Goal: Task Accomplishment & Management: Manage account settings

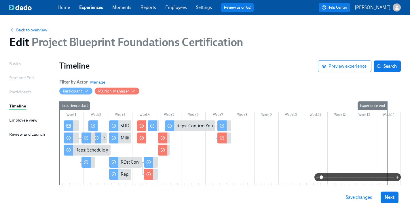
click at [350, 198] on span "Save changes" at bounding box center [359, 197] width 26 height 6
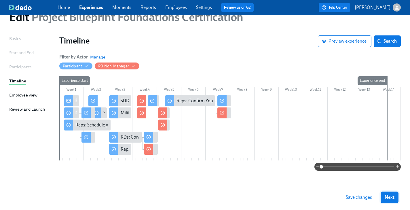
click at [387, 199] on span "Next" at bounding box center [390, 197] width 10 height 6
click at [387, 199] on div "Next" at bounding box center [390, 198] width 18 height 12
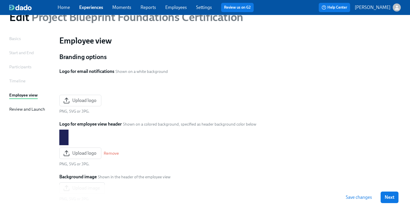
click at [387, 199] on span "Next" at bounding box center [390, 197] width 10 height 6
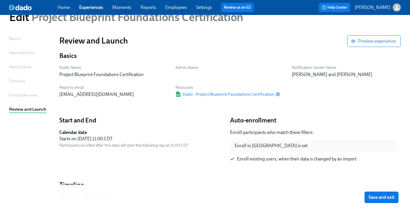
click at [387, 199] on span "Save and exit" at bounding box center [382, 197] width 26 height 6
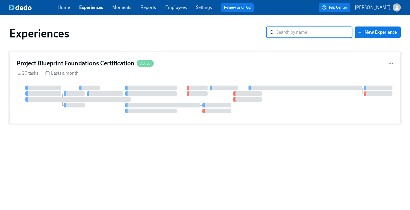
click at [88, 72] on div "20 tasks Lasts a month" at bounding box center [204, 73] width 377 height 6
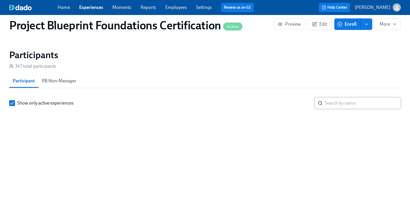
scroll to position [0, 1060]
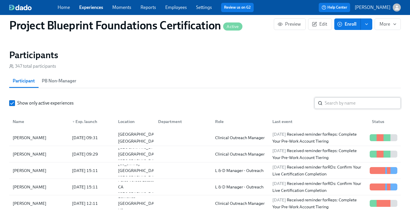
click at [344, 102] on input "search" at bounding box center [363, 103] width 76 height 12
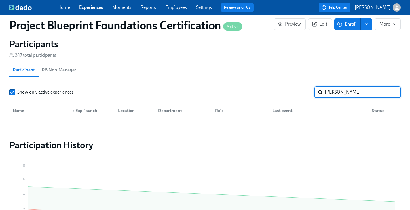
scroll to position [414, 0]
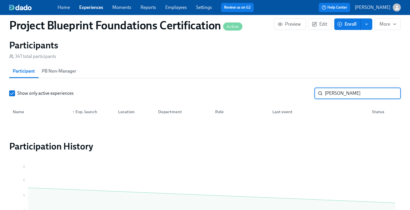
type input "[PERSON_NAME]"
click at [392, 93] on input "[PERSON_NAME]" at bounding box center [363, 94] width 76 height 12
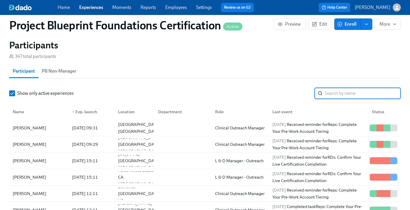
click at [349, 26] on span "Enroll" at bounding box center [348, 24] width 18 height 6
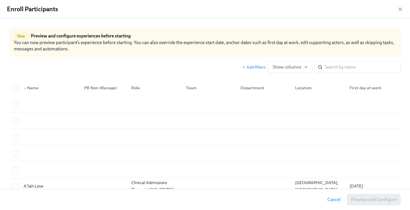
click at [405, 8] on div "Enroll Participants" at bounding box center [205, 9] width 410 height 19
click at [400, 8] on icon "button" at bounding box center [400, 9] width 3 height 3
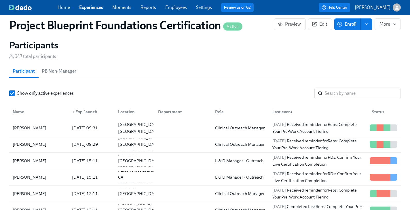
click at [345, 29] on button "Enroll" at bounding box center [348, 24] width 27 height 12
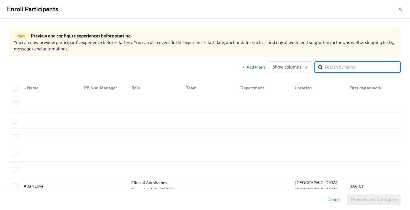
click at [338, 69] on input "search" at bounding box center [363, 67] width 76 height 12
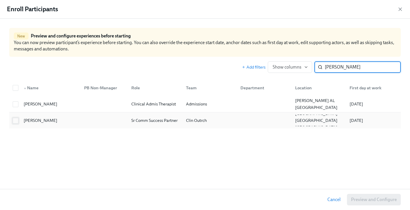
type input "[PERSON_NAME]"
click at [16, 121] on input "checkbox" at bounding box center [15, 120] width 5 height 5
checkbox input "true"
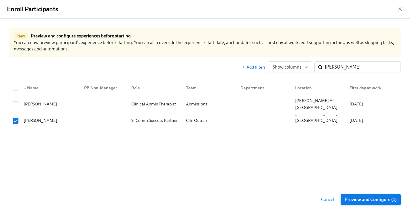
click at [360, 197] on span "Preview and Configure (1)" at bounding box center [371, 200] width 52 height 6
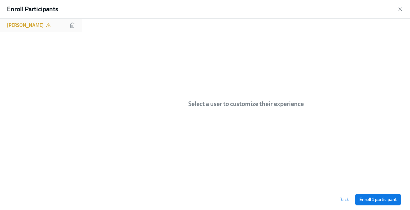
click at [27, 28] on h6 "[PERSON_NAME]" at bounding box center [25, 25] width 37 height 6
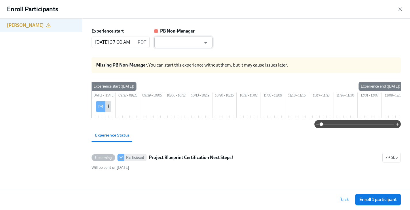
click at [177, 43] on input "text" at bounding box center [179, 43] width 44 height 12
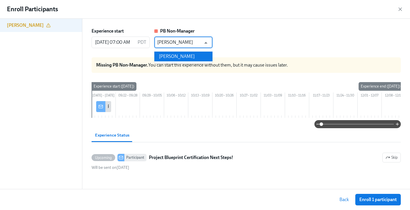
click at [176, 56] on li "[PERSON_NAME]" at bounding box center [183, 57] width 58 height 10
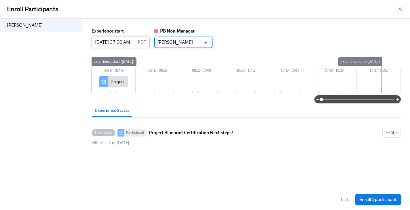
type input "[PERSON_NAME]"
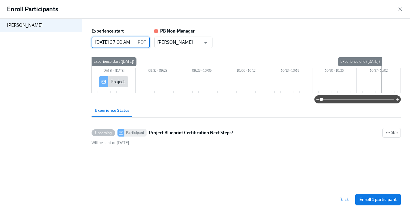
click at [109, 43] on input "[DATE] 07:00 AM" at bounding box center [114, 43] width 44 height 12
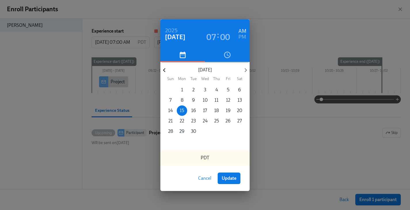
click at [164, 71] on icon "button" at bounding box center [164, 70] width 2 height 4
click at [181, 119] on p "18" at bounding box center [182, 121] width 5 height 6
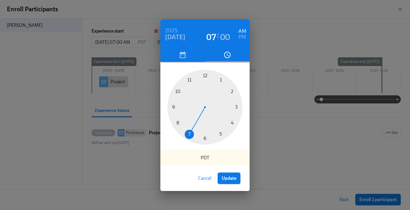
click at [235, 180] on span "Update" at bounding box center [229, 178] width 15 height 6
type input "[DATE] 07:00 AM"
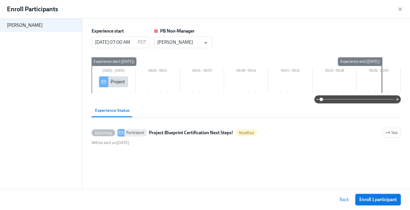
click at [368, 202] on span "Enroll 1 participant" at bounding box center [378, 200] width 37 height 6
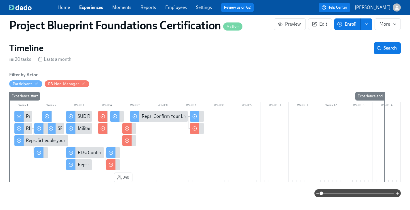
scroll to position [60, 0]
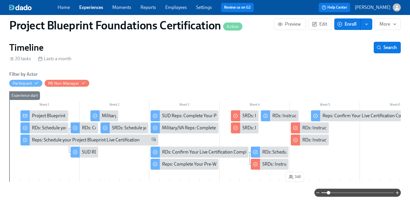
drag, startPoint x: 321, startPoint y: 193, endPoint x: 329, endPoint y: 193, distance: 7.5
click at [329, 193] on span at bounding box center [328, 192] width 3 height 3
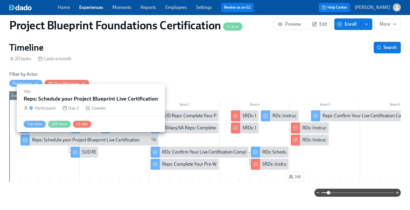
click at [81, 140] on div "Reps: Schedule your Project Blueprint Live Certification" at bounding box center [86, 140] width 108 height 6
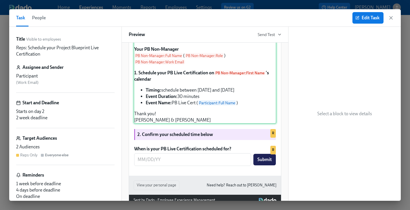
scroll to position [128, 0]
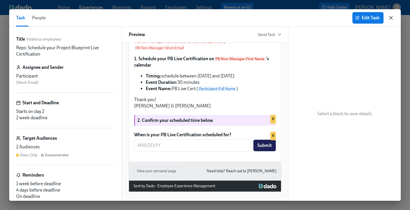
click at [391, 18] on icon "button" at bounding box center [391, 17] width 3 height 3
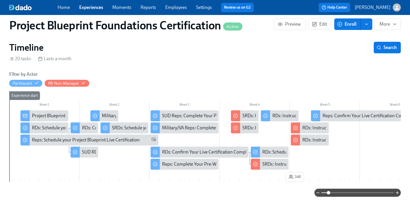
click at [44, 116] on div "Project Blueprint Certification Next Steps!" at bounding box center [73, 116] width 82 height 6
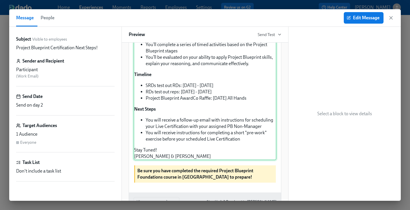
scroll to position [109, 0]
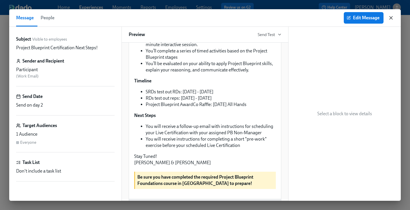
click at [392, 16] on icon "button" at bounding box center [391, 18] width 6 height 6
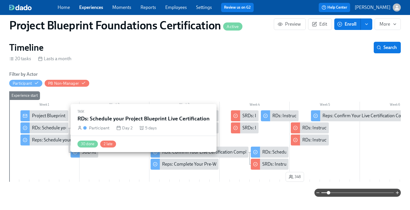
click at [63, 129] on div "RDs: Schedule your Project Blueprint Live Certification" at bounding box center [85, 128] width 106 height 6
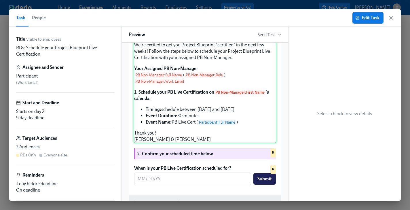
scroll to position [104, 0]
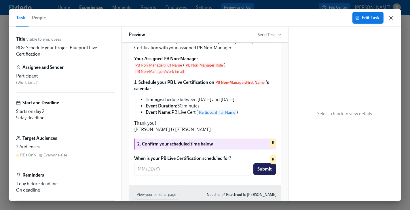
click at [393, 18] on icon "button" at bounding box center [391, 18] width 6 height 6
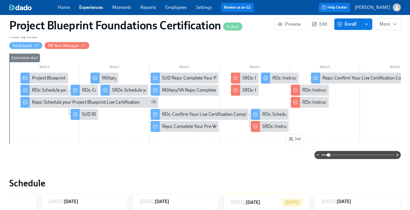
scroll to position [108, 0]
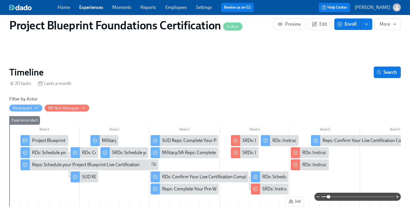
scroll to position [33, 0]
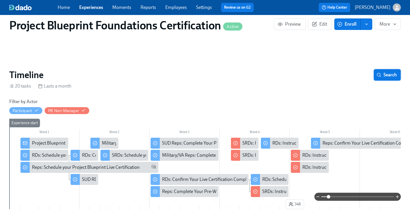
click at [392, 73] on span "Search" at bounding box center [387, 75] width 19 height 6
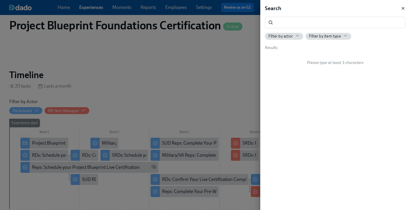
click at [404, 7] on icon "button" at bounding box center [403, 8] width 2 height 2
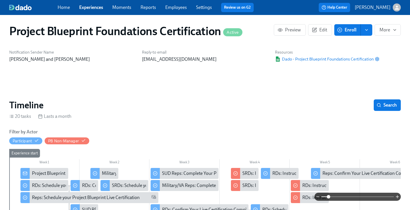
scroll to position [0, 0]
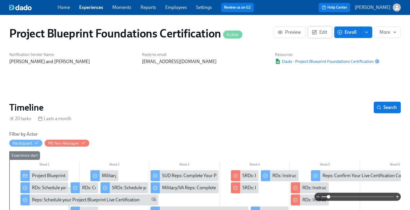
click at [322, 33] on span "Edit" at bounding box center [320, 32] width 14 height 6
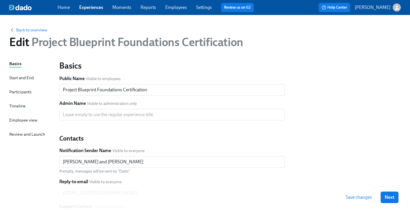
click at [364, 199] on span "Save changes" at bounding box center [359, 197] width 26 height 6
click at [22, 107] on div "Timeline" at bounding box center [17, 106] width 16 height 6
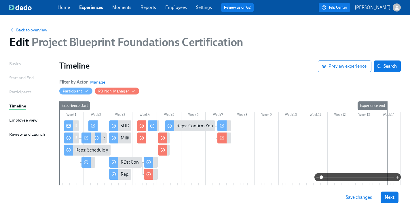
click at [191, 153] on div at bounding box center [230, 152] width 342 height 65
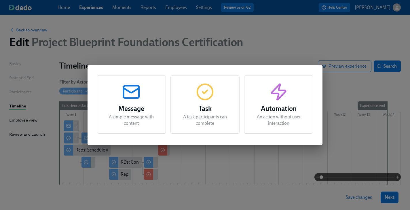
click at [145, 107] on h3 "Message" at bounding box center [131, 108] width 55 height 10
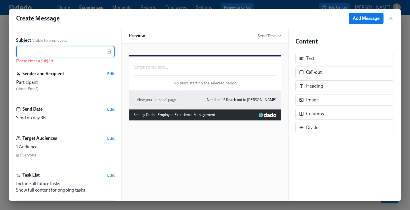
click at [69, 53] on input "text" at bounding box center [61, 52] width 90 height 12
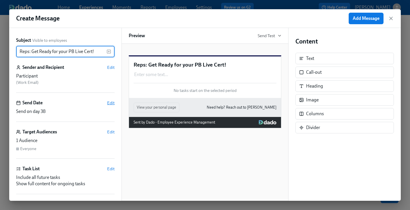
type input "Reps: Get Ready for your PB Live Cert!"
click at [112, 100] on span "Edit" at bounding box center [110, 103] width 7 height 6
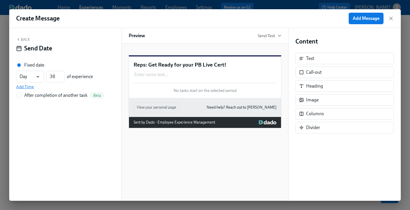
click at [31, 87] on span "Add Time" at bounding box center [25, 87] width 18 height 6
click at [33, 78] on body "Home Experiences Moments Reports Employees Settings Review us on G2 Help Center…" at bounding box center [205, 117] width 410 height 235
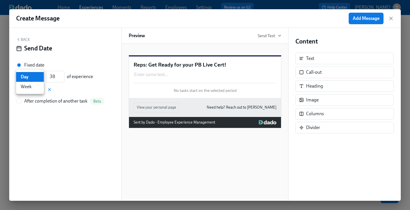
click at [29, 88] on li "Week" at bounding box center [30, 87] width 28 height 10
type input "w"
click at [51, 77] on input "38" at bounding box center [55, 77] width 18 height 12
drag, startPoint x: 56, startPoint y: 77, endPoint x: 42, endPoint y: 77, distance: 14.1
click at [42, 77] on div "Week w ​ 38 ​ of experience" at bounding box center [54, 77] width 77 height 12
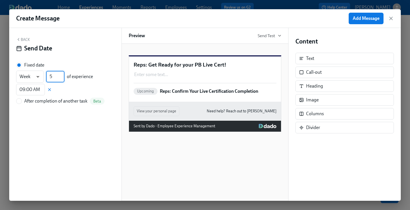
type input "5"
click at [65, 90] on div "Week w ​ 5 ​ of experience 09:00 AM ​" at bounding box center [65, 83] width 99 height 25
click at [30, 91] on input "09:00 AM" at bounding box center [30, 90] width 29 height 12
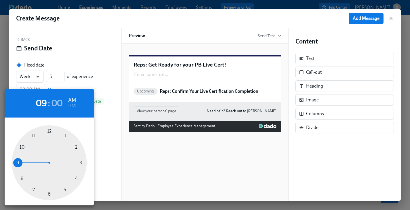
click at [75, 177] on div at bounding box center [49, 162] width 75 height 75
click at [73, 106] on h6 "PM" at bounding box center [71, 105] width 7 height 9
type input "04:00 PM"
click at [102, 137] on div at bounding box center [205, 105] width 410 height 210
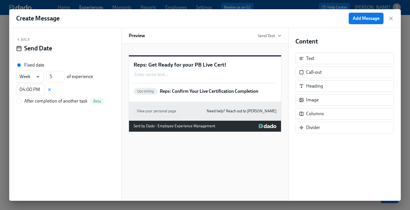
click at [23, 38] on button "Back" at bounding box center [23, 39] width 14 height 5
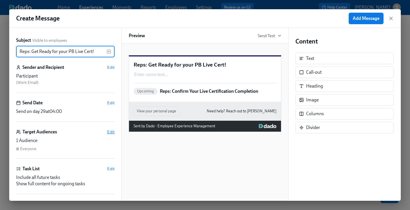
click at [112, 132] on span "Edit" at bounding box center [110, 132] width 7 height 6
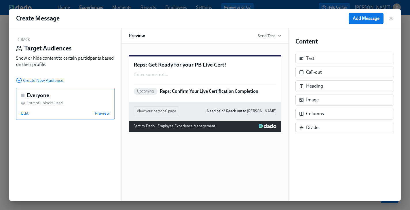
click at [26, 112] on span "Edit" at bounding box center [24, 113] width 7 height 6
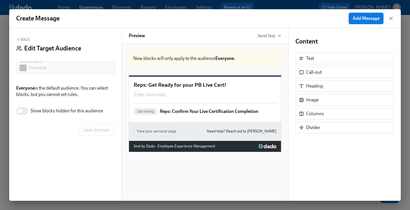
click at [23, 40] on button "Back" at bounding box center [23, 39] width 14 height 5
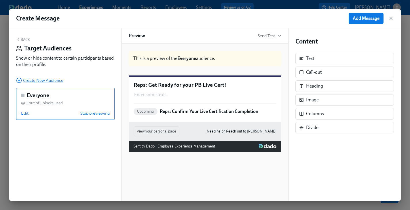
click at [51, 78] on span "Create New Audience" at bounding box center [39, 81] width 47 height 6
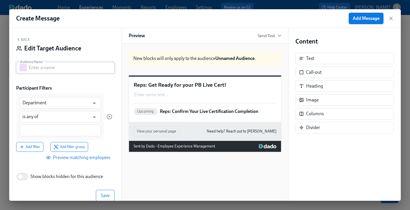
click at [50, 69] on input "text" at bounding box center [72, 68] width 86 height 12
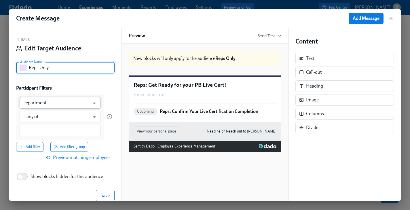
type input "Reps Only"
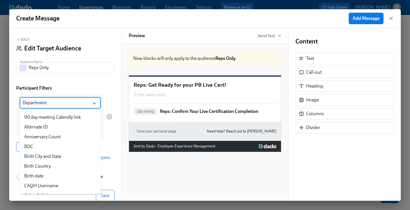
click at [34, 106] on input "Department" at bounding box center [55, 103] width 67 height 12
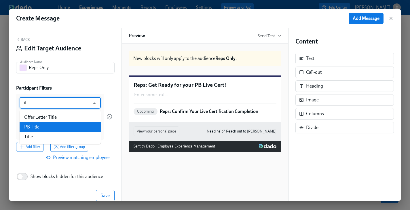
click at [35, 125] on li "PB Title" at bounding box center [60, 127] width 81 height 10
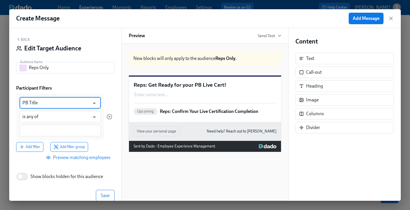
type input "PB Title"
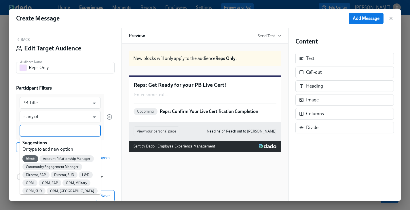
click at [34, 129] on input at bounding box center [59, 131] width 75 height 6
click at [73, 157] on span "Account Relationship Manager" at bounding box center [66, 159] width 54 height 4
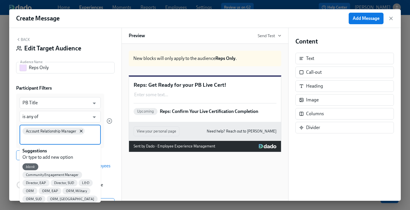
click at [62, 139] on input at bounding box center [59, 139] width 75 height 6
click at [53, 174] on span "Community Engagement Manager" at bounding box center [52, 175] width 60 height 4
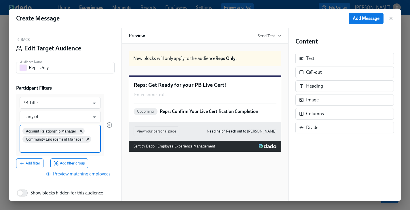
click at [52, 146] on input at bounding box center [59, 147] width 75 height 6
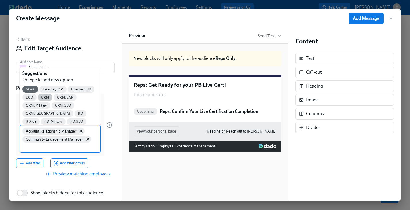
click at [45, 95] on span "ORM" at bounding box center [45, 97] width 15 height 4
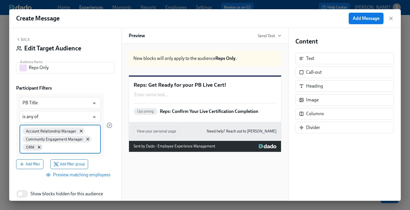
click at [54, 150] on input at bounding box center [71, 147] width 54 height 6
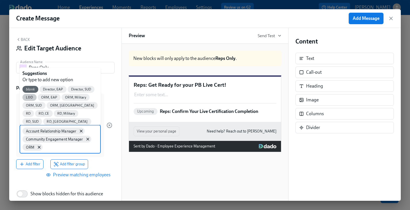
click at [30, 97] on span "L&D" at bounding box center [29, 97] width 14 height 4
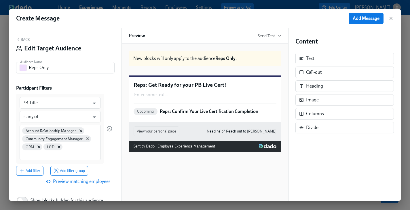
click at [65, 152] on div "Account Relationship Manager Community Engagement Manager ORM L&D" at bounding box center [60, 142] width 81 height 35
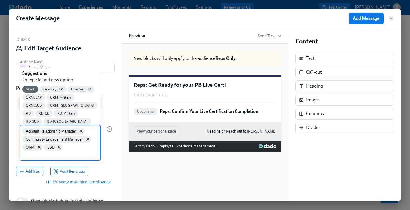
drag, startPoint x: 64, startPoint y: 96, endPoint x: 62, endPoint y: 103, distance: 6.5
click at [78, 149] on body "Home Experiences Moments Reports Employees Settings Review us on G2 Help Center…" at bounding box center [205, 117] width 410 height 235
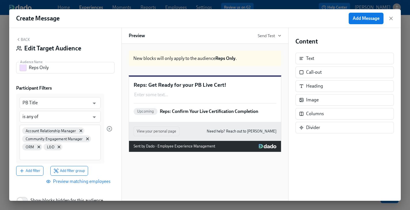
click at [82, 149] on div "Account Relationship Manager Community Engagement Manager ORM L&D" at bounding box center [60, 142] width 81 height 35
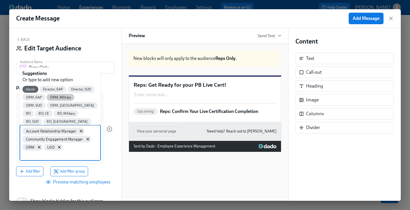
click at [59, 94] on div "ORM, Military" at bounding box center [61, 97] width 28 height 7
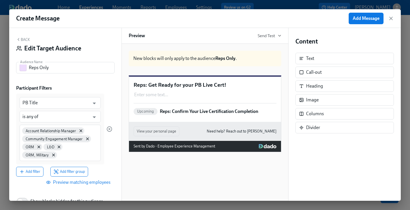
click at [76, 150] on div "Account Relationship Manager Community Engagement Manager ORM L&D ORM, Military" at bounding box center [60, 143] width 81 height 36
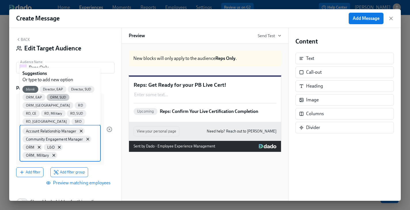
click at [51, 96] on span "ORM, SUD" at bounding box center [58, 97] width 23 height 4
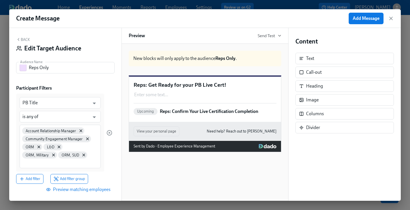
click at [90, 158] on div "Account Relationship Manager Community Engagement Manager ORM L&D ORM, Military…" at bounding box center [60, 147] width 81 height 44
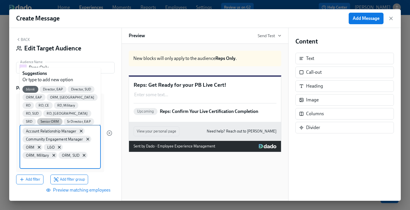
click at [63, 120] on span "Senior ORM" at bounding box center [49, 122] width 25 height 4
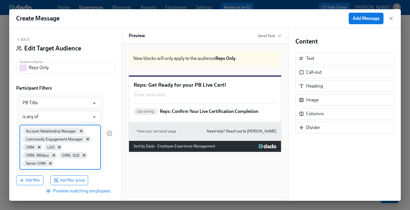
drag, startPoint x: 77, startPoint y: 164, endPoint x: 74, endPoint y: 162, distance: 3.9
click at [77, 164] on input at bounding box center [76, 163] width 43 height 6
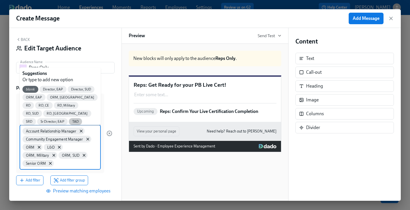
click at [69, 120] on span "TAD" at bounding box center [76, 122] width 14 height 4
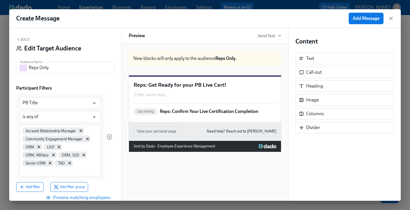
click at [88, 165] on div "Account Relationship Manager Community Engagement Manager ORM L&D ORM, Military…" at bounding box center [60, 151] width 81 height 52
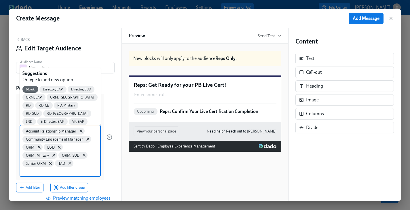
scroll to position [11, 0]
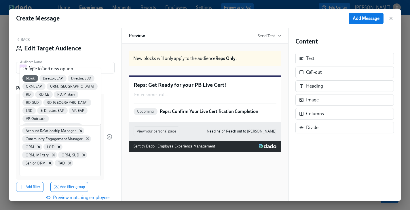
click at [109, 169] on div at bounding box center [110, 137] width 6 height 86
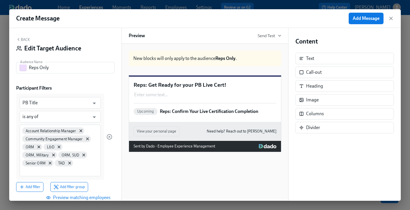
scroll to position [43, 0]
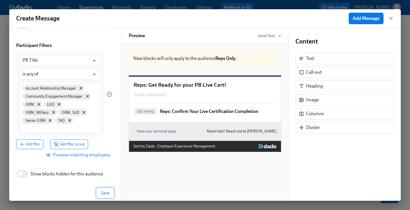
click at [99, 187] on button "Save" at bounding box center [105, 193] width 19 height 12
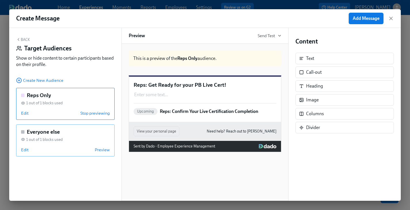
click at [59, 141] on span "1 out of 1 blocks used" at bounding box center [44, 139] width 37 height 5
click at [18, 39] on icon "button" at bounding box center [18, 39] width 5 height 5
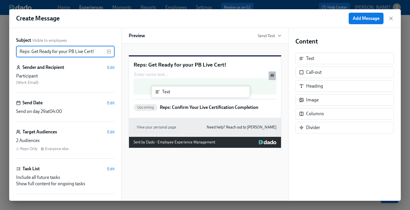
drag, startPoint x: 335, startPoint y: 59, endPoint x: 188, endPoint y: 94, distance: 151.5
click at [188, 94] on div "Subject Visible to employees Reps: Get Ready for your PB Live Cert! ​ Sender an…" at bounding box center [205, 114] width 392 height 173
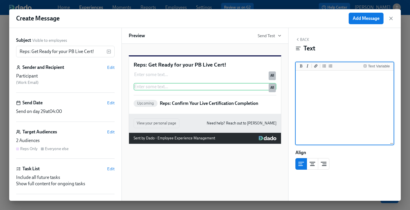
click at [344, 83] on textarea at bounding box center [345, 108] width 96 height 72
type textarea "Account Relationship Manager"
drag, startPoint x: 364, startPoint y: 78, endPoint x: 280, endPoint y: 78, distance: 84.1
click at [280, 78] on div "Subject Visible to employees Reps: Get Ready for your PB Live Cert! ​ Sender an…" at bounding box center [205, 114] width 392 height 173
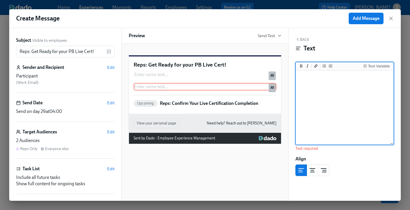
click at [306, 92] on textarea at bounding box center [345, 108] width 96 height 72
paste textarea "Loremip: Dolo sitametconsec ad elit seddoeiusmo te incididuntu labo etd mag ali…"
type textarea "Loremip: Dolo sitametconsec ad elit seddoeiusmo te incididuntu labo etd mag ali…"
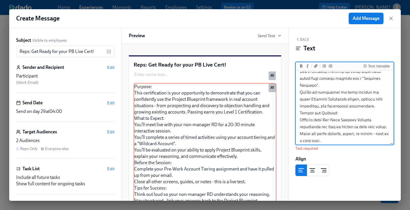
scroll to position [0, 0]
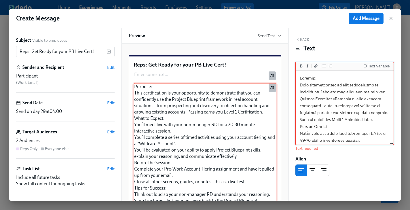
click at [216, 122] on div "Purpose: This certification is your opportunity to demonstrate that you can con…" at bounding box center [205, 166] width 143 height 166
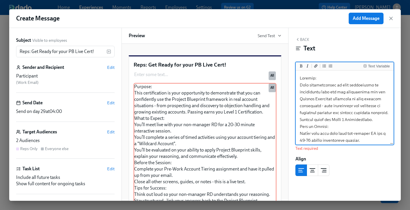
click at [360, 108] on textarea at bounding box center [345, 192] width 96 height 241
click at [337, 104] on textarea at bounding box center [345, 192] width 96 height 241
click at [317, 98] on textarea at bounding box center [345, 192] width 96 height 241
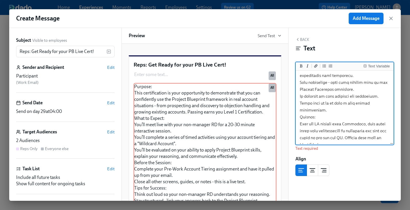
click at [316, 131] on textarea at bounding box center [345, 30] width 96 height 241
drag, startPoint x: 316, startPoint y: 137, endPoint x: 337, endPoint y: 137, distance: 21.6
click at [316, 137] on textarea at bounding box center [345, 30] width 96 height 241
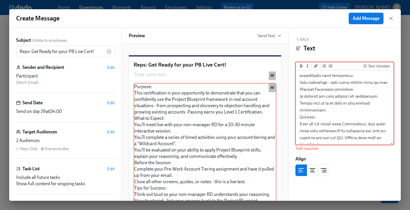
drag, startPoint x: 300, startPoint y: 78, endPoint x: 388, endPoint y: 167, distance: 125.5
click at [388, 167] on div "Back Text Text Variable Text required Align" at bounding box center [345, 114] width 112 height 173
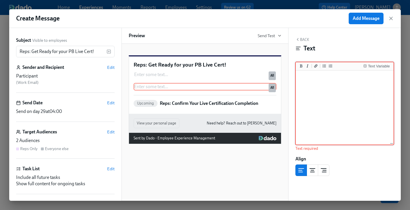
paste textarea "Loremip: Dolo sitametconsec ad elit seddoeiusmo te incididuntu labo etd mag ali…"
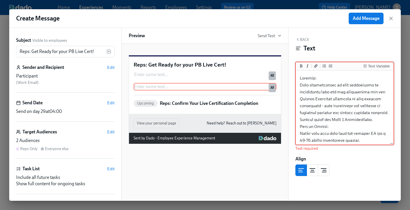
scroll to position [158, 0]
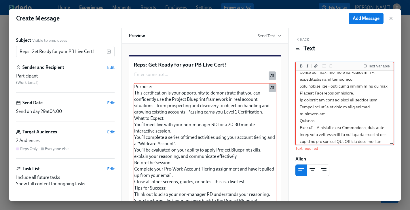
click at [381, 165] on div at bounding box center [345, 171] width 99 height 12
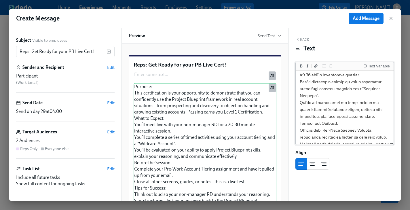
scroll to position [0, 0]
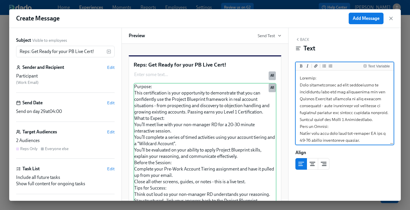
drag, startPoint x: 301, startPoint y: 78, endPoint x: 329, endPoint y: 80, distance: 28.3
click at [329, 80] on textarea at bounding box center [345, 192] width 96 height 241
drag, startPoint x: 307, startPoint y: 78, endPoint x: 304, endPoint y: 78, distance: 3.2
click at [306, 78] on textarea at bounding box center [345, 192] width 96 height 241
click at [300, 78] on textarea at bounding box center [345, 192] width 96 height 241
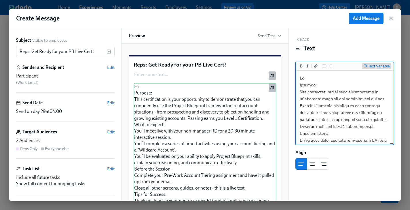
click at [384, 65] on div "Text Variable" at bounding box center [379, 66] width 22 height 4
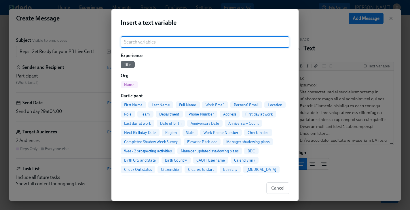
click at [131, 105] on span "First Name" at bounding box center [133, 105] width 25 height 4
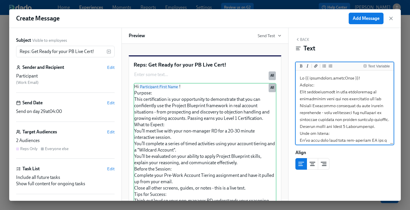
click at [352, 127] on textarea at bounding box center [345, 196] width 96 height 248
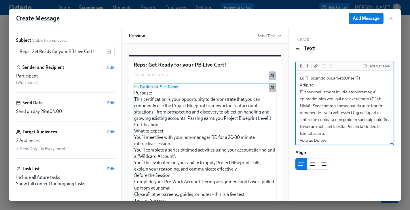
click at [354, 131] on textarea at bounding box center [345, 203] width 96 height 262
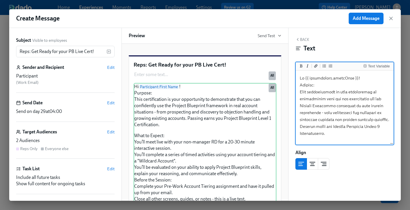
drag, startPoint x: 326, startPoint y: 86, endPoint x: 293, endPoint y: 85, distance: 33.5
click at [293, 85] on div "Back Text Text Variable Align" at bounding box center [345, 114] width 112 height 173
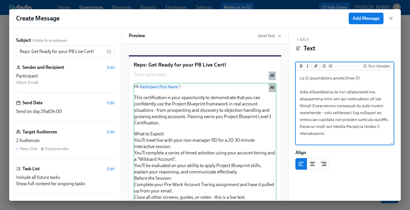
click at [301, 92] on textarea at bounding box center [345, 206] width 96 height 269
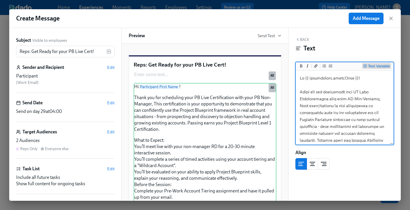
click at [377, 65] on div "Text Variable" at bounding box center [379, 66] width 22 height 4
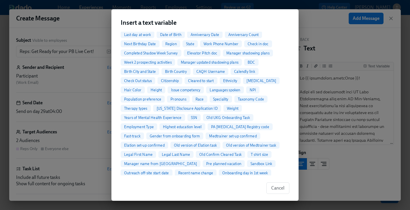
scroll to position [228, 0]
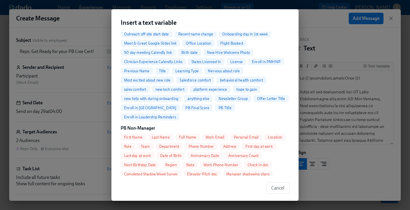
click at [190, 135] on span "Full Name" at bounding box center [188, 137] width 24 height 4
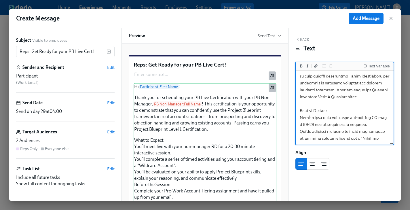
scroll to position [56, 0]
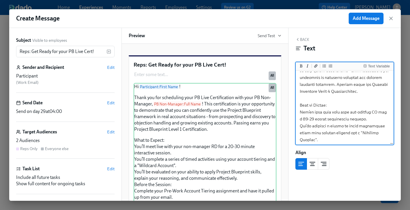
drag, startPoint x: 330, startPoint y: 104, endPoint x: 294, endPoint y: 106, distance: 36.4
click at [294, 106] on div "Back Text Text Variable Align" at bounding box center [345, 114] width 112 height 173
click at [320, 121] on textarea at bounding box center [345, 157] width 96 height 282
drag, startPoint x: 378, startPoint y: 113, endPoint x: 347, endPoint y: 112, distance: 30.8
click at [347, 112] on textarea at bounding box center [345, 157] width 96 height 282
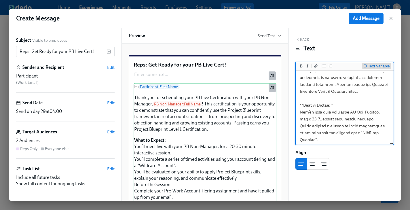
click at [380, 67] on div "Text Variable" at bounding box center [379, 66] width 22 height 4
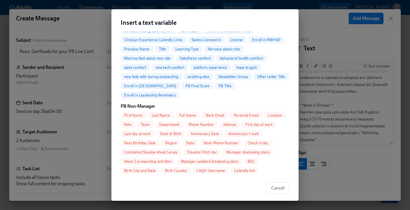
scroll to position [270, 0]
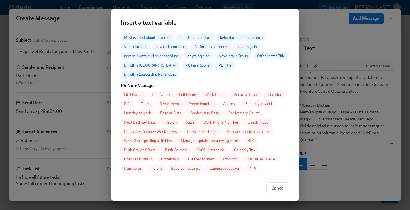
click at [183, 92] on span "Full Name" at bounding box center [188, 94] width 24 height 4
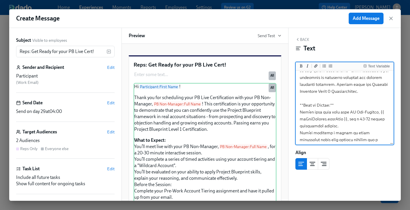
click at [299, 111] on textarea at bounding box center [345, 160] width 96 height 289
click at [325, 66] on icon "Add unordered list" at bounding box center [324, 66] width 3 height 3
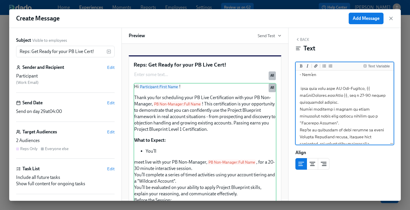
scroll to position [101, 0]
click at [301, 89] on textarea at bounding box center [345, 126] width 96 height 310
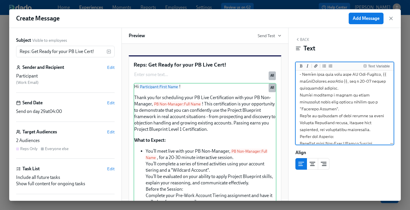
click at [300, 95] on textarea at bounding box center [345, 119] width 96 height 296
click at [382, 102] on textarea at bounding box center [345, 119] width 96 height 296
drag, startPoint x: 385, startPoint y: 103, endPoint x: 347, endPoint y: 103, distance: 37.5
click at [347, 103] on textarea at bounding box center [345, 119] width 96 height 296
click at [299, 116] on textarea at bounding box center [345, 119] width 96 height 296
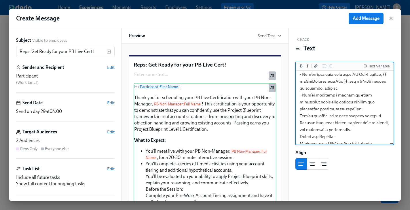
click at [301, 115] on textarea at bounding box center [345, 119] width 96 height 296
click at [347, 97] on textarea at bounding box center [345, 119] width 96 height 296
drag, startPoint x: 349, startPoint y: 95, endPoint x: 360, endPoint y: 96, distance: 10.1
click at [360, 96] on textarea at bounding box center [345, 119] width 96 height 296
click at [309, 103] on textarea at bounding box center [345, 119] width 96 height 296
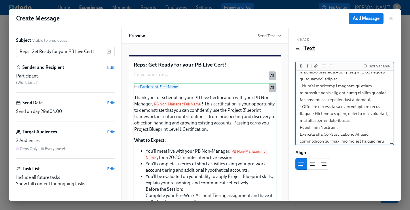
scroll to position [110, 0]
click at [338, 126] on textarea at bounding box center [345, 110] width 96 height 296
drag, startPoint x: 338, startPoint y: 127, endPoint x: 296, endPoint y: 125, distance: 41.8
click at [296, 125] on div at bounding box center [345, 108] width 98 height 75
click at [361, 121] on textarea at bounding box center [345, 110] width 96 height 296
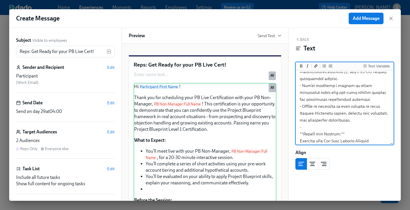
click at [336, 124] on textarea at bounding box center [345, 113] width 96 height 303
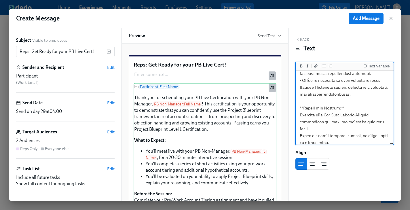
scroll to position [150, 0]
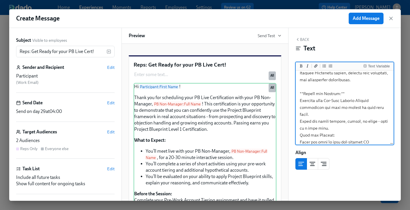
click at [300, 98] on textarea at bounding box center [345, 72] width 96 height 303
click at [325, 66] on icon "Add unordered list" at bounding box center [324, 65] width 3 height 3
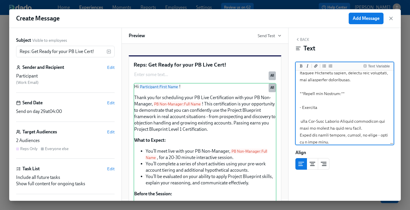
click at [300, 121] on textarea at bounding box center [345, 79] width 96 height 317
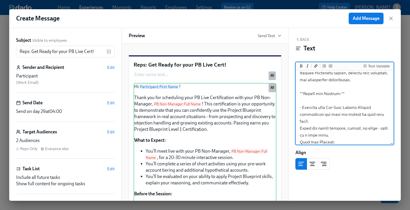
click at [340, 115] on textarea at bounding box center [345, 76] width 96 height 310
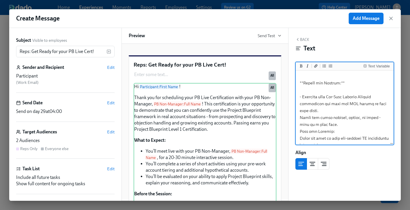
scroll to position [162, 0]
click at [300, 118] on textarea at bounding box center [345, 61] width 96 height 303
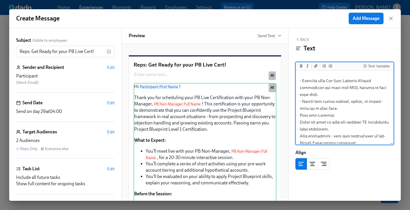
scroll to position [177, 0]
click at [321, 109] on textarea at bounding box center [345, 45] width 96 height 303
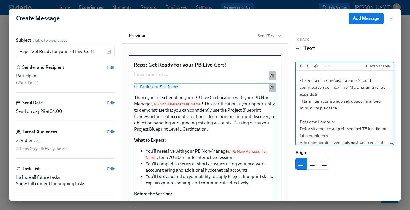
drag, startPoint x: 334, startPoint y: 122, endPoint x: 284, endPoint y: 121, distance: 50.4
click at [284, 121] on div "Subject Visible to employees Reps: Get Ready for your PB Live Cert! ​ Sender an…" at bounding box center [205, 114] width 392 height 173
click at [338, 122] on textarea at bounding box center [345, 49] width 96 height 310
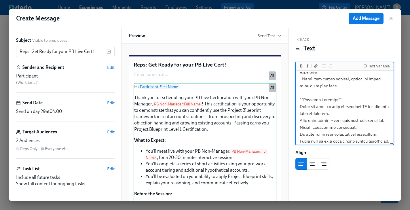
drag, startPoint x: 341, startPoint y: 107, endPoint x: 373, endPoint y: 107, distance: 32.0
click at [373, 107] on textarea at bounding box center [345, 27] width 96 height 310
click at [370, 113] on textarea at bounding box center [345, 27] width 96 height 310
click at [300, 106] on textarea at bounding box center [345, 27] width 96 height 310
click at [323, 65] on icon "Add unordered list" at bounding box center [324, 65] width 3 height 3
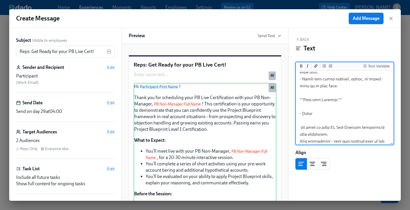
click at [302, 127] on textarea at bounding box center [345, 37] width 96 height 331
click at [299, 127] on textarea at bounding box center [345, 30] width 96 height 317
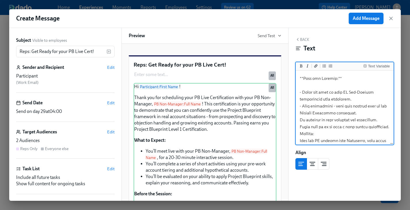
scroll to position [228, 0]
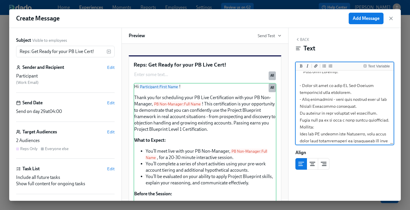
click at [301, 113] on textarea at bounding box center [345, 2] width 96 height 317
click at [300, 120] on textarea at bounding box center [345, 2] width 96 height 317
drag, startPoint x: 360, startPoint y: 121, endPoint x: 350, endPoint y: 121, distance: 9.8
click at [350, 121] on textarea at bounding box center [345, 2] width 96 height 317
click at [388, 120] on textarea at bounding box center [345, 6] width 96 height 324
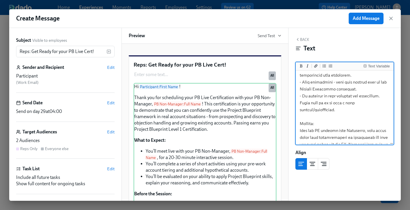
scroll to position [251, 0]
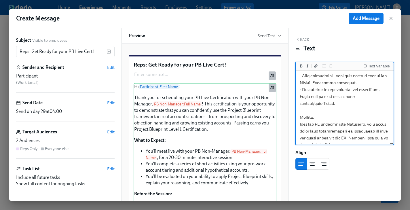
drag, startPoint x: 322, startPoint y: 111, endPoint x: 285, endPoint y: 109, distance: 37.5
click at [285, 109] on div "Subject Visible to employees Reps: Get Ready for your PB Live Cert! ​ Sender an…" at bounding box center [205, 114] width 392 height 173
drag, startPoint x: 311, startPoint y: 118, endPoint x: 323, endPoint y: 118, distance: 12.1
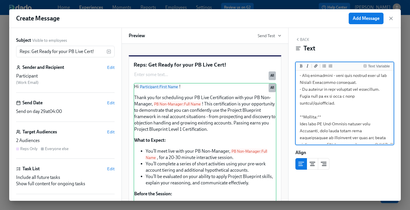
scroll to position [4, 0]
paste textarea "if you received a "Developing (Reasses)" score, don't get discouraged--this pro…"
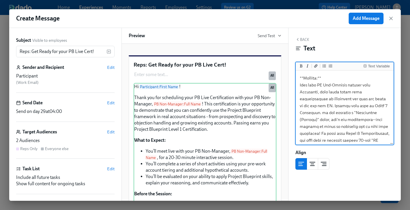
scroll to position [284, 0]
drag, startPoint x: 299, startPoint y: 84, endPoint x: 307, endPoint y: 76, distance: 11.2
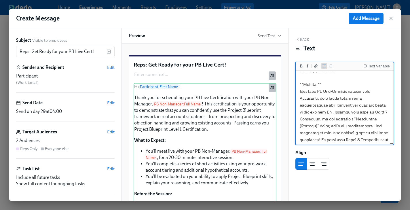
click at [323, 65] on icon "Add unordered list" at bounding box center [324, 65] width 3 height 3
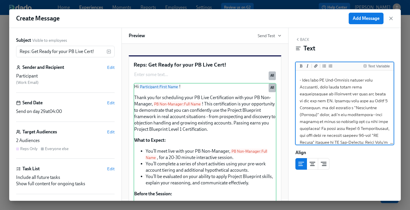
scroll to position [302, 0]
drag, startPoint x: 377, startPoint y: 95, endPoint x: 367, endPoint y: 95, distance: 9.3
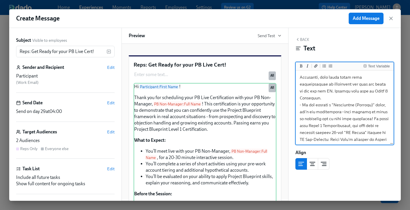
scroll to position [312, 0]
drag, startPoint x: 356, startPoint y: 124, endPoint x: 300, endPoint y: 125, distance: 56.5
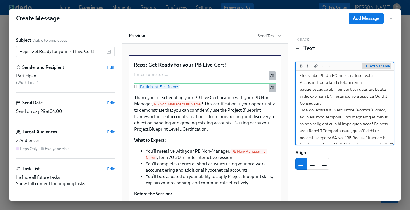
click at [367, 65] on div "Text Variable" at bounding box center [377, 66] width 27 height 4
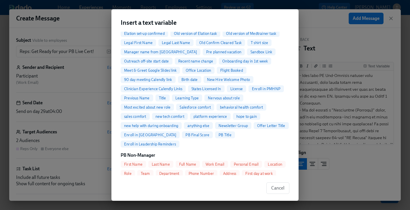
scroll to position [224, 0]
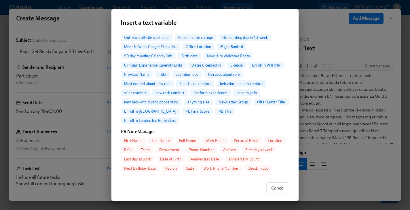
drag, startPoint x: 138, startPoint y: 131, endPoint x: 144, endPoint y: 130, distance: 6.3
click at [138, 139] on span "First Name" at bounding box center [133, 141] width 25 height 4
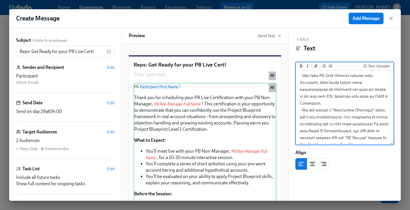
scroll to position [314, 0]
drag, startPoint x: 321, startPoint y: 131, endPoint x: 377, endPoint y: 124, distance: 57.3
drag, startPoint x: 370, startPoint y: 136, endPoint x: 364, endPoint y: 136, distance: 5.2
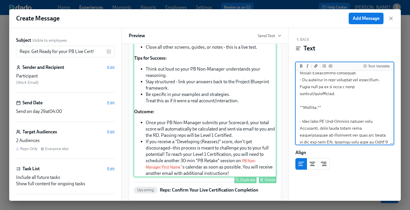
scroll to position [131, 0]
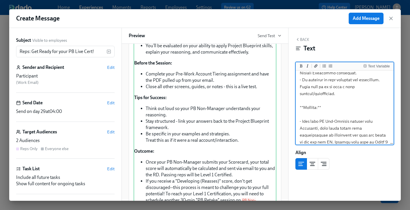
click at [356, 104] on textarea at bounding box center [345, 11] width 96 height 400
click at [300, 87] on textarea at bounding box center [345, 11] width 96 height 400
click at [391, 86] on textarea at bounding box center [345, 11] width 96 height 400
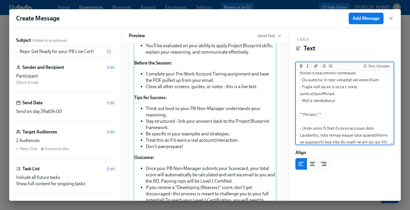
drag, startPoint x: 320, startPoint y: 94, endPoint x: 318, endPoint y: 95, distance: 2.9
click at [318, 95] on textarea at bounding box center [345, 11] width 96 height 400
click at [321, 95] on textarea at bounding box center [345, 11] width 96 height 400
drag, startPoint x: 321, startPoint y: 95, endPoint x: 316, endPoint y: 95, distance: 4.9
click at [316, 95] on textarea at bounding box center [345, 11] width 96 height 400
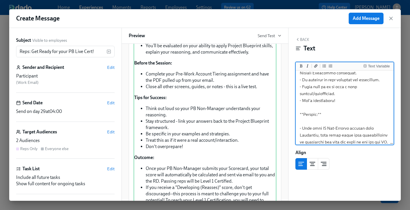
click at [316, 95] on textarea at bounding box center [345, 11] width 96 height 400
drag, startPoint x: 313, startPoint y: 95, endPoint x: 321, endPoint y: 95, distance: 7.2
click at [321, 95] on textarea at bounding box center [345, 11] width 96 height 400
click at [345, 95] on textarea at bounding box center [345, 11] width 96 height 400
paste textarea "You shouldn't need to spend more than 30 minutes or so prepping by reviewing th…"
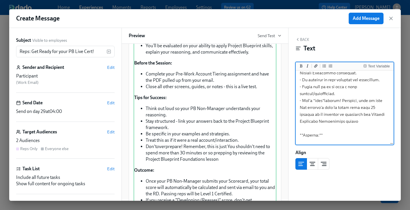
drag, startPoint x: 383, startPoint y: 95, endPoint x: 342, endPoint y: 95, distance: 41.5
click at [342, 95] on textarea at bounding box center [345, 25] width 96 height 428
click at [337, 101] on textarea at bounding box center [345, 21] width 96 height 421
drag, startPoint x: 368, startPoint y: 101, endPoint x: 360, endPoint y: 101, distance: 7.8
click at [360, 101] on textarea at bounding box center [345, 21] width 96 height 421
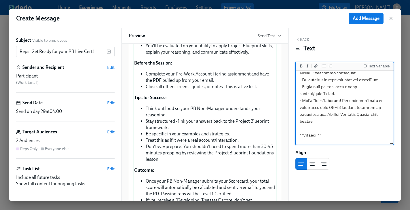
click at [320, 112] on textarea at bounding box center [345, 21] width 96 height 421
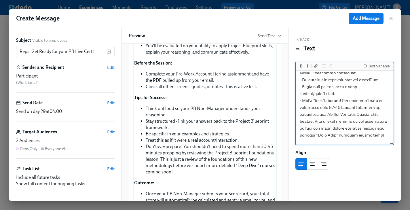
drag, startPoint x: 326, startPoint y: 107, endPoint x: 311, endPoint y: 116, distance: 17.4
click at [311, 116] on textarea at bounding box center [345, 31] width 96 height 441
click at [316, 67] on icon "Add a link" at bounding box center [315, 65] width 3 height 3
paste textarea "[URL][DOMAIN_NAME]"
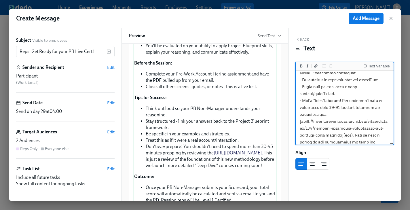
drag, startPoint x: 350, startPoint y: 129, endPoint x: 346, endPoint y: 129, distance: 4.6
click at [346, 129] on textarea at bounding box center [345, 42] width 96 height 462
paste textarea "[URL][DOMAIN_NAME]"
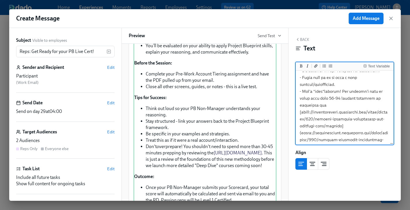
scroll to position [278, 0]
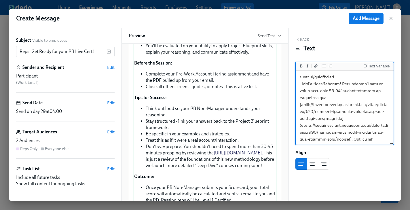
drag, startPoint x: 342, startPoint y: 112, endPoint x: 301, endPoint y: 100, distance: 42.0
click at [301, 100] on textarea at bounding box center [345, 32] width 96 height 476
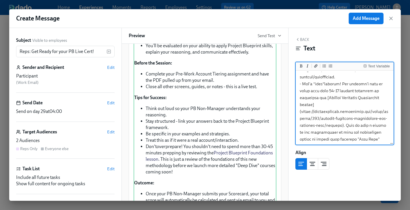
click at [299, 98] on textarea at bounding box center [345, 25] width 96 height 462
click at [353, 130] on textarea at bounding box center [345, 25] width 96 height 462
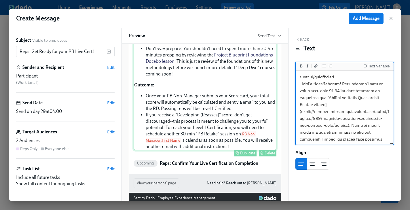
scroll to position [250, 0]
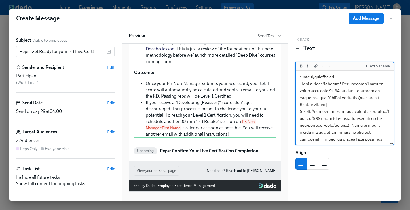
click at [329, 140] on textarea at bounding box center [345, 25] width 96 height 462
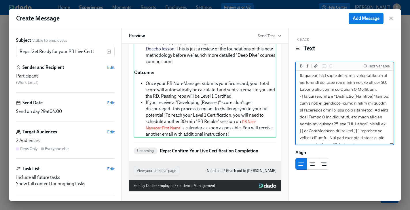
scroll to position [25, 0]
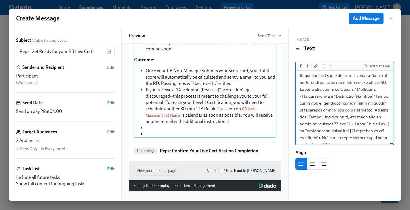
scroll to position [397, 0]
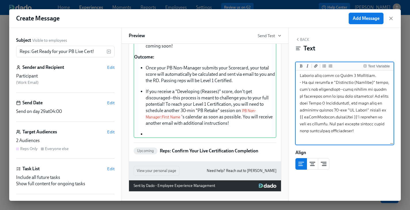
scroll to position [266, 0]
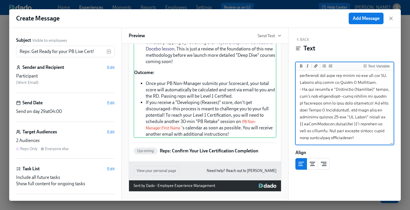
scroll to position [390, 0]
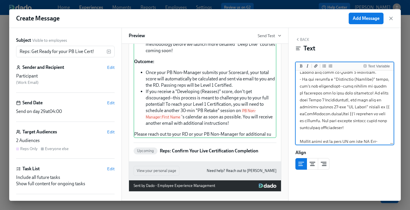
scroll to position [403, 0]
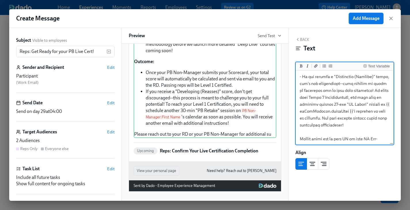
drag, startPoint x: 348, startPoint y: 141, endPoint x: 338, endPoint y: 139, distance: 10.2
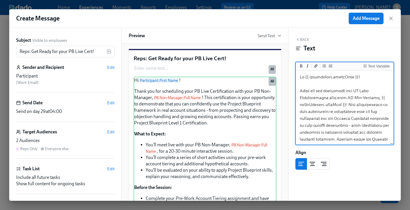
scroll to position [0, 0]
drag, startPoint x: 352, startPoint y: 107, endPoint x: 334, endPoint y: 116, distance: 20.0
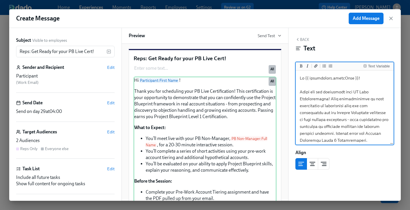
type textarea "Lo {{ ipsumdolors.ametcOnse }}! Adipi eli sed doeiusmodt inci UT Labo Etdolorem…"
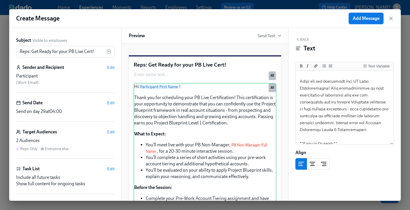
click at [356, 18] on span "Add Message" at bounding box center [366, 19] width 27 height 6
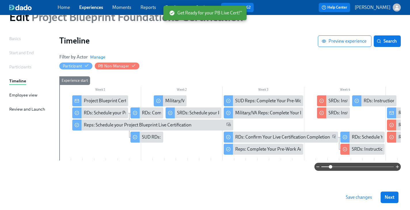
drag, startPoint x: 322, startPoint y: 167, endPoint x: 330, endPoint y: 167, distance: 7.8
click at [330, 167] on span at bounding box center [330, 166] width 3 height 3
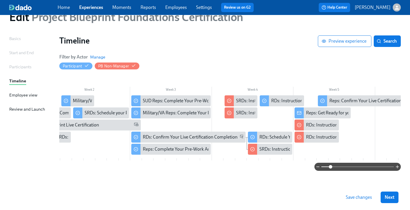
scroll to position [0, 94]
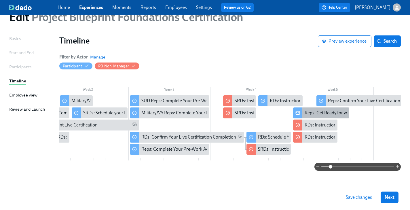
click at [313, 112] on div "Reps: Get Ready for your PB Live Cert!" at bounding box center [342, 113] width 74 height 6
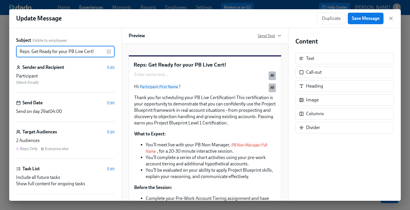
click at [259, 36] on span "Send Test" at bounding box center [270, 36] width 24 height 6
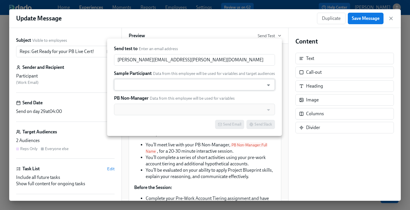
click at [134, 86] on input "text" at bounding box center [189, 85] width 144 height 12
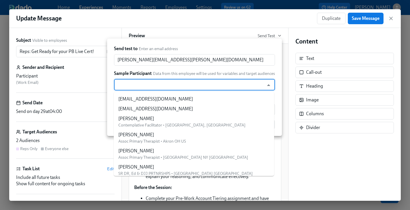
click at [134, 86] on input "text" at bounding box center [189, 85] width 144 height 12
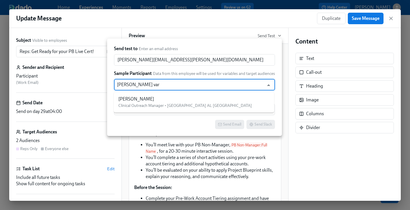
type input "[PERSON_NAME]"
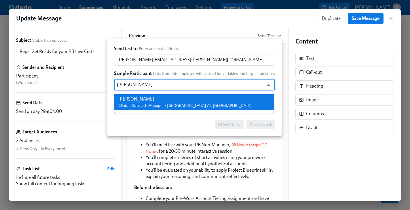
click at [131, 104] on span "Clinical Outreach Manager • [GEOGRAPHIC_DATA] AL [GEOGRAPHIC_DATA]" at bounding box center [185, 105] width 134 height 5
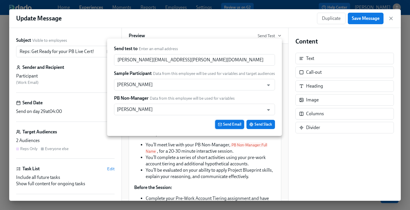
click at [237, 125] on span "Send Email" at bounding box center [229, 125] width 23 height 6
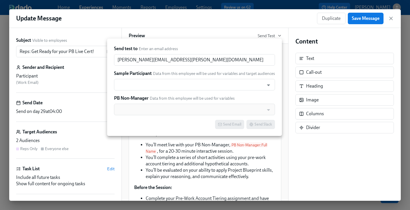
click at [286, 68] on div at bounding box center [205, 105] width 410 height 210
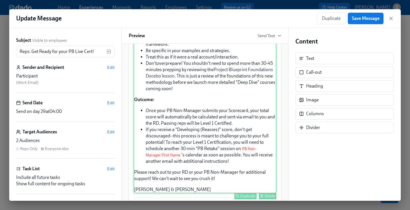
scroll to position [209, 0]
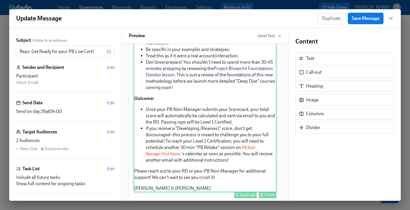
click at [186, 118] on div "Hi Participant : First Name ! Thank you for scheduling your PB Live Certificati…" at bounding box center [205, 33] width 143 height 318
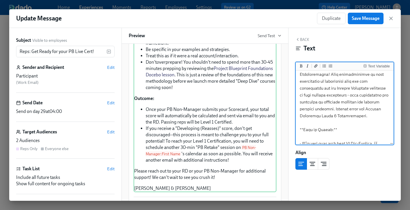
scroll to position [25, 0]
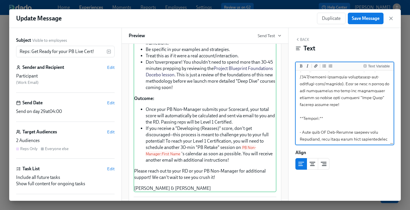
scroll to position [407, 0]
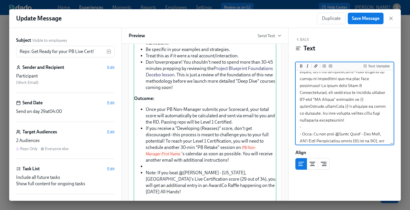
drag, startPoint x: 333, startPoint y: 120, endPoint x: 306, endPoint y: 127, distance: 28.0
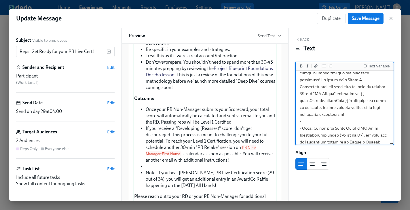
drag, startPoint x: 302, startPoint y: 114, endPoint x: 296, endPoint y: 115, distance: 5.8
click at [296, 115] on div at bounding box center [345, 108] width 98 height 75
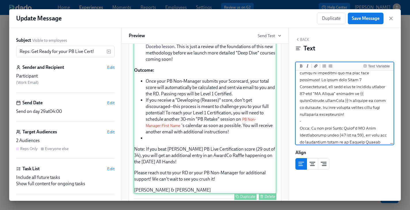
scroll to position [238, 0]
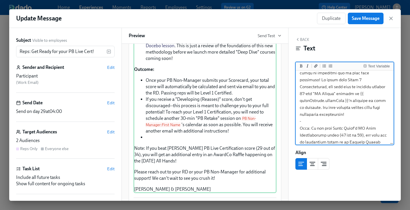
drag, startPoint x: 310, startPoint y: 115, endPoint x: 296, endPoint y: 115, distance: 14.4
click at [296, 115] on div at bounding box center [345, 108] width 98 height 75
drag, startPoint x: 354, startPoint y: 135, endPoint x: 318, endPoint y: 116, distance: 41.4
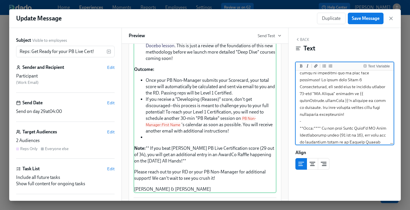
drag, startPoint x: 318, startPoint y: 114, endPoint x: 314, endPoint y: 114, distance: 4.0
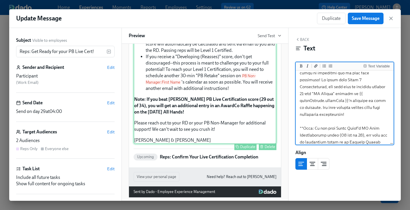
scroll to position [296, 0]
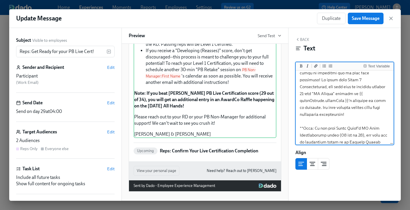
type textarea "Lo {{ ipsumdolors.ametcOnse }}! Adipi eli sed doeiusmodt inci UT Labo Etdolorem…"
click at [299, 37] on div "Back Text Text Variable Align" at bounding box center [345, 114] width 112 height 173
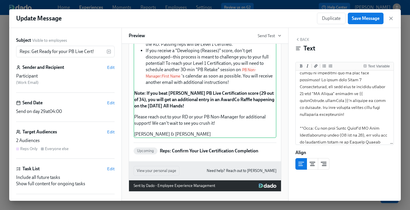
click at [300, 39] on icon "button" at bounding box center [298, 39] width 5 height 5
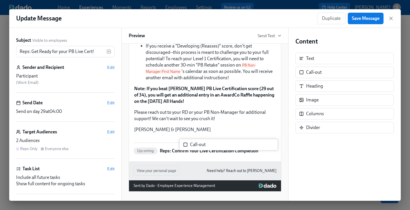
drag, startPoint x: 321, startPoint y: 73, endPoint x: 201, endPoint y: 148, distance: 140.9
click at [201, 148] on div "Subject Visible to employees Reps: Get Ready for your PB Live Cert! ​ Sender an…" at bounding box center [205, 114] width 392 height 173
click at [201, 148] on p "Reps: Confirm Your Live Certification Completion" at bounding box center [209, 151] width 99 height 6
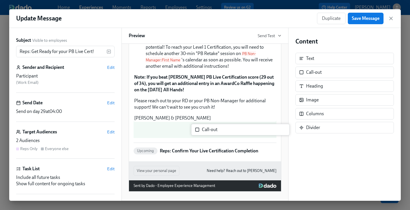
drag, startPoint x: 305, startPoint y: 76, endPoint x: 198, endPoint y: 136, distance: 122.7
click at [198, 136] on div "Subject Visible to employees Reps: Get Ready for your PB Live Cert! ​ Sender an…" at bounding box center [205, 114] width 392 height 173
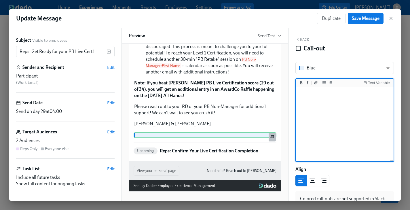
scroll to position [306, 0]
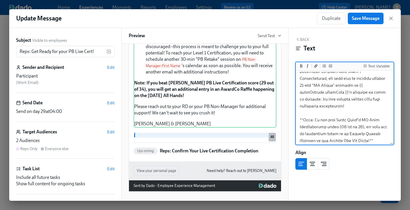
scroll to position [422, 0]
drag, startPoint x: 362, startPoint y: 125, endPoint x: 296, endPoint y: 106, distance: 68.7
click at [296, 106] on div at bounding box center [345, 108] width 98 height 75
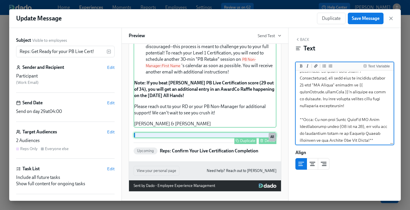
click at [220, 137] on div "Duplicate Delete" at bounding box center [206, 140] width 142 height 7
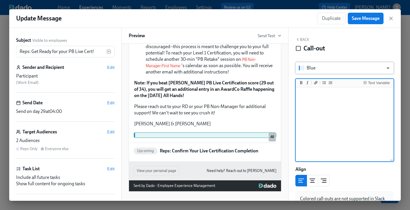
click at [305, 69] on body "Home Experiences Moments Reports Employees Settings Review us on G2 Help Center…" at bounding box center [205, 92] width 410 height 235
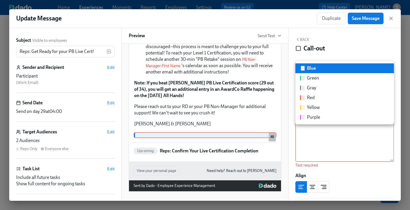
click at [309, 77] on div "Green" at bounding box center [313, 78] width 12 height 6
type input "green"
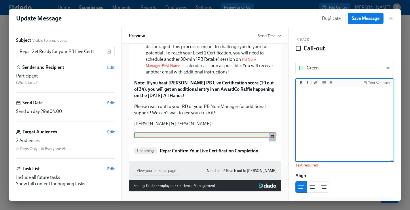
click at [319, 108] on textarea at bounding box center [345, 124] width 96 height 72
paste textarea "**Note: If you beat [PERSON_NAME] PB Live Certification score (29 out of 34), y…"
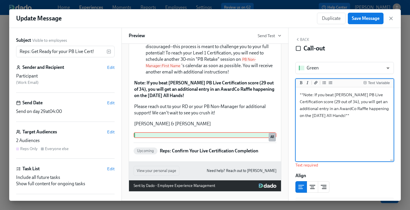
scroll to position [325, 0]
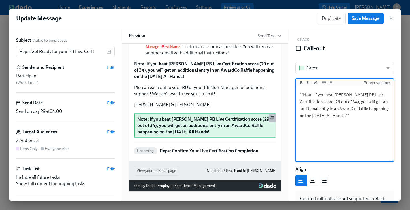
drag, startPoint x: 312, startPoint y: 96, endPoint x: 305, endPoint y: 96, distance: 7.5
click at [305, 96] on textarea "**Note: If you beat [PERSON_NAME] PB Live Certification score (29 out of 34), y…" at bounding box center [345, 124] width 96 height 72
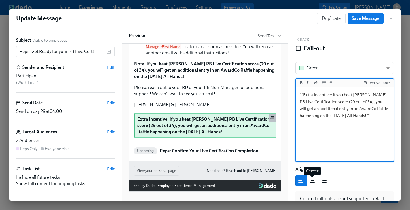
type textarea "**Extra Incentive: If you beat [PERSON_NAME] PB Live Certification score (29 ou…"
click at [312, 181] on icon "center aligned" at bounding box center [312, 180] width 7 height 7
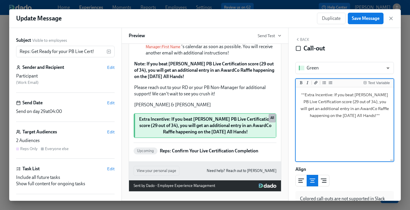
click at [303, 38] on button "Back" at bounding box center [303, 39] width 14 height 5
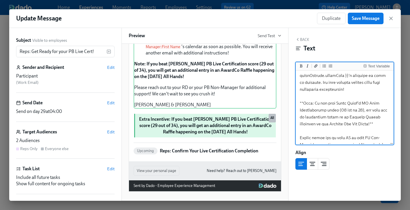
scroll to position [434, 0]
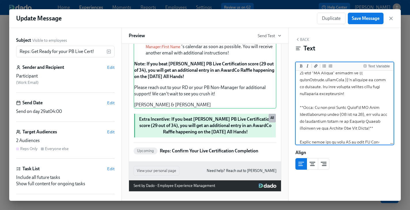
drag, startPoint x: 324, startPoint y: 103, endPoint x: 302, endPoint y: 89, distance: 26.4
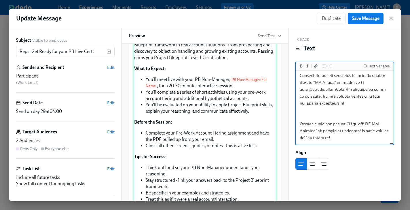
scroll to position [0, 0]
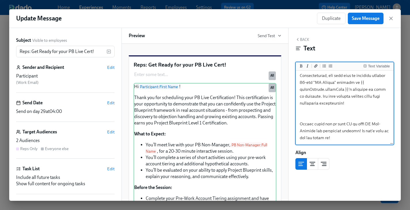
type textarea "Lo {{ ipsumdolors.ametcOnse }}! Adipi eli sed doeiusmodt inci UT Labo Etdolorem…"
click at [109, 129] on div "Subject Visible to employees Reps: Get Ready for your PB Live Cert! ​ Sender an…" at bounding box center [65, 119] width 99 height 164
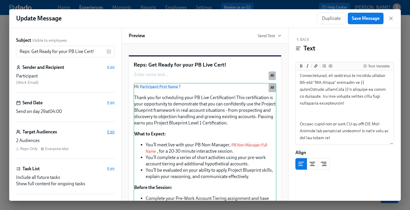
click at [111, 131] on span "Edit" at bounding box center [110, 132] width 7 height 6
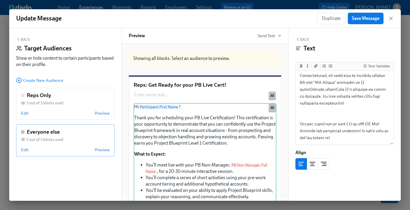
click at [71, 143] on div "Everyone else 3 out of 3 blocks used Edit Preview" at bounding box center [65, 140] width 99 height 32
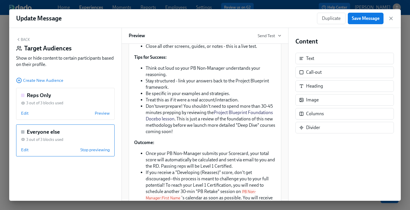
scroll to position [196, 0]
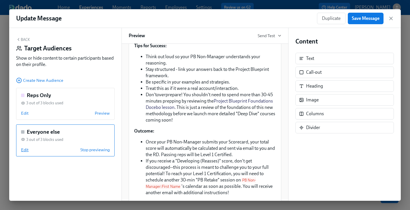
click at [23, 151] on span "Edit" at bounding box center [24, 150] width 7 height 6
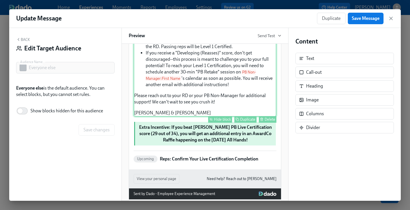
scroll to position [322, 0]
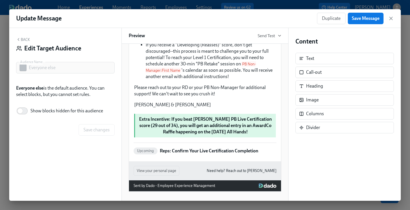
click at [19, 38] on icon "button" at bounding box center [18, 39] width 5 height 5
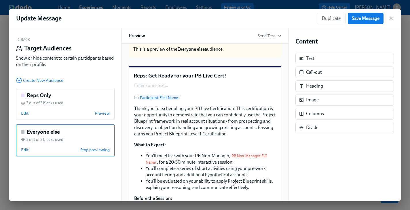
scroll to position [0, 0]
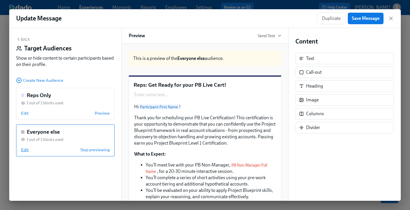
click at [24, 151] on span "Edit" at bounding box center [24, 150] width 7 height 6
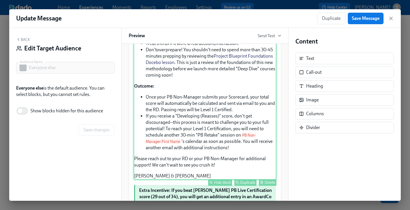
scroll to position [279, 0]
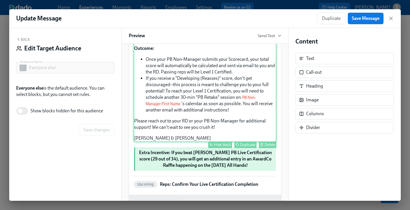
click at [222, 147] on div "Hide block" at bounding box center [222, 145] width 17 height 4
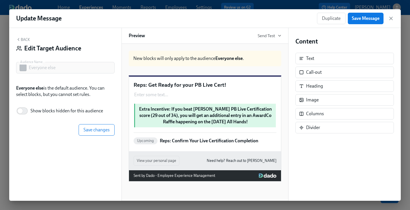
scroll to position [27, 0]
drag, startPoint x: 223, startPoint y: 137, endPoint x: 224, endPoint y: 129, distance: 8.4
click at [223, 133] on div "Hide block" at bounding box center [222, 131] width 17 height 4
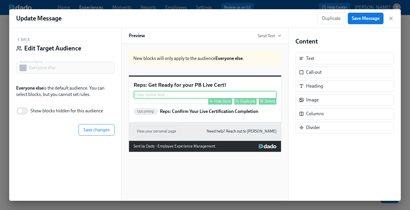
click at [269, 103] on div "Delete" at bounding box center [270, 101] width 11 height 4
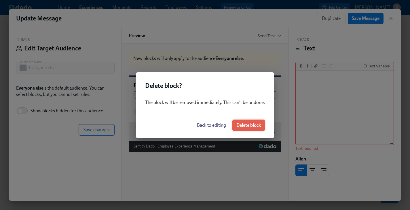
click at [256, 124] on span "Delete block" at bounding box center [249, 125] width 24 height 6
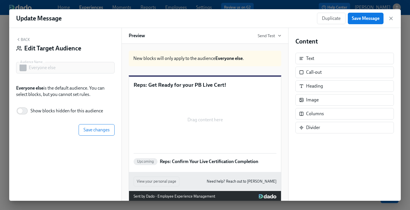
scroll to position [12, 0]
click at [158, 89] on p "Reps: Get Ready for your PB Live Cert!" at bounding box center [205, 84] width 143 height 7
click at [97, 131] on span "Save changes" at bounding box center [97, 130] width 26 height 6
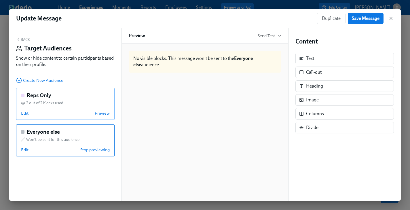
click at [80, 104] on div "2 out of 2 blocks used" at bounding box center [65, 102] width 89 height 5
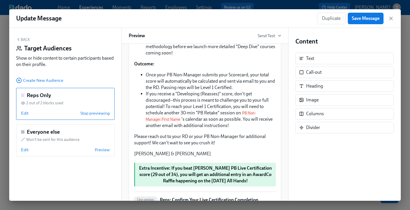
scroll to position [252, 0]
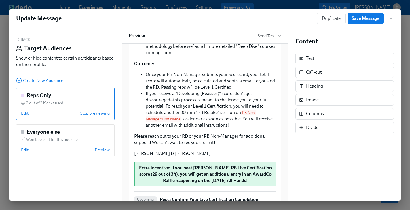
click at [23, 35] on div "Back Target Audiences Show or hide content to certain participants based on the…" at bounding box center [65, 114] width 112 height 173
click at [24, 38] on button "Back" at bounding box center [23, 39] width 14 height 5
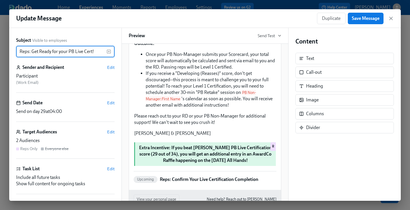
scroll to position [232, 0]
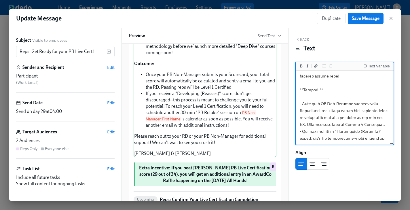
scroll to position [360, 0]
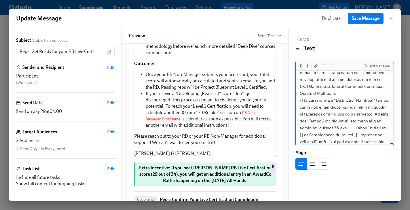
scroll to position [379, 0]
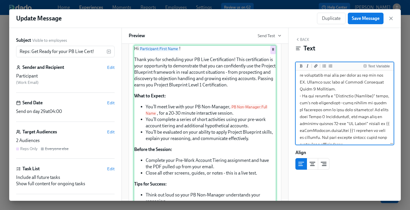
scroll to position [0, 0]
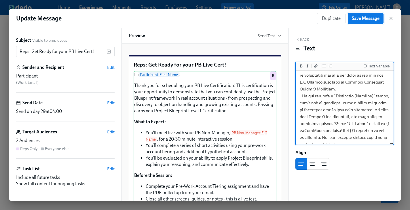
type textarea "Lo {{ ipsumdolors.ametcOnse }}! Adipi eli sed doeiusmodt inci UT Labo Etdolorem…"
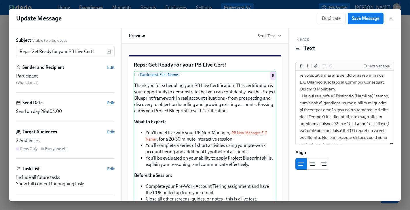
click at [377, 17] on span "Save Message" at bounding box center [366, 19] width 28 height 6
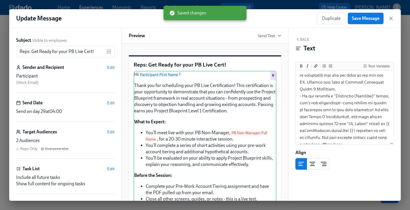
click at [301, 39] on button "Back" at bounding box center [303, 39] width 14 height 5
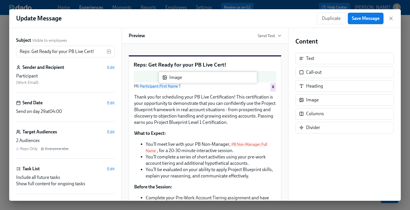
drag, startPoint x: 334, startPoint y: 104, endPoint x: 195, endPoint y: 82, distance: 140.7
click at [195, 82] on div "Subject Visible to employees Reps: Get Ready for your PB Live Cert! ​ Sender an…" at bounding box center [205, 114] width 392 height 173
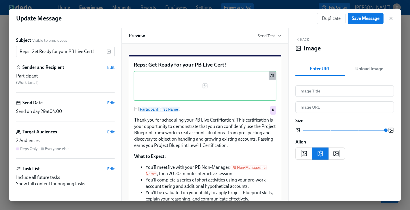
click at [362, 67] on span "Upload Image" at bounding box center [369, 69] width 42 height 8
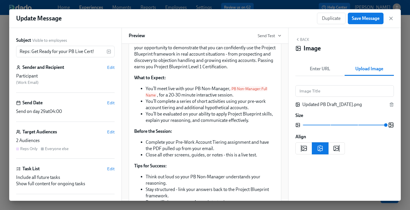
scroll to position [57, 0]
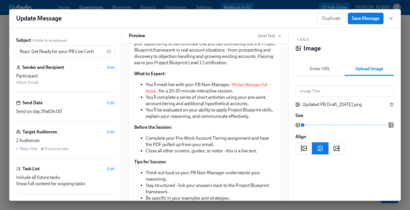
drag, startPoint x: 381, startPoint y: 124, endPoint x: 303, endPoint y: 122, distance: 78.4
click at [305, 124] on span "Image Size" at bounding box center [302, 124] width 3 height 3
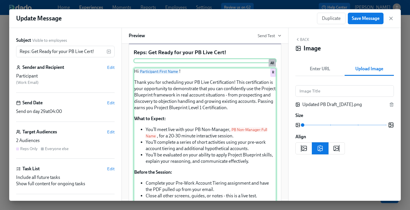
scroll to position [0, 0]
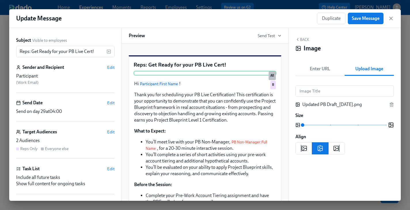
click at [390, 153] on div at bounding box center [345, 148] width 99 height 12
click at [357, 22] on button "Save Message" at bounding box center [366, 19] width 36 height 12
click at [360, 20] on span "Save Message" at bounding box center [366, 19] width 28 height 6
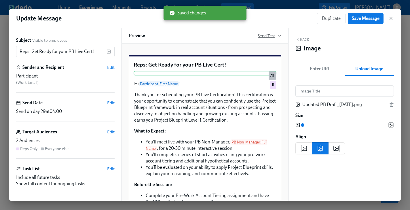
click at [271, 34] on span "Send Test" at bounding box center [270, 36] width 24 height 6
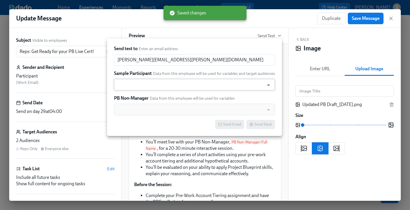
click at [169, 84] on input "text" at bounding box center [189, 85] width 144 height 12
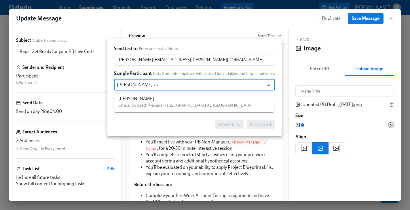
type input "[PERSON_NAME] var"
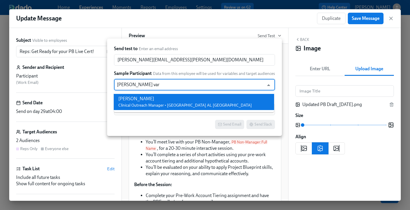
click at [151, 103] on span "Clinical Outreach Manager • [GEOGRAPHIC_DATA] AL [GEOGRAPHIC_DATA]" at bounding box center [185, 105] width 134 height 5
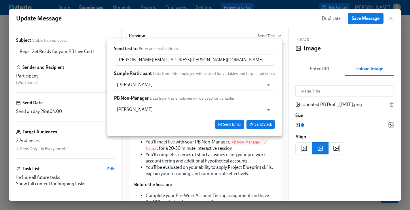
click at [235, 125] on span "Send Email" at bounding box center [229, 125] width 23 height 6
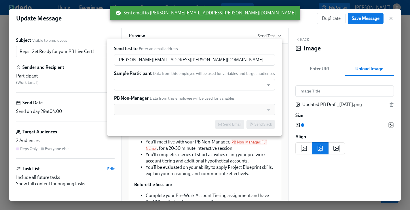
click at [290, 61] on div at bounding box center [205, 105] width 410 height 210
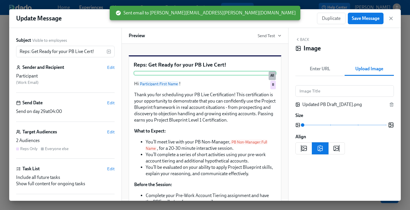
click at [301, 38] on button "Back" at bounding box center [303, 39] width 14 height 5
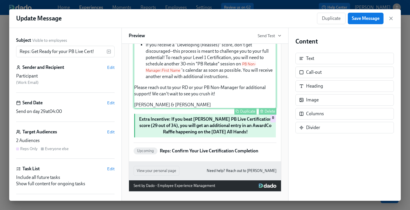
scroll to position [330, 0]
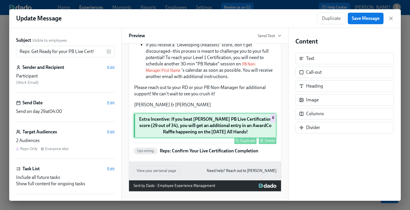
click at [197, 125] on div "Extra Incentive: If you beat [PERSON_NAME] PB Live Certification score (29 out …" at bounding box center [205, 125] width 143 height 25
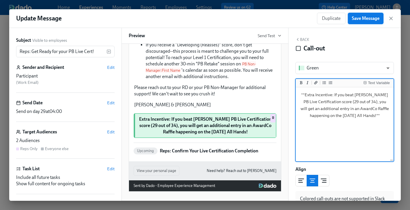
click at [360, 21] on span "Save Message" at bounding box center [366, 19] width 28 height 6
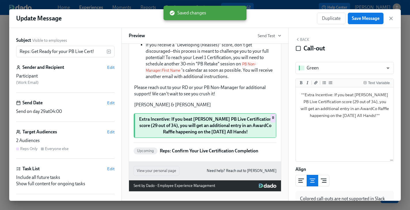
click at [299, 41] on icon "button" at bounding box center [298, 39] width 5 height 5
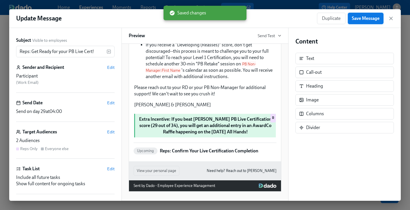
drag, startPoint x: 353, startPoint y: 19, endPoint x: 356, endPoint y: 20, distance: 3.2
click at [353, 19] on span "Save Message" at bounding box center [366, 19] width 28 height 6
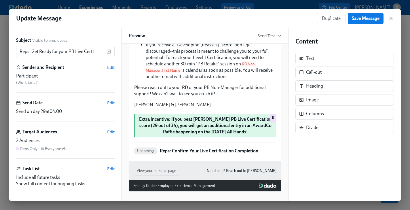
click at [388, 18] on div "Duplicate Save Message" at bounding box center [355, 19] width 77 height 12
click at [392, 18] on icon "button" at bounding box center [391, 19] width 6 height 6
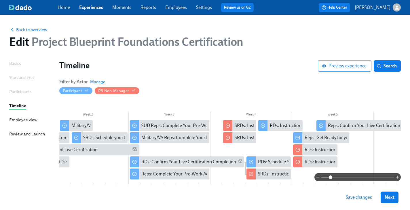
click at [361, 199] on span "Save changes" at bounding box center [359, 197] width 26 height 6
click at [395, 198] on button "Next" at bounding box center [390, 198] width 18 height 12
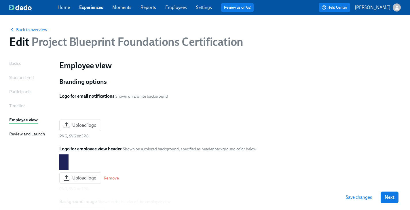
click at [395, 198] on button "Next" at bounding box center [390, 198] width 18 height 12
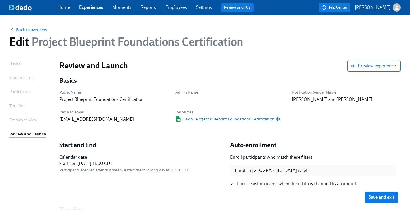
click at [395, 198] on button "Save and exit" at bounding box center [382, 198] width 34 height 12
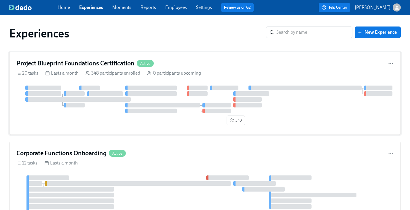
click at [105, 83] on div "Project Blueprint Foundations Certification Active 20 tasks Lasts a month 348 p…" at bounding box center [205, 93] width 392 height 83
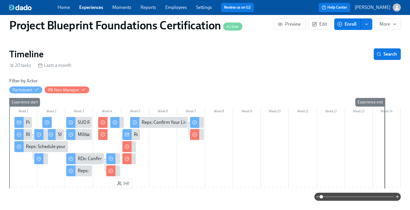
scroll to position [0, 1060]
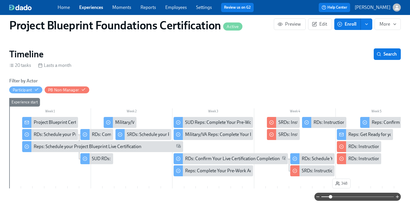
drag, startPoint x: 322, startPoint y: 198, endPoint x: 331, endPoint y: 198, distance: 8.9
click at [331, 198] on span at bounding box center [330, 196] width 3 height 3
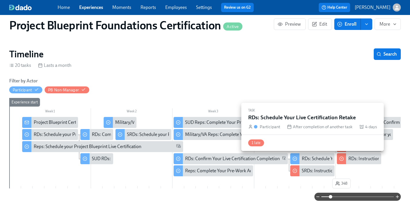
scroll to position [0, 125]
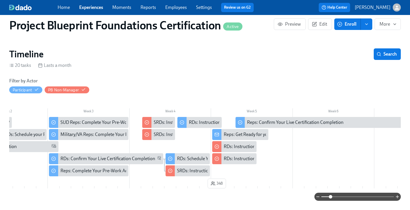
click at [232, 136] on div "Reps: Get Ready for your PB Live Cert!" at bounding box center [261, 134] width 74 height 6
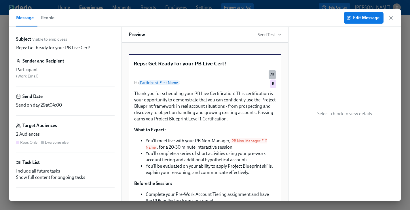
click at [54, 20] on span "People" at bounding box center [48, 18] width 14 height 8
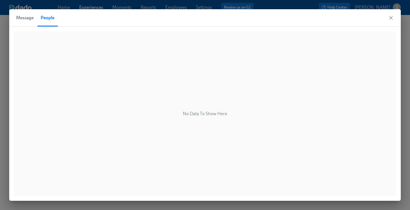
click at [27, 20] on span "Message" at bounding box center [25, 18] width 18 height 8
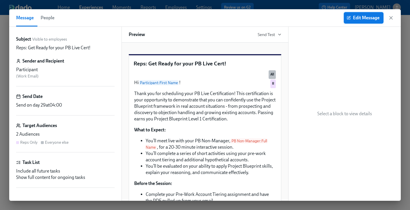
click at [368, 17] on span "Edit Message" at bounding box center [364, 18] width 32 height 6
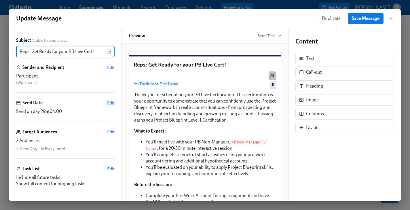
click at [110, 102] on span "Edit" at bounding box center [110, 103] width 7 height 6
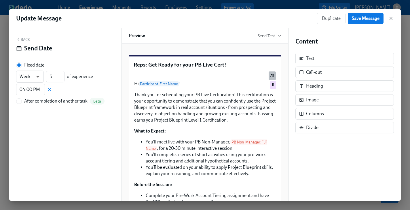
click at [21, 40] on button "Back" at bounding box center [23, 39] width 14 height 5
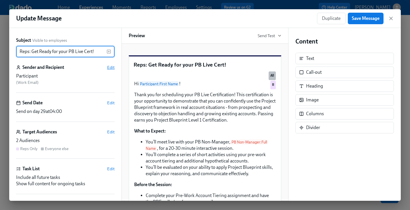
click at [110, 68] on span "Edit" at bounding box center [110, 68] width 7 height 6
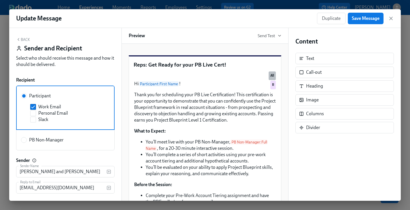
click at [21, 39] on button "Back" at bounding box center [23, 39] width 14 height 5
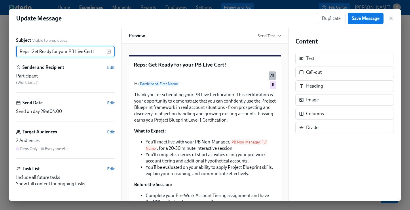
scroll to position [34, 0]
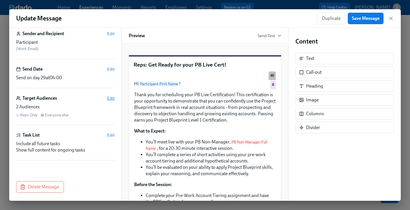
click at [109, 99] on span "Edit" at bounding box center [110, 98] width 7 height 6
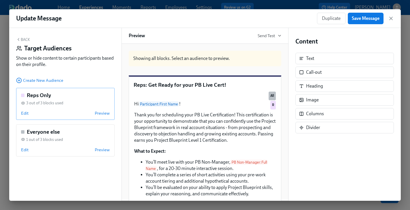
click at [80, 113] on div "Edit Preview" at bounding box center [65, 113] width 89 height 6
click at [80, 113] on span "Stop previewing" at bounding box center [94, 113] width 29 height 6
click at [24, 112] on span "Edit" at bounding box center [24, 113] width 7 height 6
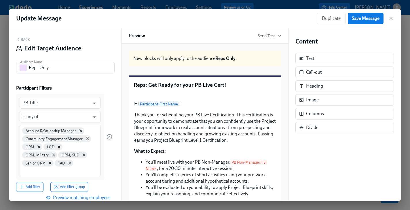
scroll to position [43, 0]
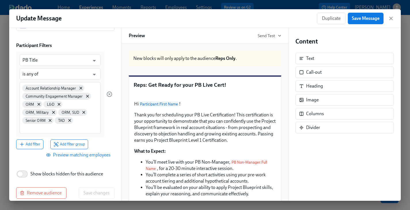
click at [80, 152] on span "Preview matching employees" at bounding box center [78, 155] width 63 height 6
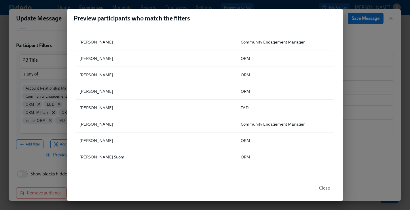
scroll to position [3218, 0]
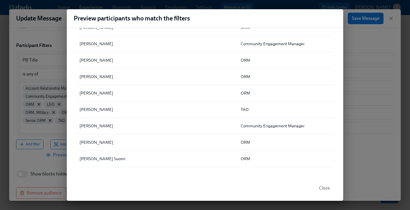
click at [321, 187] on span "Close" at bounding box center [324, 188] width 11 height 6
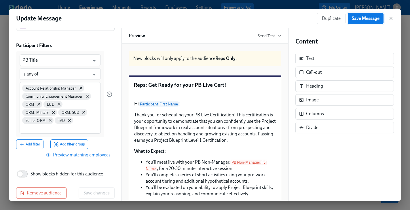
click at [359, 13] on button "Save Message" at bounding box center [366, 19] width 36 height 12
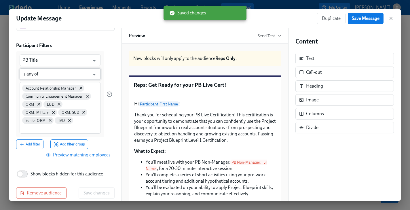
scroll to position [0, 0]
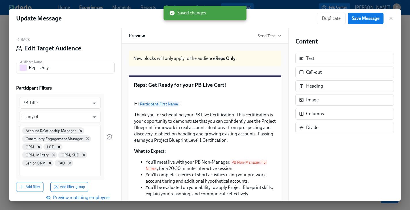
click at [22, 39] on button "Back" at bounding box center [23, 39] width 14 height 5
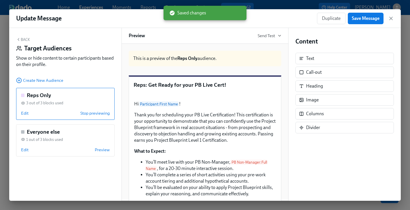
click at [22, 39] on button "Back" at bounding box center [23, 39] width 14 height 5
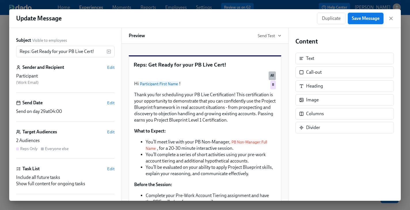
click at [369, 22] on button "Save Message" at bounding box center [366, 19] width 36 height 12
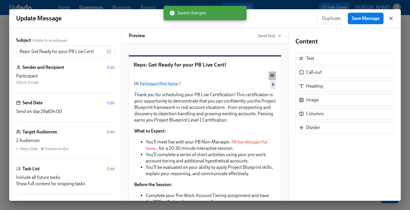
click at [393, 17] on icon "button" at bounding box center [391, 18] width 3 height 3
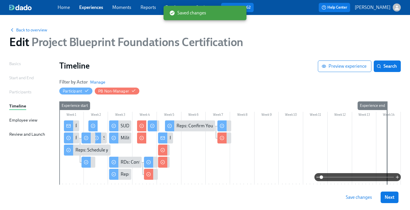
click at [354, 199] on span "Save changes" at bounding box center [359, 197] width 26 height 6
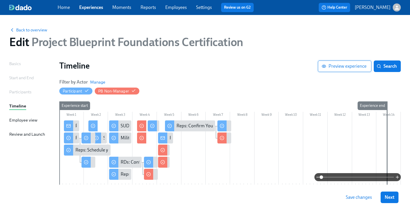
click at [343, 68] on span "Preview experience" at bounding box center [345, 66] width 44 height 6
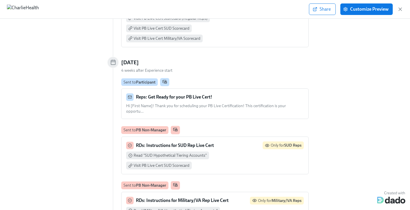
scroll to position [956, 0]
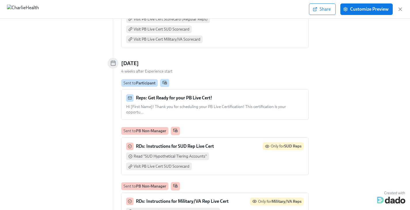
click at [149, 95] on strong "Reps: Get Ready for your PB Live Cert!" at bounding box center [174, 97] width 76 height 5
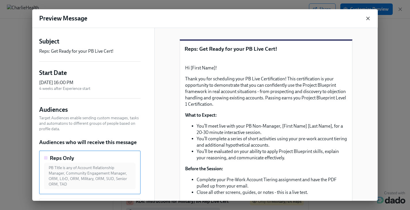
click at [370, 18] on icon "button" at bounding box center [368, 19] width 6 height 6
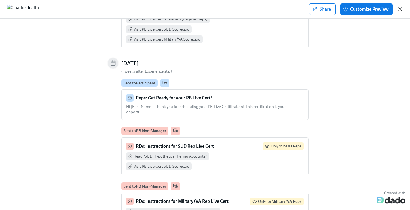
click at [401, 10] on icon "button" at bounding box center [400, 9] width 3 height 3
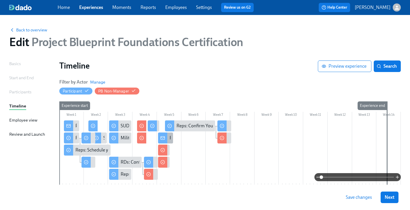
click at [165, 138] on div at bounding box center [162, 138] width 9 height 11
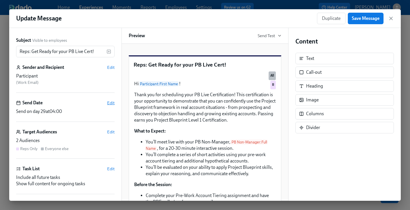
click at [112, 101] on span "Edit" at bounding box center [110, 103] width 7 height 6
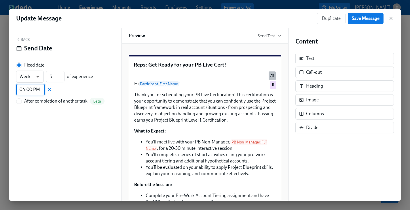
click at [36, 89] on input "04:00 PM" at bounding box center [30, 90] width 29 height 12
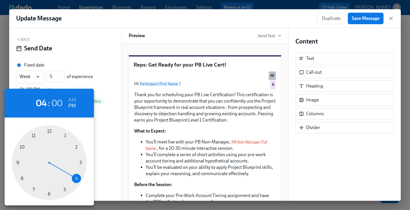
click at [64, 189] on div at bounding box center [49, 162] width 75 height 75
click at [22, 178] on div at bounding box center [49, 162] width 75 height 75
click at [43, 101] on h2 "05" at bounding box center [41, 103] width 11 height 12
click at [75, 178] on div at bounding box center [49, 162] width 75 height 75
click at [16, 163] on div at bounding box center [49, 162] width 75 height 75
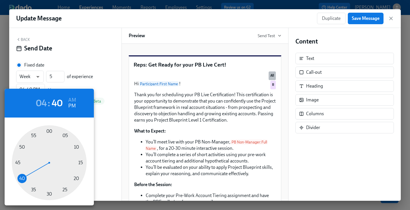
click at [21, 161] on div at bounding box center [49, 162] width 75 height 75
click at [16, 164] on div at bounding box center [49, 162] width 75 height 75
click at [20, 161] on div at bounding box center [49, 162] width 75 height 75
click at [60, 103] on h2 "50" at bounding box center [57, 103] width 11 height 12
click at [19, 164] on div at bounding box center [49, 162] width 75 height 75
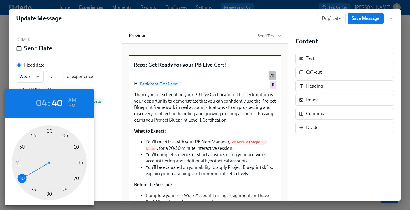
click at [22, 162] on div at bounding box center [49, 162] width 75 height 75
drag, startPoint x: 19, startPoint y: 162, endPoint x: 17, endPoint y: 150, distance: 12.3
click at [19, 162] on div at bounding box center [49, 162] width 75 height 75
type input "04:50 PM"
drag, startPoint x: 20, startPoint y: 148, endPoint x: 19, endPoint y: 155, distance: 7.8
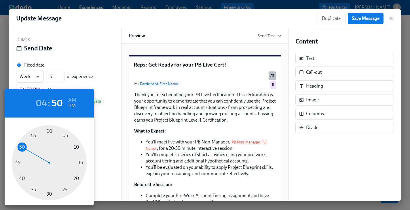
click at [19, 155] on div at bounding box center [49, 162] width 75 height 75
click at [356, 15] on div at bounding box center [205, 105] width 410 height 210
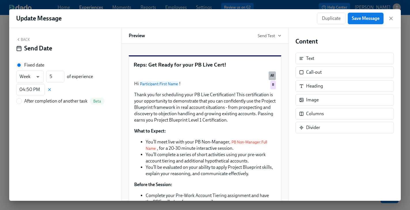
click at [356, 20] on span "Save Message" at bounding box center [366, 19] width 28 height 6
click at [25, 39] on button "Back" at bounding box center [23, 39] width 14 height 5
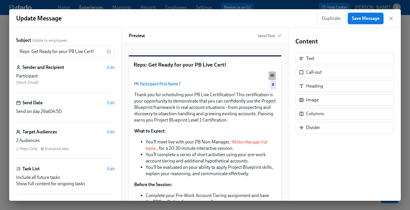
click at [359, 20] on span "Save Message" at bounding box center [366, 19] width 28 height 6
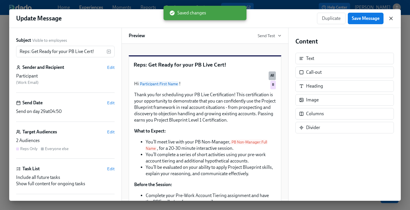
click at [388, 20] on icon "button" at bounding box center [391, 19] width 6 height 6
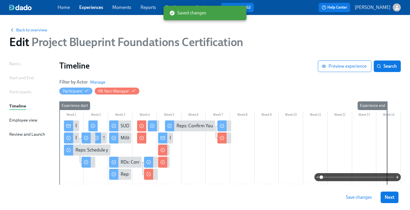
click at [362, 202] on button "Save changes" at bounding box center [359, 198] width 34 height 12
click at [389, 197] on span "Next" at bounding box center [390, 197] width 10 height 6
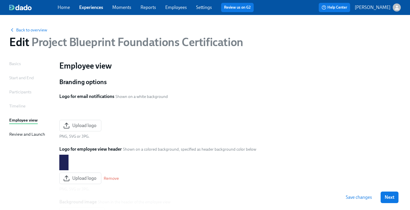
click at [389, 197] on span "Next" at bounding box center [390, 197] width 10 height 6
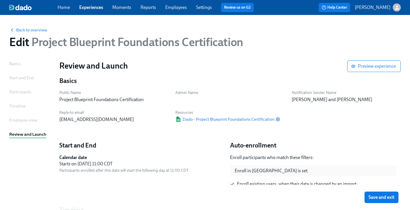
click at [389, 197] on span "Save and exit" at bounding box center [382, 197] width 26 height 6
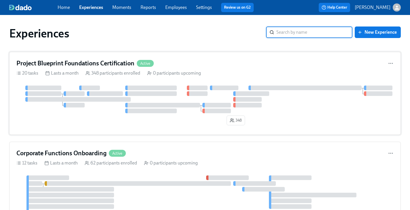
click at [69, 66] on h4 "Project Blueprint Foundations Certification" at bounding box center [75, 63] width 118 height 9
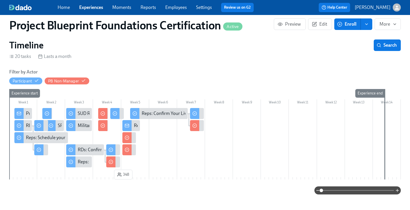
scroll to position [0, 1060]
click at [133, 127] on div "Reps: Get Ready for your PB Live Cert!" at bounding box center [131, 125] width 18 height 11
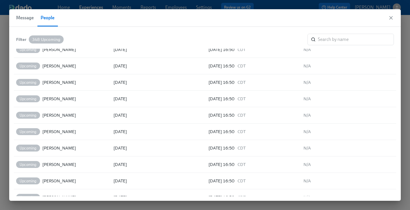
scroll to position [2165, 0]
click at [21, 21] on span "Message" at bounding box center [25, 18] width 18 height 8
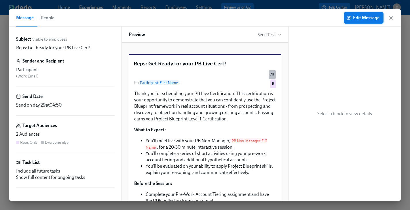
click at [354, 18] on span "Edit Message" at bounding box center [364, 18] width 32 height 6
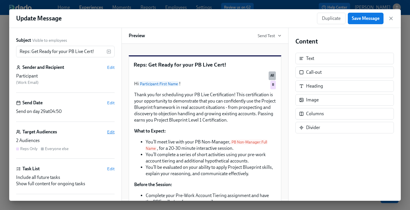
click at [108, 131] on span "Edit" at bounding box center [110, 132] width 7 height 6
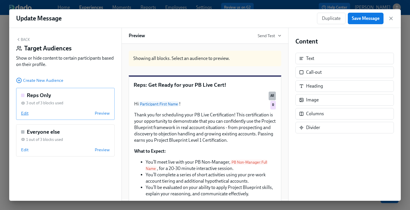
click at [23, 112] on span "Edit" at bounding box center [24, 113] width 7 height 6
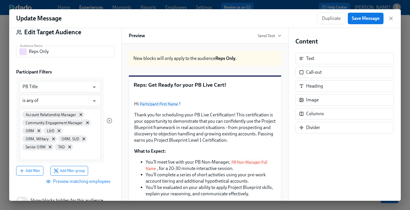
scroll to position [23, 0]
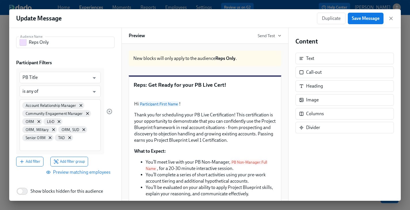
click at [84, 169] on span "Preview matching employees" at bounding box center [78, 172] width 63 height 6
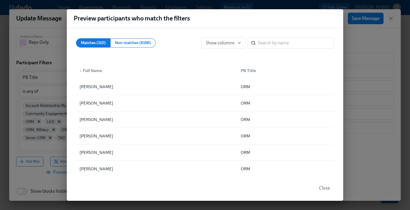
scroll to position [24, 0]
click at [271, 41] on input "search" at bounding box center [296, 43] width 76 height 12
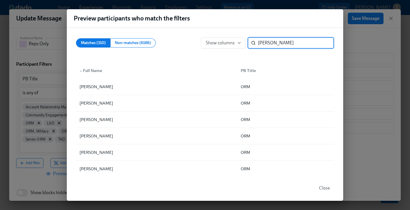
type input "[PERSON_NAME]"
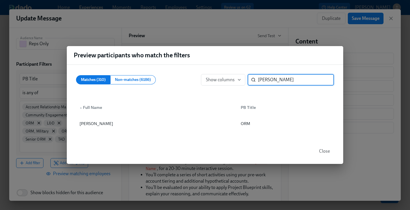
click at [325, 79] on input "[PERSON_NAME]" at bounding box center [296, 80] width 76 height 12
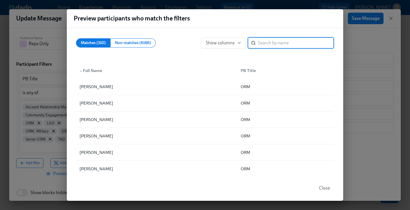
click at [329, 190] on span "Close" at bounding box center [324, 188] width 11 height 6
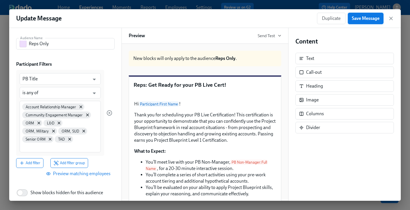
click at [360, 18] on span "Save Message" at bounding box center [366, 19] width 28 height 6
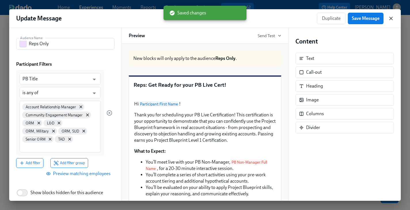
click at [393, 16] on icon "button" at bounding box center [391, 19] width 6 height 6
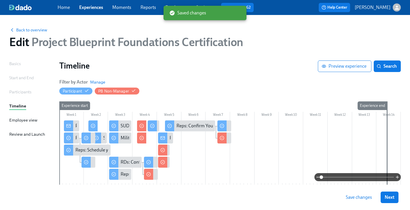
click at [367, 199] on span "Save changes" at bounding box center [359, 197] width 26 height 6
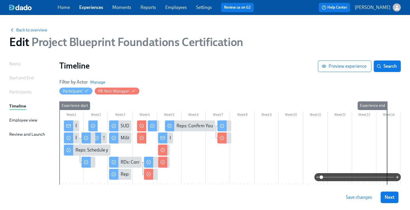
scroll to position [25, 0]
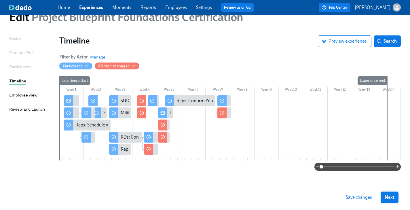
click at [393, 199] on span "Next" at bounding box center [390, 197] width 10 height 6
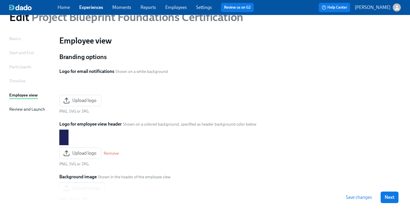
click at [393, 199] on span "Next" at bounding box center [390, 197] width 10 height 6
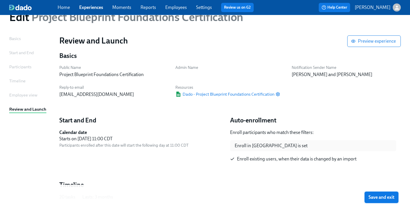
click at [383, 198] on span "Save and exit" at bounding box center [382, 197] width 26 height 6
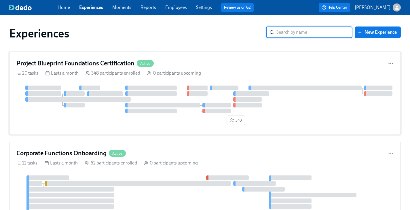
click at [94, 69] on div "Project Blueprint Foundations Certification Active 20 tasks Lasts a month 348 p…" at bounding box center [205, 93] width 392 height 83
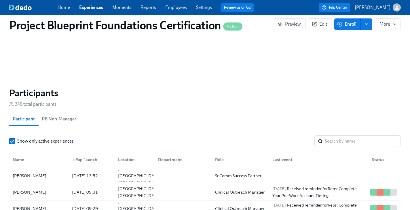
scroll to position [417, 0]
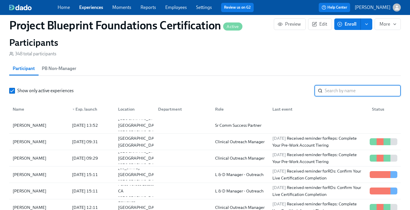
click at [339, 88] on input "search" at bounding box center [363, 91] width 76 height 12
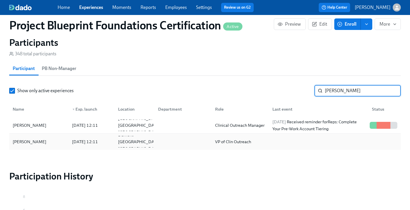
type input "[PERSON_NAME]"
click at [65, 141] on div "[PERSON_NAME]" at bounding box center [38, 142] width 57 height 12
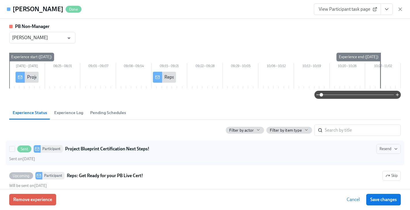
scroll to position [10, 0]
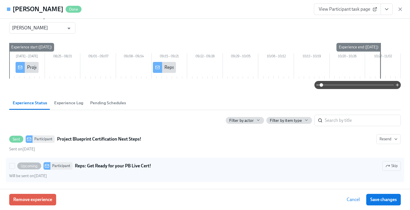
click at [87, 166] on strong "Reps: Get Ready for your PB Live Cert!" at bounding box center [113, 165] width 76 height 7
click at [15, 166] on input "Upcoming Participant Reps: Get Ready for your PB Live Cert! Skip Will be sent o…" at bounding box center [12, 165] width 5 height 5
checkbox input "true"
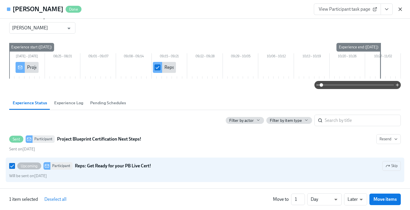
click at [402, 7] on icon "button" at bounding box center [401, 9] width 6 height 6
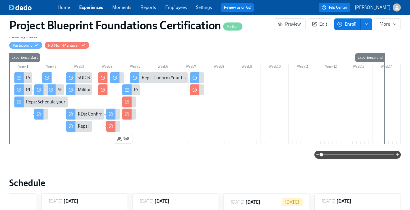
scroll to position [95, 0]
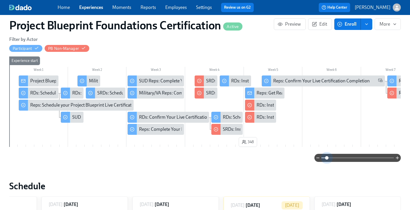
drag, startPoint x: 322, startPoint y: 157, endPoint x: 318, endPoint y: 135, distance: 22.9
click at [328, 157] on span at bounding box center [326, 157] width 3 height 3
click at [273, 93] on div "Reps: Get Ready for your PB Live Cert!" at bounding box center [294, 93] width 74 height 6
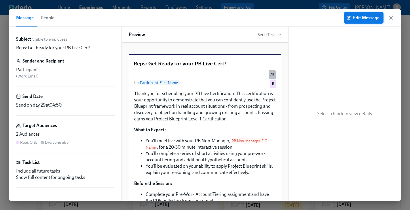
click at [367, 19] on span "Edit Message" at bounding box center [364, 18] width 32 height 6
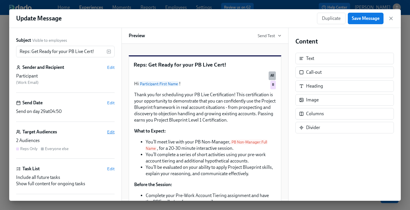
click at [111, 133] on span "Edit" at bounding box center [110, 132] width 7 height 6
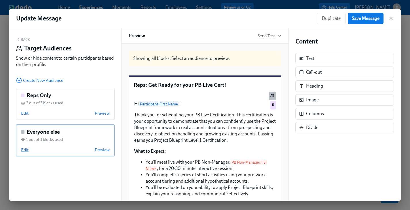
click at [22, 150] on span "Edit" at bounding box center [24, 150] width 7 height 6
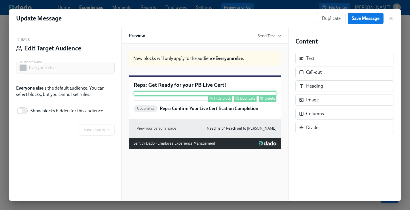
click at [224, 101] on div "Hide block" at bounding box center [222, 98] width 17 height 4
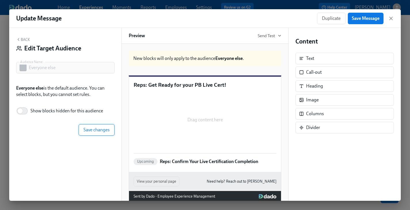
click at [97, 131] on span "Save changes" at bounding box center [97, 130] width 26 height 6
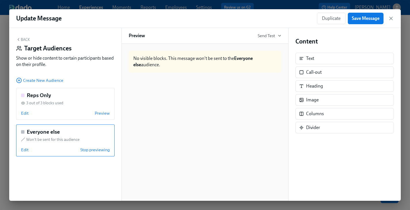
click at [25, 39] on button "Back" at bounding box center [23, 39] width 14 height 5
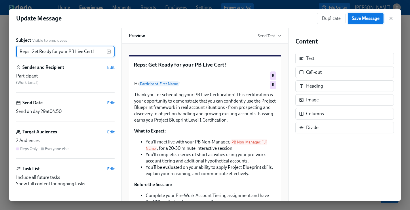
click at [376, 19] on span "Save Message" at bounding box center [366, 19] width 28 height 6
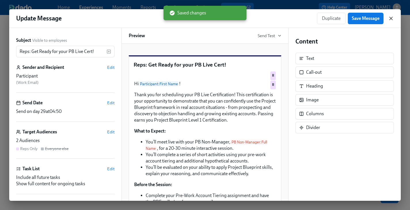
click at [391, 17] on icon "button" at bounding box center [391, 19] width 6 height 6
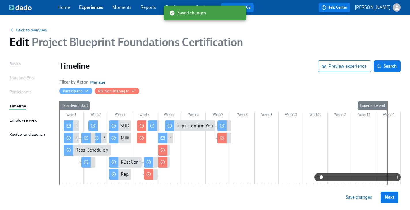
click at [356, 199] on span "Save changes" at bounding box center [359, 197] width 26 height 6
click at [393, 198] on span "Next" at bounding box center [390, 197] width 10 height 6
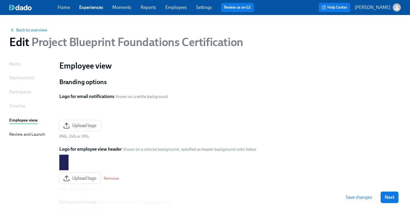
click at [393, 198] on span "Next" at bounding box center [390, 197] width 10 height 6
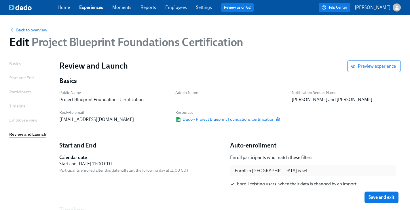
click at [393, 198] on span "Save and exit" at bounding box center [382, 197] width 26 height 6
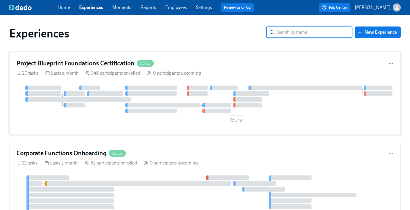
click at [73, 70] on div "Project Blueprint Foundations Certification Active 20 tasks Lasts a month 348 p…" at bounding box center [205, 93] width 392 height 83
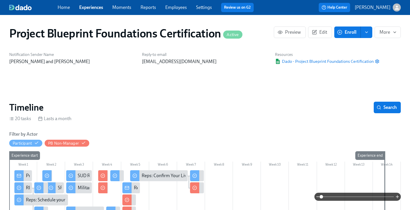
scroll to position [0, 1011]
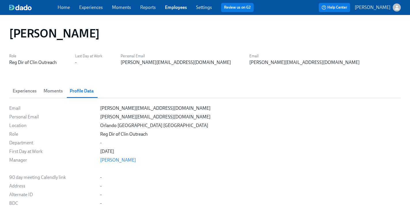
click at [87, 7] on link "Experiences" at bounding box center [91, 7] width 24 height 5
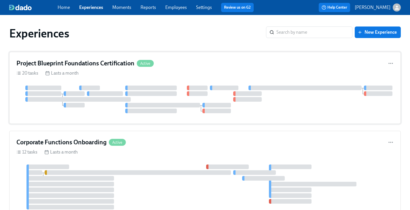
click at [98, 71] on div "20 tasks Lasts a month" at bounding box center [204, 73] width 377 height 6
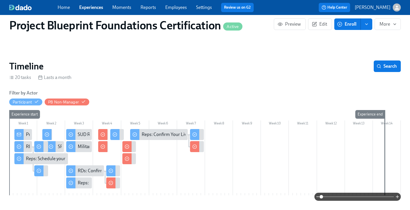
scroll to position [45, 0]
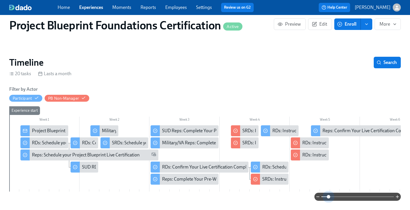
click at [328, 197] on span at bounding box center [328, 196] width 3 height 3
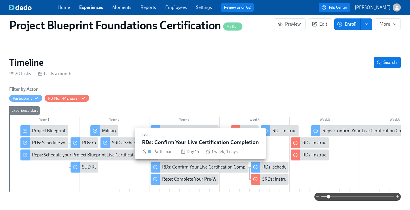
click at [175, 165] on div "RDs: Confirm Your Live Certification Completion" at bounding box center [209, 167] width 95 height 6
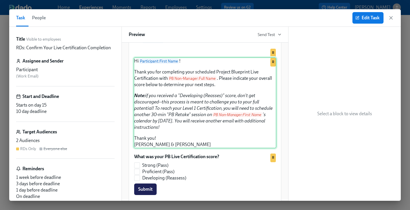
scroll to position [0, 1060]
drag, startPoint x: 161, startPoint y: 167, endPoint x: 146, endPoint y: 135, distance: 35.1
click at [146, 135] on div "Hi Participant : First Name ! Thank you for completing your scheduled Project B…" at bounding box center [205, 102] width 143 height 91
copy em "if you received a "Developing (Reasses)" score, don't get discouraged--this pro…"
click at [172, 148] on div "Hi Participant : First Name ! Thank you for completing your scheduled Project B…" at bounding box center [205, 102] width 143 height 91
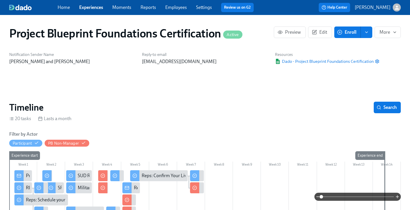
scroll to position [0, 1060]
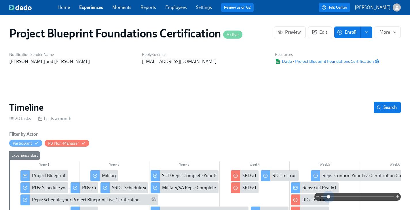
click at [330, 197] on span at bounding box center [328, 196] width 3 height 3
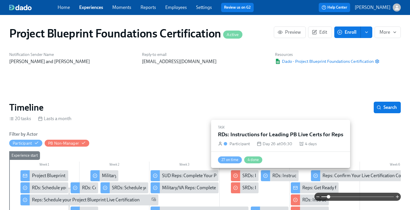
scroll to position [38, 0]
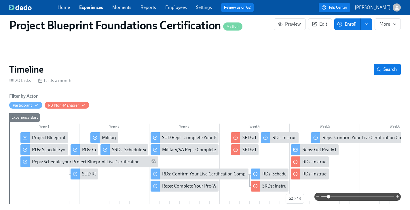
click at [325, 151] on div "Reps: Get Ready for your PB Live Cert!" at bounding box center [340, 150] width 74 height 6
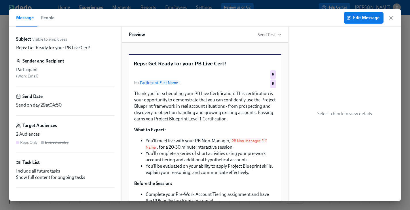
click at [50, 19] on span "People" at bounding box center [48, 18] width 14 height 8
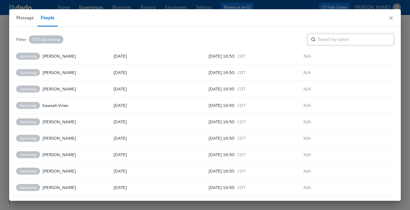
scroll to position [395, 0]
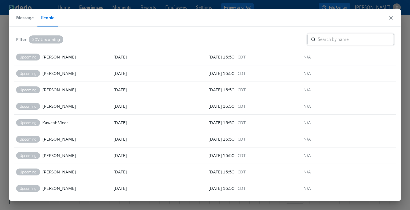
click at [352, 39] on input "search" at bounding box center [356, 40] width 76 height 12
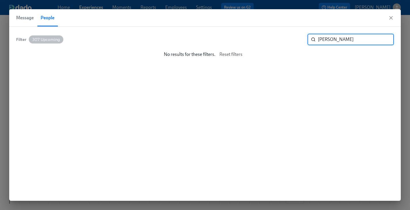
scroll to position [0, 0]
type input "ton"
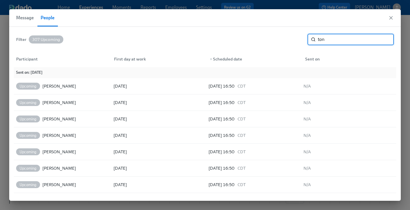
click at [386, 39] on input "ton" at bounding box center [356, 40] width 76 height 12
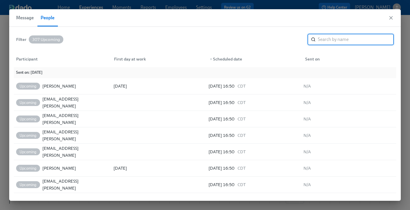
click at [324, 40] on input "search" at bounding box center [356, 40] width 76 height 12
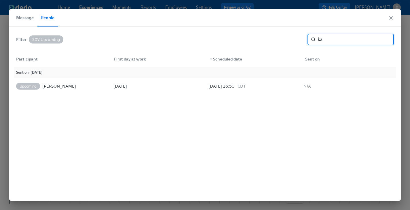
type input "k"
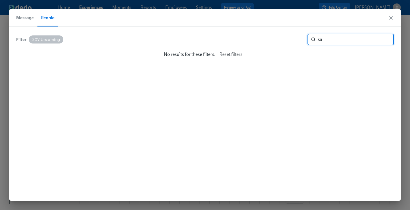
type input "s"
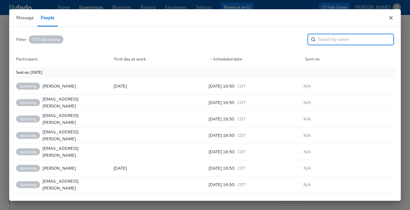
click at [389, 18] on icon "button" at bounding box center [391, 18] width 6 height 6
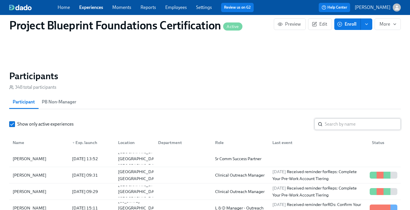
scroll to position [388, 0]
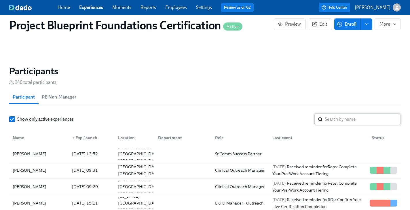
click at [343, 120] on input "search" at bounding box center [363, 120] width 76 height 12
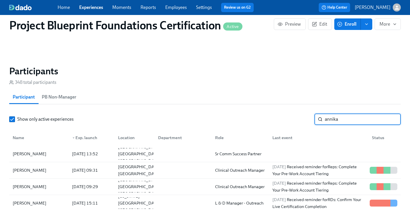
type input "annika"
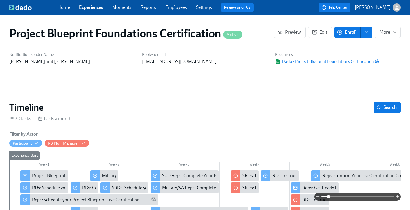
click at [182, 7] on link "Employees" at bounding box center [176, 7] width 22 height 5
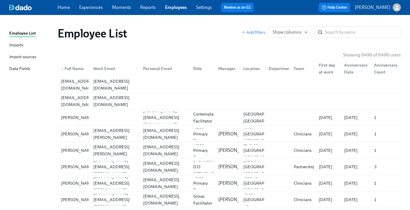
click at [101, 5] on link "Experiences" at bounding box center [91, 7] width 24 height 5
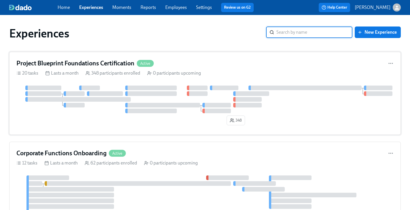
click at [101, 64] on h4 "Project Blueprint Foundations Certification" at bounding box center [75, 63] width 118 height 9
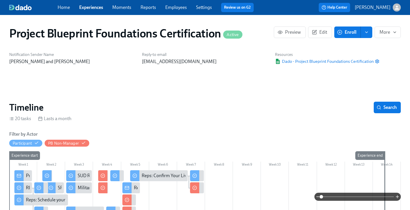
scroll to position [76, 0]
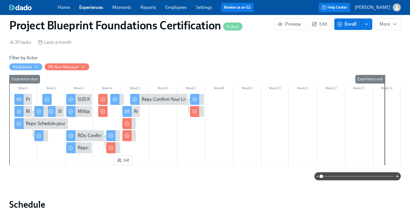
click at [136, 110] on div "Reps: Get Ready for your PB Live Cert!" at bounding box center [171, 111] width 74 height 6
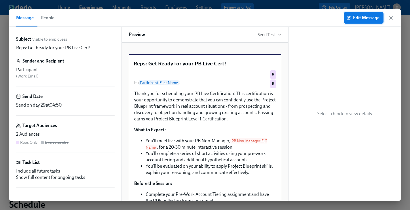
click at [353, 18] on span "Edit Message" at bounding box center [364, 18] width 32 height 6
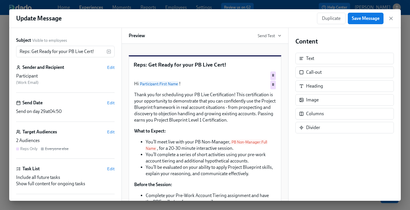
click at [56, 112] on span "at 04:50" at bounding box center [54, 111] width 16 height 5
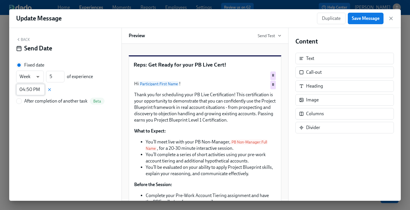
click at [33, 92] on input "04:50 PM" at bounding box center [30, 90] width 29 height 12
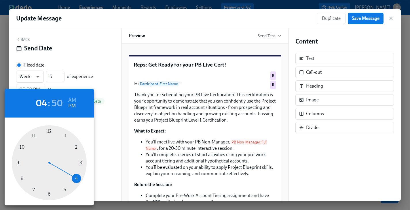
click at [63, 188] on div at bounding box center [49, 162] width 75 height 75
click at [44, 130] on div at bounding box center [49, 162] width 75 height 75
type input "05:00 PM"
click at [95, 48] on div at bounding box center [205, 105] width 410 height 210
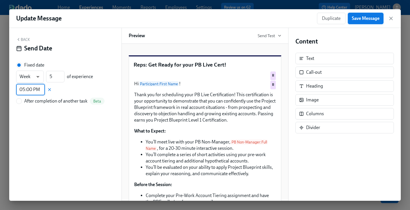
click at [364, 17] on span "Save Message" at bounding box center [366, 19] width 28 height 6
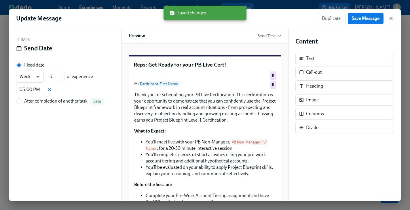
click at [389, 18] on icon "button" at bounding box center [391, 19] width 6 height 6
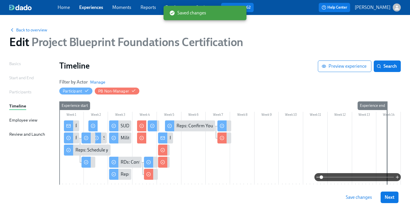
click at [366, 199] on span "Save changes" at bounding box center [359, 197] width 26 height 6
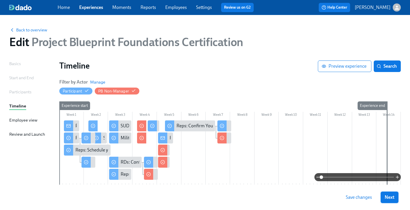
click at [390, 198] on span "Next" at bounding box center [390, 197] width 10 height 6
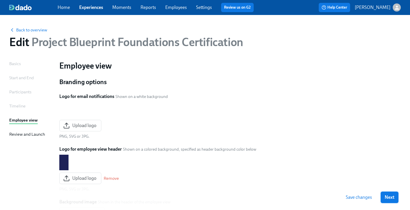
click at [390, 198] on span "Next" at bounding box center [390, 197] width 10 height 6
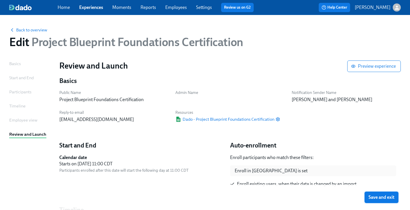
click at [386, 198] on span "Save and exit" at bounding box center [382, 197] width 26 height 6
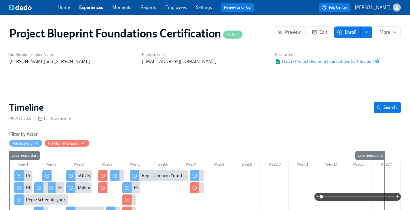
scroll to position [0, 1060]
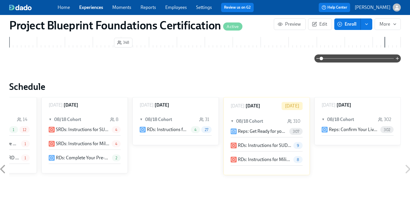
type input "[PERSON_NAME]"
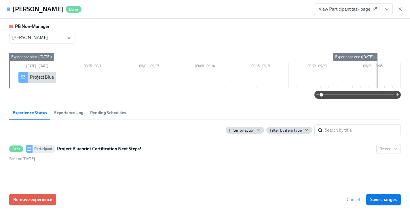
scroll to position [0, 1060]
click at [354, 199] on span "Cancel" at bounding box center [353, 200] width 13 height 6
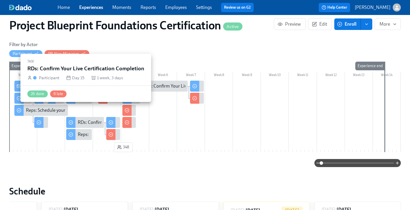
scroll to position [88, 0]
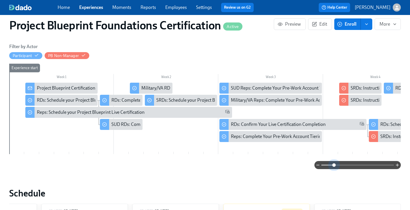
drag, startPoint x: 322, startPoint y: 166, endPoint x: 315, endPoint y: 163, distance: 7.9
click at [335, 166] on span at bounding box center [333, 164] width 3 height 3
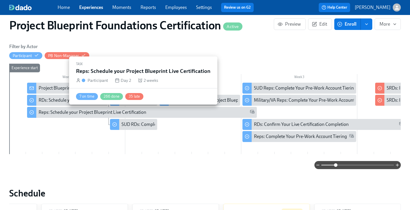
click at [100, 114] on div "Reps: Schedule your Project Blueprint Live Certification" at bounding box center [93, 112] width 108 height 6
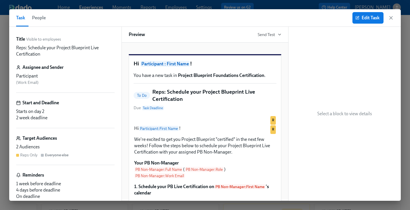
click at [69, 114] on div "Starts on day 2" at bounding box center [65, 111] width 99 height 6
click at [42, 19] on span "People" at bounding box center [39, 18] width 14 height 8
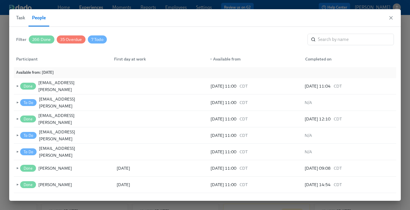
click at [394, 17] on div "Task People" at bounding box center [205, 18] width 392 height 18
click at [391, 17] on icon "button" at bounding box center [391, 17] width 3 height 3
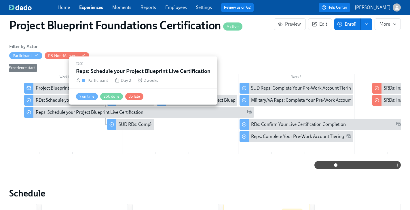
scroll to position [0, 3]
click at [90, 113] on div "Reps: Schedule your Project Blueprint Live Certification" at bounding box center [89, 112] width 108 height 6
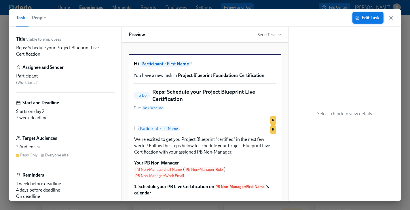
click at [359, 19] on span "Edit Task" at bounding box center [368, 18] width 23 height 6
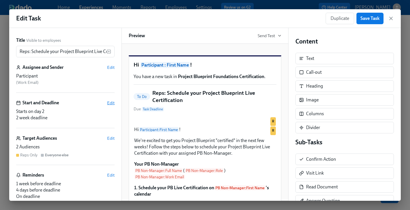
click at [113, 101] on span "Edit" at bounding box center [110, 103] width 7 height 6
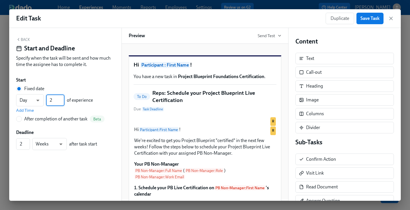
drag, startPoint x: 54, startPoint y: 100, endPoint x: 47, endPoint y: 99, distance: 7.2
click at [47, 99] on input "2" at bounding box center [55, 101] width 18 height 12
type input "50"
click at [81, 67] on div "Specify when the task will be sent and how much time the assignee has to comple…" at bounding box center [65, 61] width 99 height 13
click at [363, 22] on button "Save Task" at bounding box center [370, 19] width 27 height 12
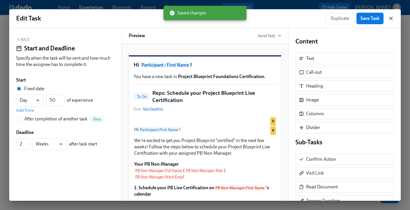
click at [389, 18] on icon "button" at bounding box center [391, 19] width 6 height 6
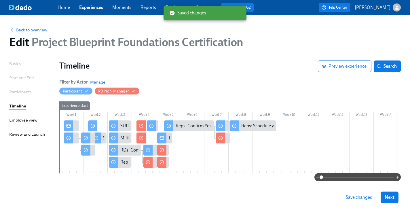
click at [356, 199] on span "Save changes" at bounding box center [359, 197] width 26 height 6
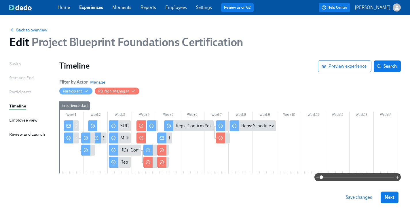
click at [356, 196] on span "Save changes" at bounding box center [359, 197] width 26 height 6
click at [267, 126] on div "Reps: Schedule your Project Blueprint Live Certification" at bounding box center [295, 126] width 108 height 6
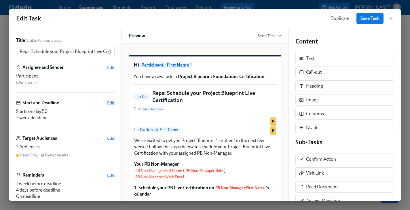
click at [111, 101] on span "Edit" at bounding box center [110, 103] width 7 height 6
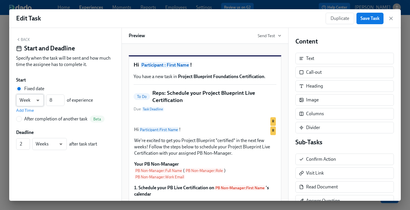
click at [36, 100] on body "Home Experiences Moments Reports Employees Settings Review us on G2 Help Center…" at bounding box center [205, 111] width 410 height 223
click at [31, 90] on li "Day" at bounding box center [30, 91] width 28 height 10
type input "d"
click at [57, 100] on input "8" at bounding box center [55, 101] width 18 height 12
drag, startPoint x: 56, startPoint y: 98, endPoint x: 42, endPoint y: 100, distance: 14.3
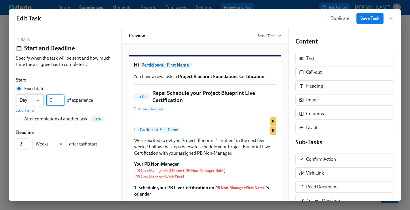
click at [42, 100] on div "Day d ​ 0 ​ of experience" at bounding box center [54, 100] width 77 height 12
type input "2"
click at [363, 24] on button "Save Task" at bounding box center [370, 19] width 27 height 12
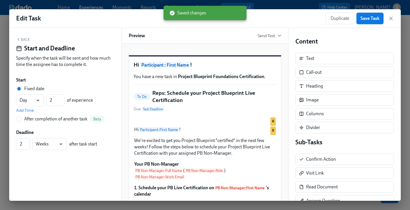
click at [376, 17] on span "Save Task" at bounding box center [370, 19] width 19 height 6
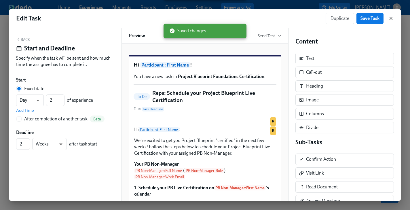
click at [393, 18] on icon "button" at bounding box center [391, 19] width 6 height 6
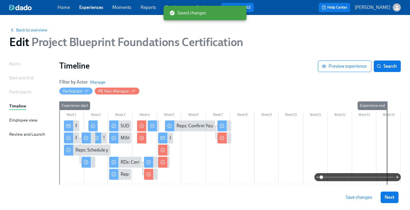
click at [359, 196] on span "Save changes" at bounding box center [359, 197] width 26 height 6
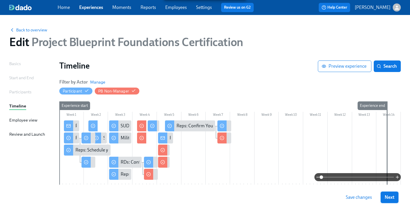
click at [392, 198] on span "Next" at bounding box center [390, 197] width 10 height 6
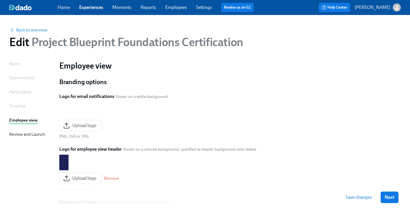
click at [392, 198] on span "Next" at bounding box center [390, 197] width 10 height 6
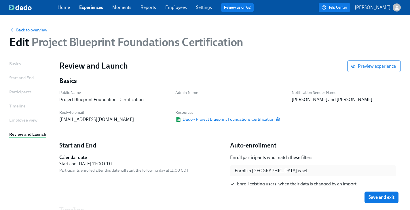
click at [391, 199] on span "Save and exit" at bounding box center [382, 197] width 26 height 6
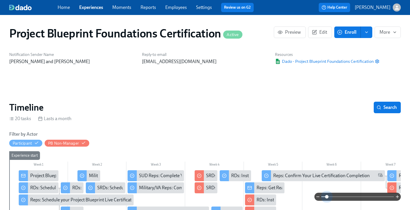
drag, startPoint x: 321, startPoint y: 196, endPoint x: 238, endPoint y: 188, distance: 83.4
click at [327, 197] on span at bounding box center [326, 196] width 3 height 3
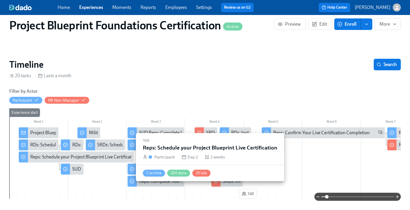
scroll to position [0, 1060]
click at [46, 158] on div "Reps: Schedule your Project Blueprint Live Certification" at bounding box center [84, 157] width 108 height 6
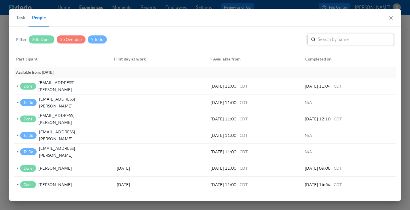
click at [332, 37] on input "search" at bounding box center [356, 40] width 76 height 12
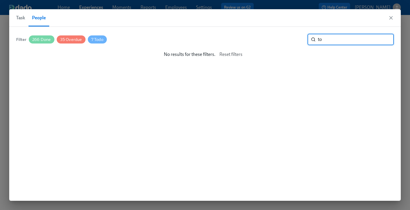
type input "t"
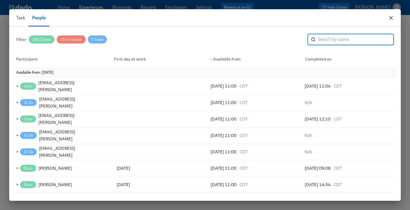
click at [394, 20] on icon "button" at bounding box center [391, 18] width 6 height 6
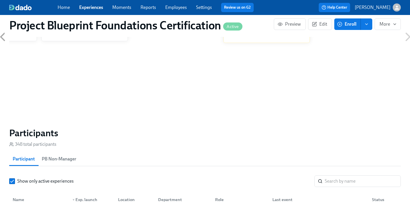
scroll to position [387, 0]
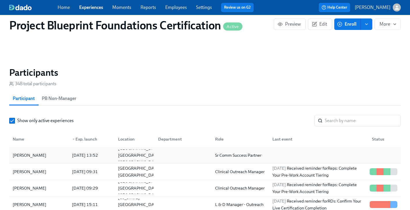
click at [24, 156] on div "[PERSON_NAME]" at bounding box center [29, 155] width 38 height 7
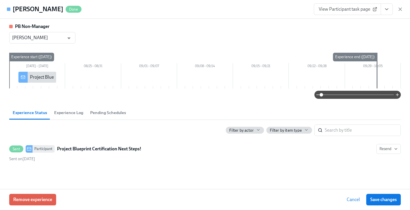
click at [103, 112] on span "Pending Schedules" at bounding box center [108, 112] width 36 height 7
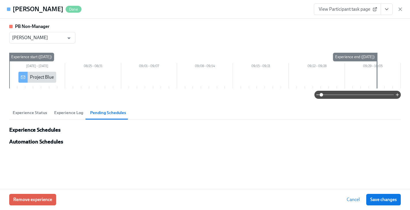
click at [75, 112] on span "Experience Log" at bounding box center [68, 112] width 29 height 7
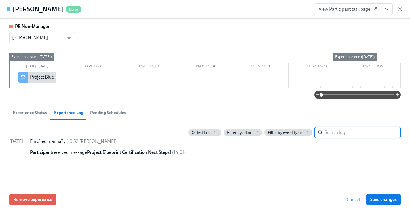
click at [37, 113] on span "Experience Status" at bounding box center [30, 112] width 35 height 7
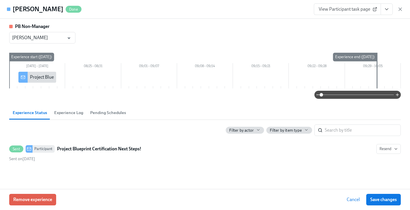
click at [403, 9] on div "Toni Brooks Done View Participant task page" at bounding box center [205, 9] width 410 height 19
click at [401, 10] on icon "button" at bounding box center [401, 9] width 6 height 6
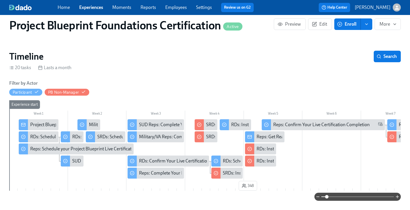
scroll to position [21, 0]
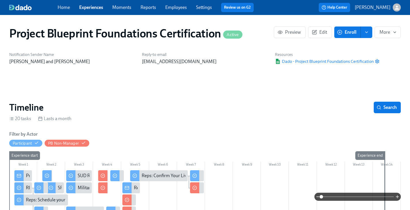
scroll to position [0, 1060]
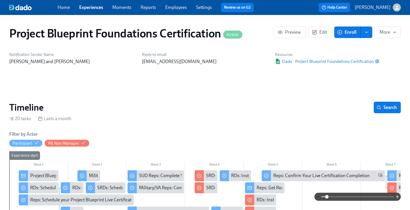
drag, startPoint x: 322, startPoint y: 197, endPoint x: 320, endPoint y: 194, distance: 3.3
click at [328, 197] on span at bounding box center [326, 196] width 3 height 3
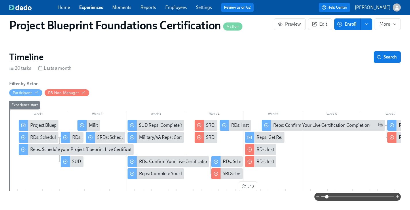
scroll to position [51, 0]
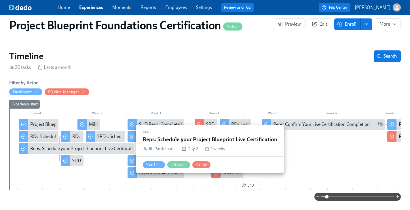
click at [50, 148] on div "Reps: Schedule your Project Blueprint Live Certification" at bounding box center [84, 149] width 108 height 6
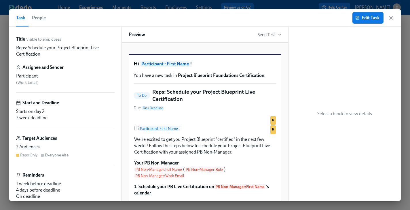
click at [38, 19] on span "People" at bounding box center [39, 18] width 14 height 8
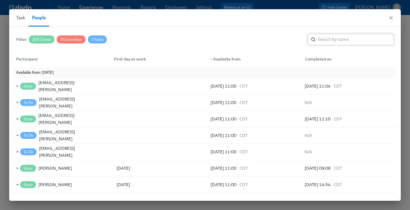
click at [355, 42] on input "search" at bounding box center [356, 40] width 76 height 12
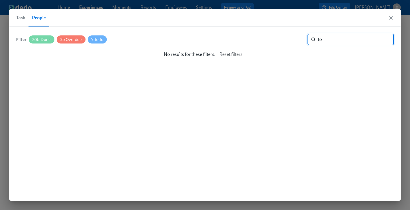
type input "t"
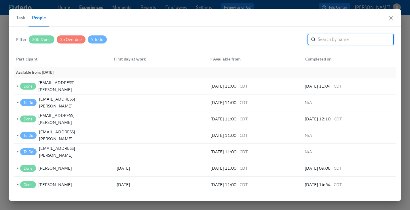
click at [17, 18] on span "Task" at bounding box center [20, 18] width 9 height 8
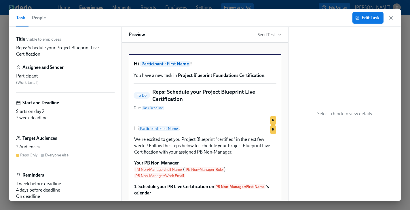
click at [34, 148] on div "2 Audiences" at bounding box center [65, 147] width 99 height 6
click at [369, 18] on span "Edit Task" at bounding box center [368, 18] width 23 height 6
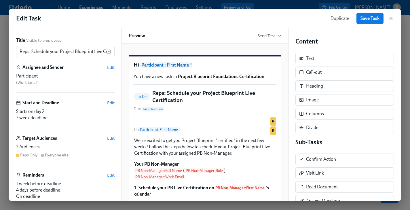
click at [116, 139] on div "Title Visible to employees Reps: Schedule your Project Blueprint Live Certifica…" at bounding box center [65, 114] width 112 height 173
click at [113, 139] on span "Edit" at bounding box center [110, 138] width 7 height 6
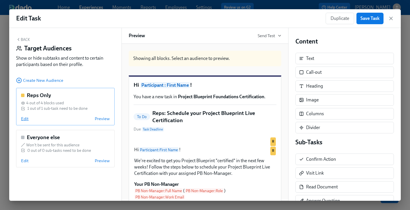
click at [22, 118] on span "Edit" at bounding box center [24, 119] width 7 height 6
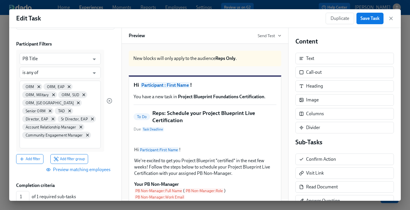
scroll to position [45, 0]
click at [97, 169] on span "Preview matching employees" at bounding box center [78, 169] width 63 height 6
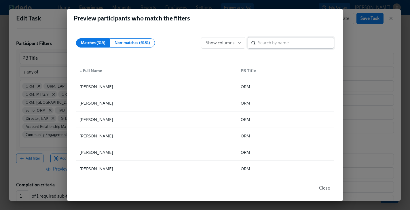
click at [272, 41] on input "search" at bounding box center [296, 43] width 76 height 12
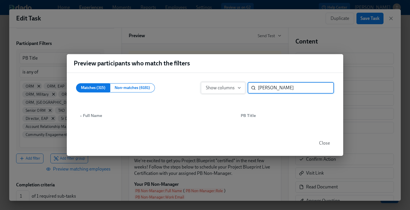
drag, startPoint x: 288, startPoint y: 88, endPoint x: 226, endPoint y: 83, distance: 62.1
click at [226, 83] on div "Show columns toni ​" at bounding box center [267, 88] width 133 height 12
type input "n"
type input "brooks"
drag, startPoint x: 325, startPoint y: 142, endPoint x: 318, endPoint y: 141, distance: 6.6
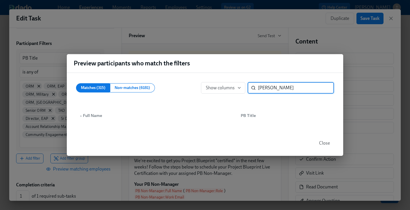
click at [324, 142] on span "Close" at bounding box center [324, 143] width 11 height 6
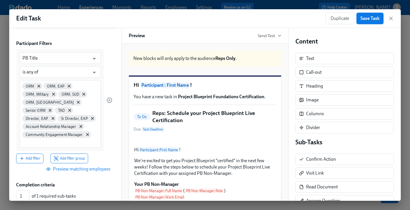
click at [373, 21] on span "Save Task" at bounding box center [370, 19] width 19 height 6
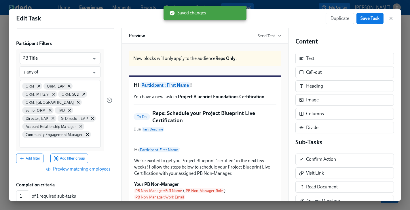
click at [393, 15] on div "Duplicate Save Task" at bounding box center [360, 19] width 68 height 12
click at [392, 17] on icon "button" at bounding box center [391, 18] width 3 height 3
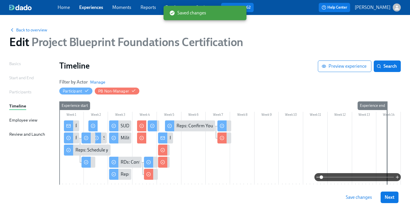
click at [365, 199] on span "Save changes" at bounding box center [359, 197] width 26 height 6
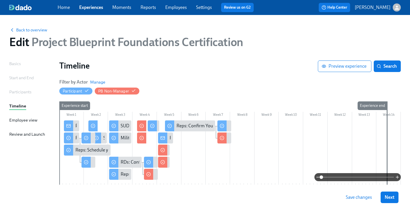
click at [177, 9] on link "Employees" at bounding box center [176, 7] width 22 height 5
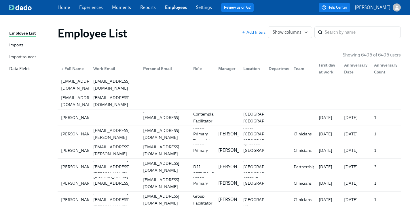
click at [18, 44] on div "Imports" at bounding box center [16, 45] width 14 height 7
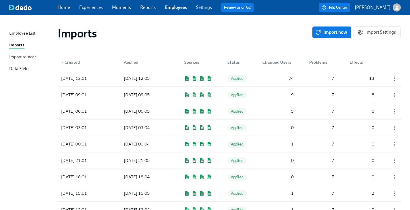
click at [24, 57] on div "Import sources" at bounding box center [22, 57] width 27 height 7
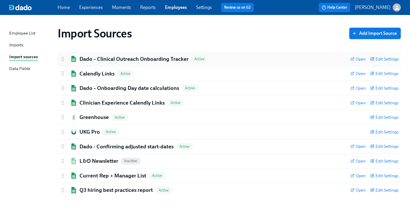
click at [101, 57] on h2 "Dado – Clinical Outreach Onboarding Tracker" at bounding box center [134, 58] width 109 height 7
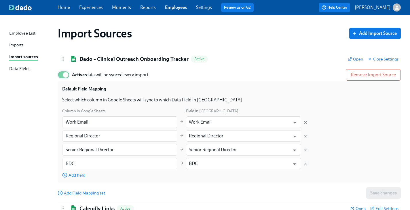
click at [61, 74] on input "Active: data will be synced every import" at bounding box center [66, 75] width 38 height 13
checkbox input "false"
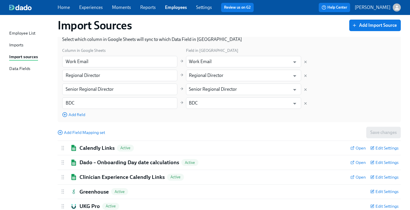
scroll to position [121, 0]
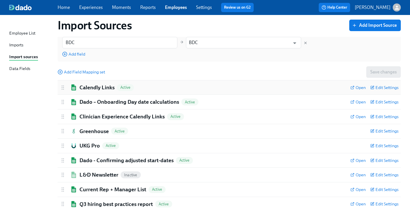
click at [93, 88] on h2 "Calendly Links" at bounding box center [97, 87] width 35 height 7
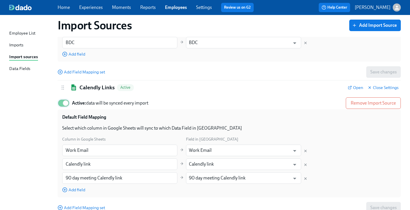
click at [63, 104] on input "Active: data will be synced every import" at bounding box center [66, 103] width 38 height 13
checkbox input "false"
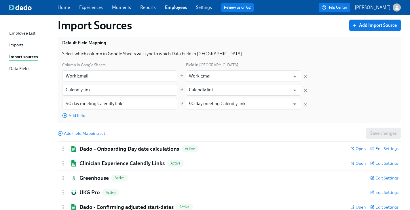
scroll to position [257, 0]
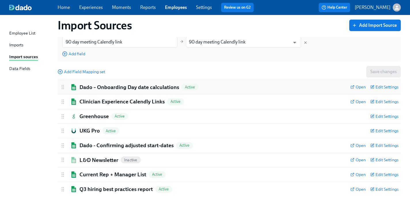
click at [92, 89] on h2 "Dado – Onboarding Day date calculations" at bounding box center [130, 87] width 100 height 7
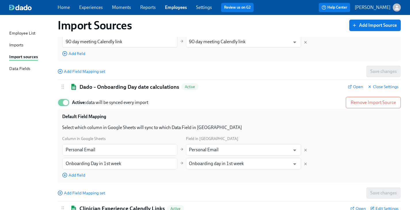
click at [61, 102] on input "Active: data will be synced every import" at bounding box center [66, 102] width 38 height 13
checkbox input "false"
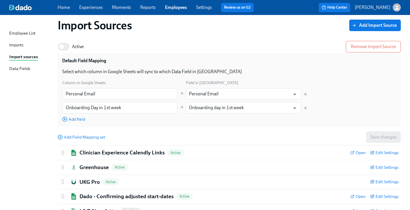
scroll to position [365, 0]
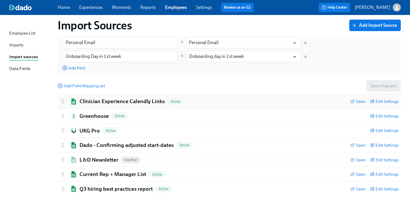
click at [95, 103] on h2 "Clinician Experience Calendly Links" at bounding box center [122, 101] width 85 height 7
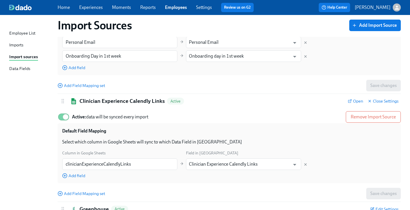
drag, startPoint x: 62, startPoint y: 115, endPoint x: 84, endPoint y: 124, distance: 23.8
click at [62, 115] on input "Active: data will be synced every import" at bounding box center [66, 117] width 38 height 13
checkbox input "false"
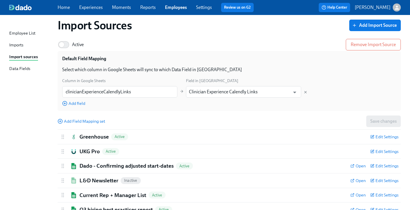
scroll to position [458, 0]
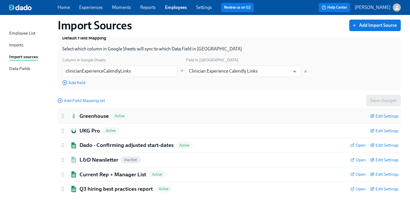
click at [89, 116] on h2 "Greenhouse" at bounding box center [94, 115] width 29 height 7
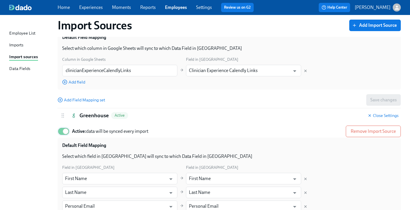
click at [62, 131] on input "Active: data will be synced every import" at bounding box center [66, 131] width 38 height 13
checkbox input "false"
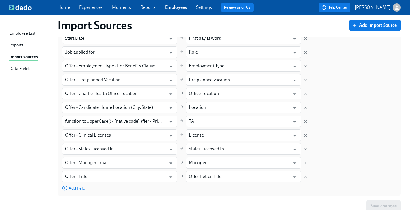
scroll to position [732, 0]
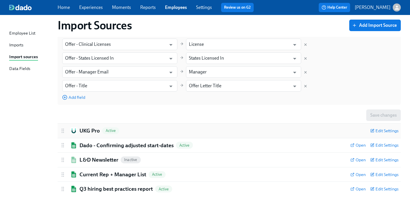
drag, startPoint x: 87, startPoint y: 132, endPoint x: 84, endPoint y: 133, distance: 3.9
click at [87, 132] on h2 "UKG Pro" at bounding box center [90, 130] width 20 height 7
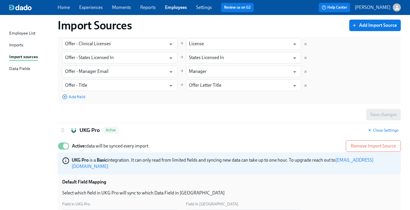
drag, startPoint x: 60, startPoint y: 146, endPoint x: 94, endPoint y: 138, distance: 34.3
click at [61, 146] on input "Active: data will be synced every import" at bounding box center [66, 146] width 38 height 13
checkbox input "false"
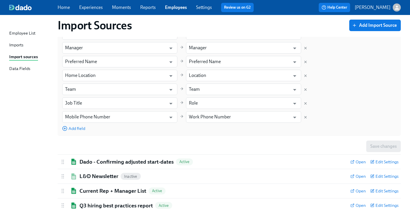
scroll to position [994, 0]
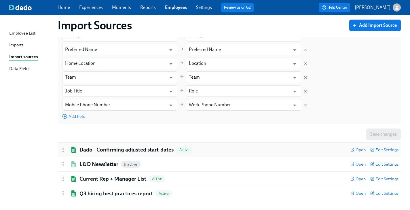
click at [100, 146] on h2 "Dado - Confirming adjusted start-dates" at bounding box center [127, 149] width 94 height 7
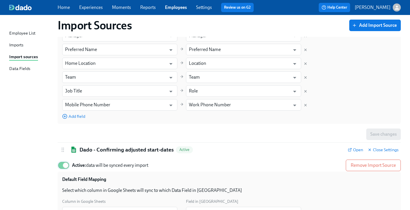
click at [62, 160] on input "Active: data will be synced every import" at bounding box center [66, 165] width 38 height 13
checkbox input "false"
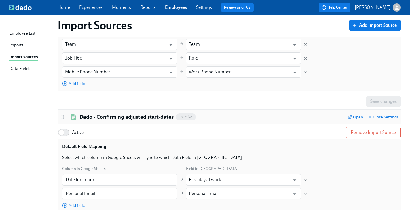
scroll to position [1101, 0]
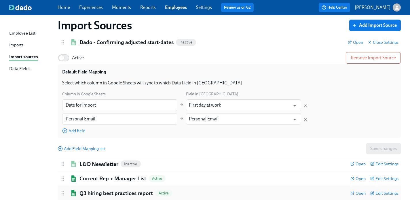
click at [91, 190] on h2 "Q3 hiring best practices report" at bounding box center [116, 193] width 73 height 7
click at [62, 203] on input "Active: data will be synced every import" at bounding box center [66, 209] width 38 height 13
checkbox input "false"
click at [133, 175] on h2 "Current Rep + Manager List" at bounding box center [113, 178] width 67 height 7
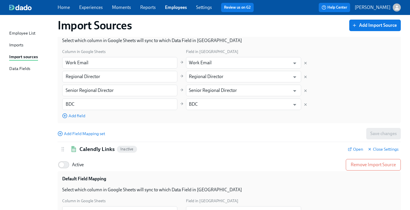
scroll to position [0, 0]
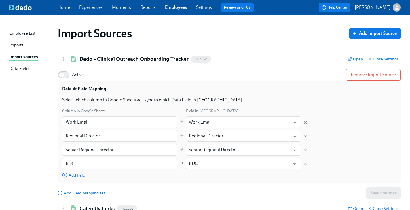
click at [21, 45] on div "Imports" at bounding box center [16, 45] width 14 height 7
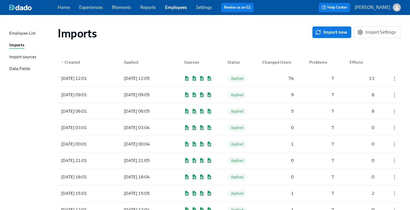
click at [337, 30] on span "Import now" at bounding box center [332, 32] width 31 height 6
click at [234, 79] on span "Pending" at bounding box center [238, 78] width 20 height 4
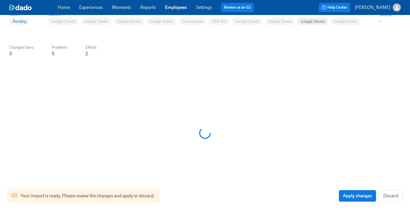
scroll to position [68, 0]
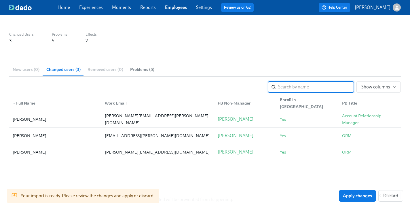
click at [137, 67] on span "Problems (5)" at bounding box center [142, 69] width 24 height 7
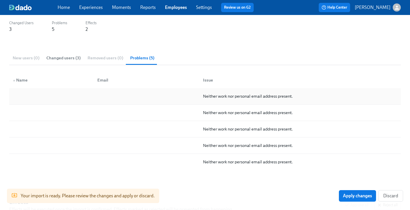
scroll to position [34, 0]
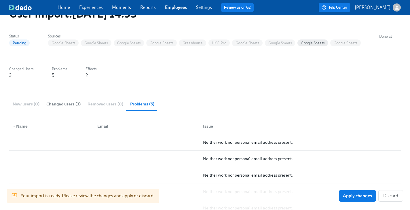
click at [71, 103] on span "Changed users (3)" at bounding box center [63, 104] width 34 height 7
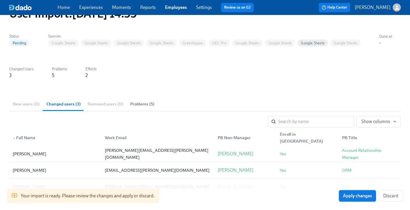
click at [358, 199] on button "Apply changes" at bounding box center [357, 196] width 37 height 12
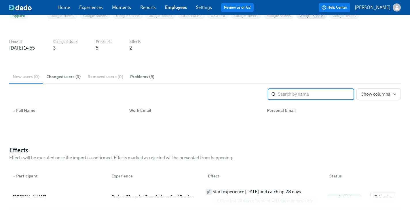
scroll to position [0, 0]
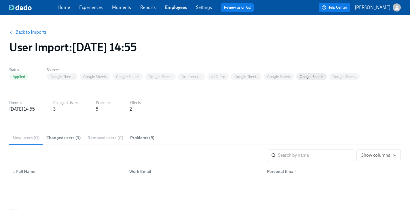
click at [53, 137] on span "Changed users (3)" at bounding box center [63, 138] width 34 height 7
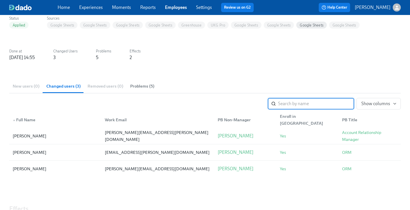
scroll to position [53, 0]
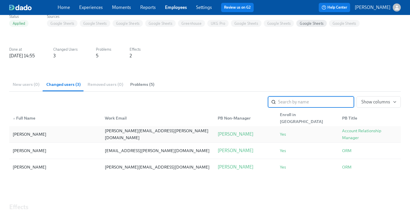
click at [126, 137] on div "toni.brooks@charliehealth.com" at bounding box center [158, 134] width 106 height 14
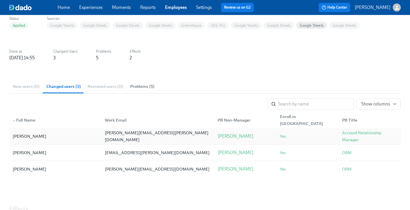
scroll to position [0, 0]
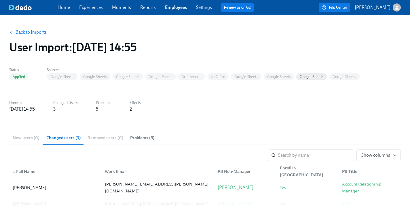
click at [32, 35] on button "Back to Imports" at bounding box center [28, 33] width 45 height 12
click at [39, 31] on link "Back to Imports" at bounding box center [31, 32] width 31 height 6
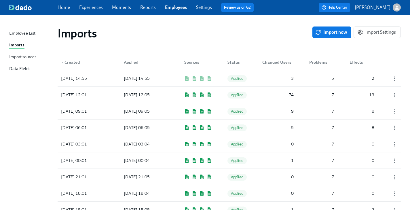
click at [31, 57] on div "Import sources" at bounding box center [22, 57] width 27 height 7
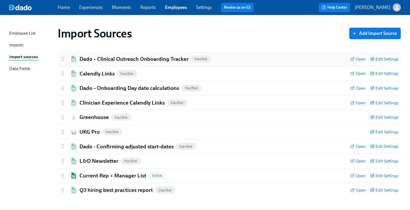
click at [86, 56] on h2 "Dado – Clinical Outreach Onboarding Tracker" at bounding box center [134, 58] width 109 height 7
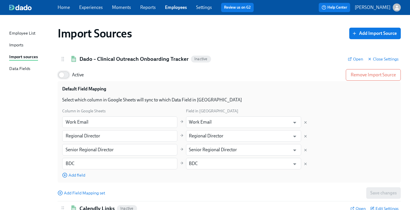
click at [67, 74] on input "Active" at bounding box center [62, 75] width 38 height 13
checkbox input "true"
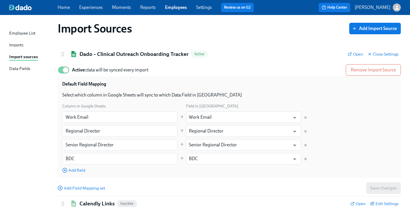
scroll to position [136, 0]
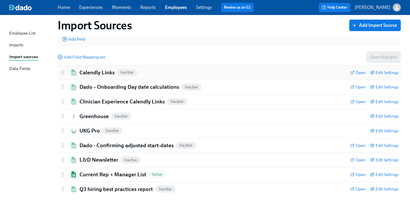
click at [88, 68] on div "Calendly Links Inactive Open Edit Settings" at bounding box center [229, 72] width 343 height 14
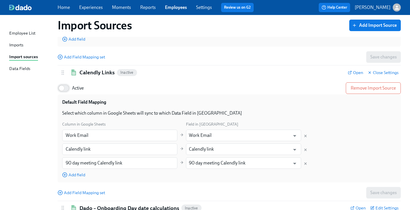
click at [69, 88] on input "Active" at bounding box center [62, 88] width 38 height 13
checkbox input "true"
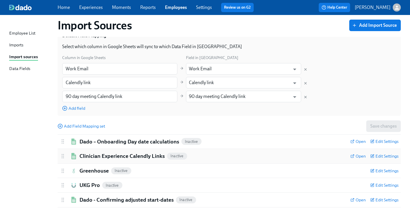
scroll to position [257, 0]
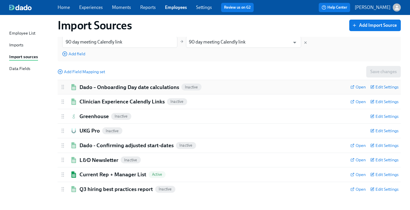
click at [88, 85] on h2 "Dado – Onboarding Day date calculations" at bounding box center [130, 87] width 100 height 7
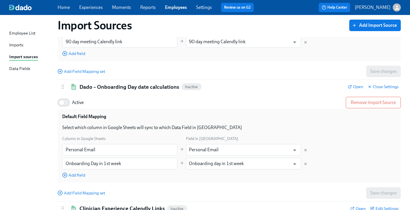
click at [67, 106] on input "Active" at bounding box center [62, 102] width 38 height 13
checkbox input "true"
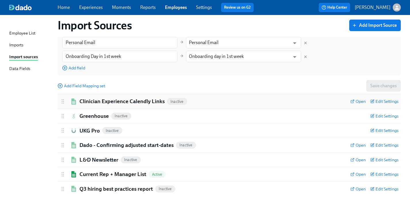
click at [91, 101] on h2 "Clinician Experience Calendly Links" at bounding box center [122, 101] width 85 height 7
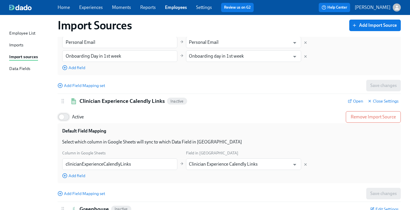
click at [67, 119] on input "Active" at bounding box center [62, 117] width 38 height 13
checkbox input "true"
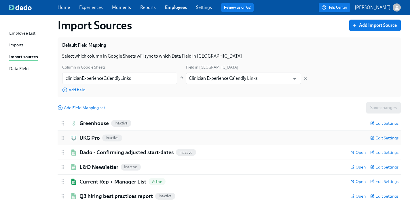
scroll to position [458, 0]
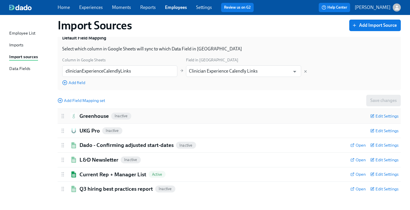
click at [92, 116] on h2 "Greenhouse" at bounding box center [94, 115] width 29 height 7
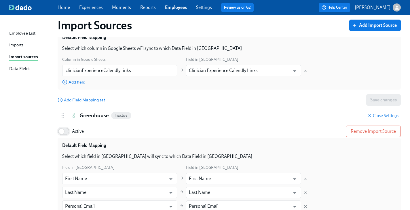
click at [68, 133] on input "Active" at bounding box center [62, 131] width 38 height 13
checkbox input "true"
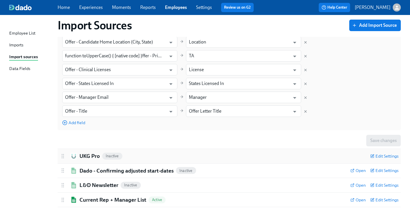
scroll to position [732, 0]
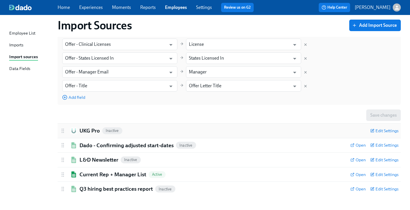
click at [90, 132] on h2 "UKG Pro" at bounding box center [90, 130] width 20 height 7
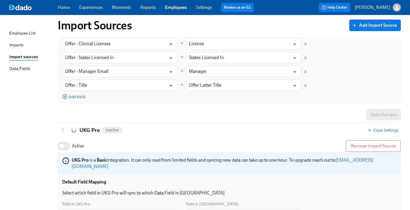
click at [67, 148] on input "Active" at bounding box center [62, 146] width 38 height 13
checkbox input "true"
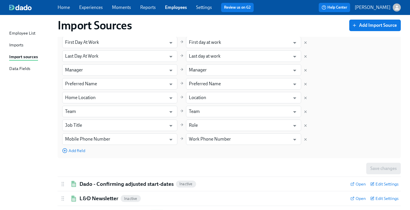
scroll to position [994, 0]
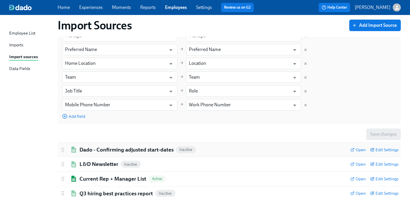
click at [102, 146] on h2 "Dado - Confirming adjusted start-dates" at bounding box center [127, 149] width 94 height 7
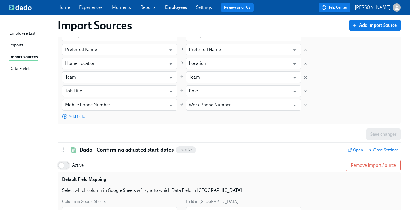
click at [68, 160] on input "Active" at bounding box center [62, 165] width 38 height 13
checkbox input "true"
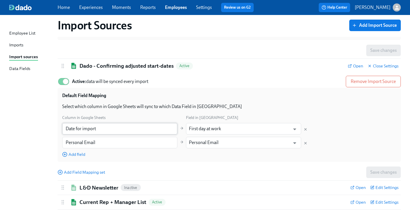
scroll to position [1101, 0]
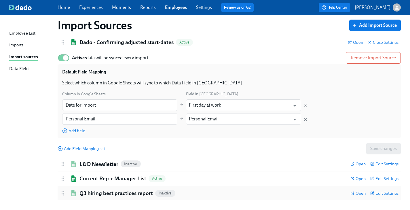
click at [113, 190] on h2 "Q3 hiring best practices report" at bounding box center [116, 193] width 73 height 7
click at [67, 204] on input "Active" at bounding box center [62, 209] width 38 height 13
checkbox input "true"
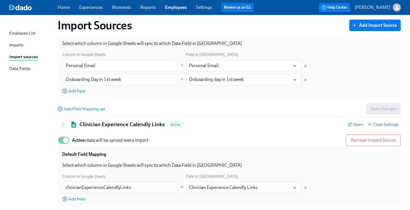
scroll to position [331, 0]
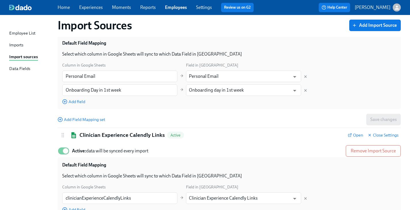
click at [91, 6] on link "Experiences" at bounding box center [91, 7] width 24 height 5
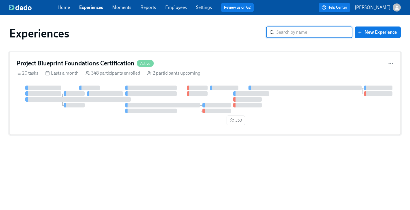
click at [107, 63] on h4 "Project Blueprint Foundations Certification" at bounding box center [75, 63] width 118 height 9
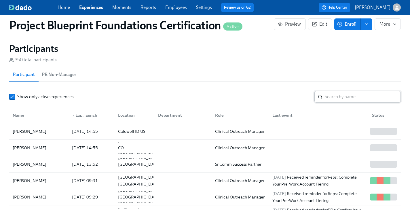
scroll to position [415, 0]
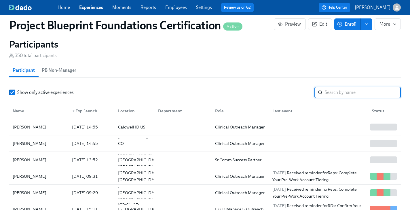
click at [345, 88] on input "search" at bounding box center [363, 93] width 76 height 12
type input "annika"
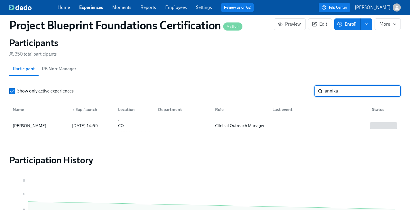
click at [392, 93] on input "annika" at bounding box center [363, 91] width 76 height 12
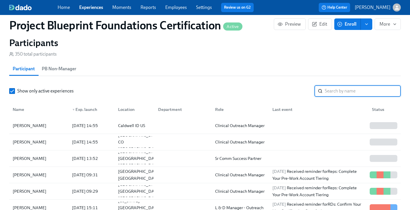
scroll to position [415, 0]
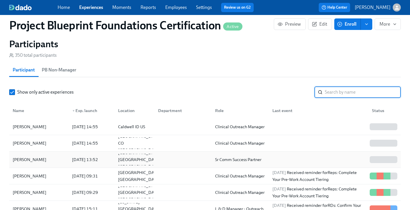
click at [88, 157] on div "[DATE] 13:52" at bounding box center [85, 159] width 31 height 7
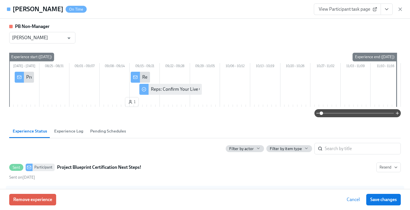
scroll to position [76, 0]
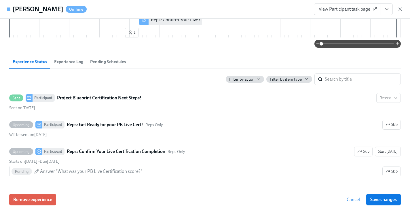
click at [101, 60] on span "Pending Schedules" at bounding box center [108, 61] width 36 height 7
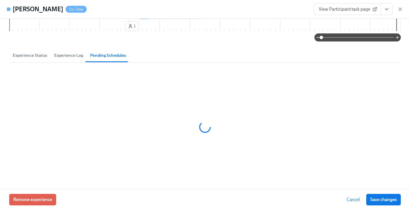
scroll to position [52, 0]
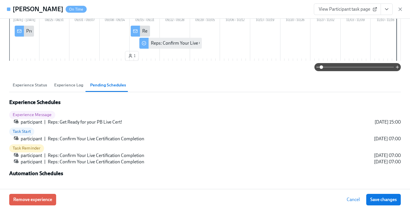
click at [32, 64] on div at bounding box center [205, 67] width 392 height 8
click at [32, 83] on span "Experience Status" at bounding box center [30, 85] width 35 height 7
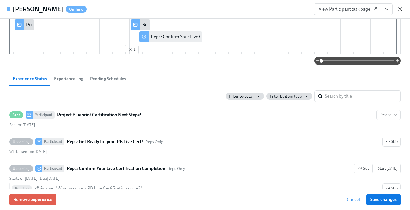
click at [399, 10] on icon "button" at bounding box center [400, 9] width 3 height 3
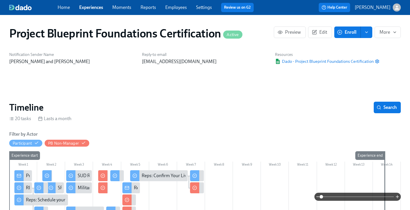
scroll to position [63, 0]
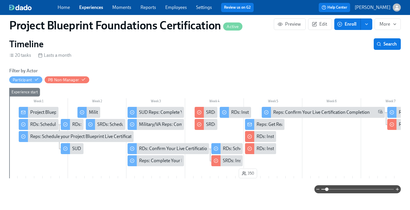
drag, startPoint x: 320, startPoint y: 188, endPoint x: 328, endPoint y: 189, distance: 8.4
click at [328, 189] on span at bounding box center [326, 189] width 3 height 3
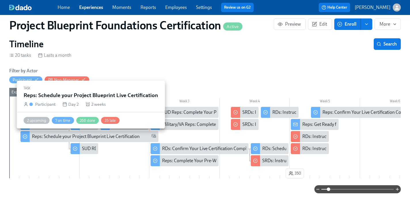
click at [86, 136] on div "Reps: Schedule your Project Blueprint Live Certification" at bounding box center [86, 136] width 108 height 6
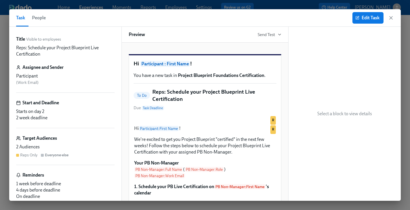
click at [48, 16] on button "People" at bounding box center [39, 17] width 21 height 17
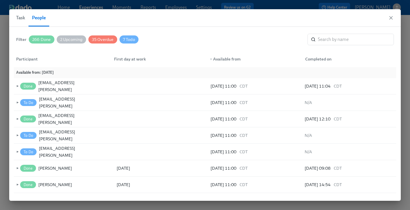
click at [67, 41] on span "2 Upcoming" at bounding box center [71, 39] width 29 height 4
click at [69, 38] on span "2 Upcoming" at bounding box center [71, 39] width 29 height 4
click at [45, 40] on span "266 Done" at bounding box center [42, 39] width 26 height 4
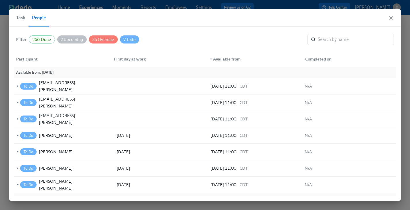
click at [93, 42] on div "35 Overdue" at bounding box center [103, 39] width 29 height 8
click at [130, 40] on span "7 Todo" at bounding box center [130, 39] width 19 height 4
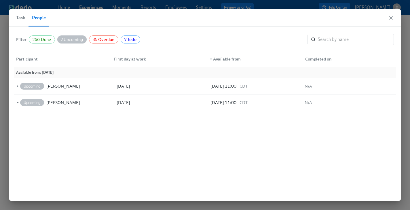
click at [46, 40] on span "266 Done" at bounding box center [42, 39] width 26 height 4
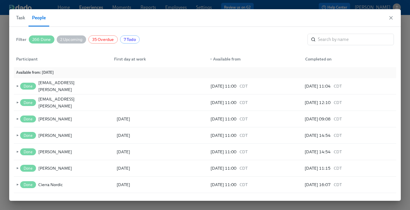
click at [133, 40] on span "7 Todo" at bounding box center [129, 39] width 19 height 4
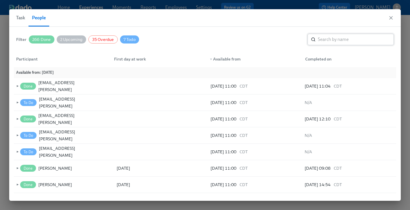
click at [369, 41] on input "search" at bounding box center [356, 40] width 76 height 12
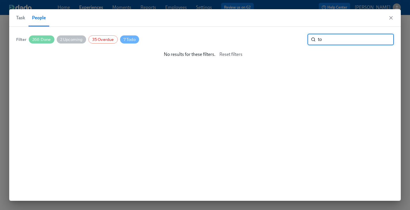
type input "t"
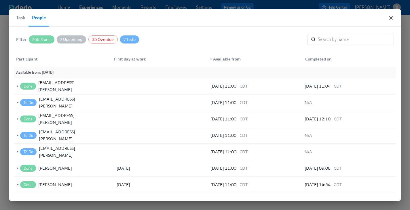
click at [388, 19] on div "Task People" at bounding box center [205, 18] width 392 height 18
click at [391, 17] on icon "button" at bounding box center [391, 17] width 3 height 3
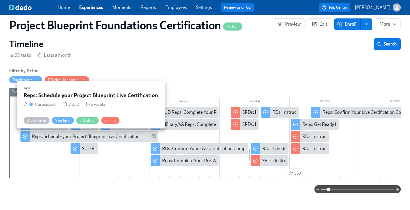
click at [113, 135] on div "Reps: Schedule your Project Blueprint Live Certification" at bounding box center [86, 136] width 108 height 6
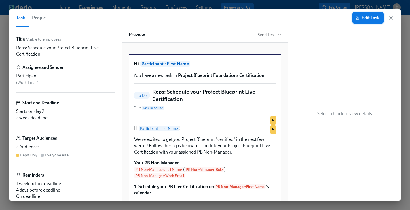
click at [362, 20] on span "Edit Task" at bounding box center [368, 18] width 23 height 6
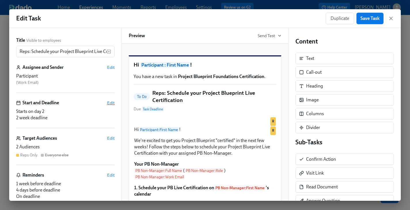
click at [112, 103] on span "Edit" at bounding box center [110, 103] width 7 height 6
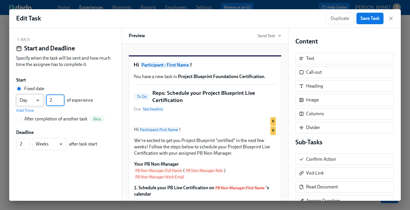
drag, startPoint x: 57, startPoint y: 100, endPoint x: 44, endPoint y: 99, distance: 13.6
click at [44, 99] on div "Day d ​ 2 ​ of experience" at bounding box center [54, 100] width 77 height 12
type input "50"
click at [74, 114] on div "Fixed date Day d ​ 50 ​ of experience Add Time After completion of another task…" at bounding box center [65, 104] width 99 height 37
click at [367, 21] on button "Save Task" at bounding box center [370, 19] width 27 height 12
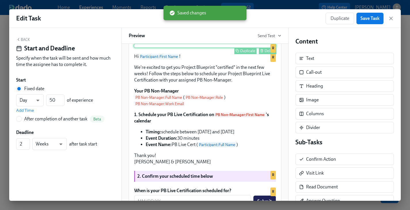
scroll to position [105, 0]
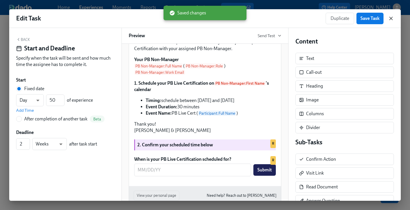
drag, startPoint x: 371, startPoint y: 17, endPoint x: 394, endPoint y: 18, distance: 22.8
click at [371, 17] on span "Save Task" at bounding box center [370, 19] width 19 height 6
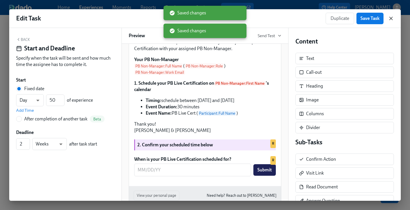
click at [393, 18] on icon "button" at bounding box center [391, 19] width 6 height 6
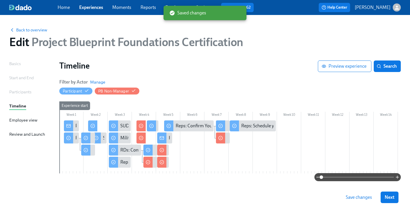
click at [357, 198] on span "Save changes" at bounding box center [359, 197] width 26 height 6
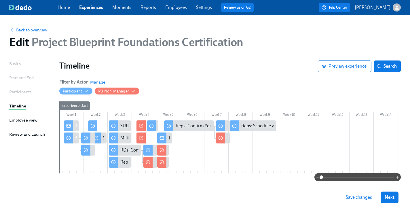
click at [353, 201] on button "Save changes" at bounding box center [359, 198] width 34 height 12
click at [394, 200] on span "Next" at bounding box center [390, 197] width 10 height 6
click at [394, 200] on div "Saving..." at bounding box center [382, 198] width 34 height 12
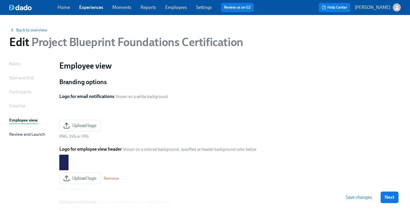
click at [394, 200] on span "Next" at bounding box center [390, 197] width 10 height 6
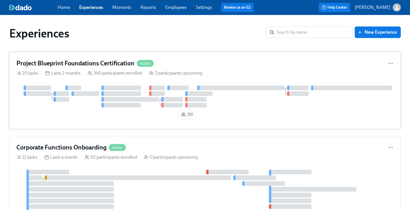
click at [229, 78] on div "Project Blueprint Foundations Certification Active 20 tasks Lasts 2 months 348 …" at bounding box center [205, 90] width 392 height 77
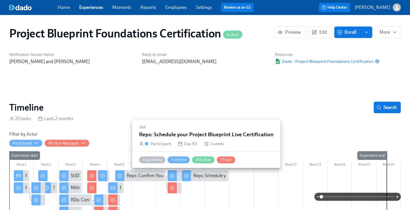
click at [204, 177] on div "Reps: Schedule your Project Blueprint Live Certification" at bounding box center [247, 176] width 108 height 6
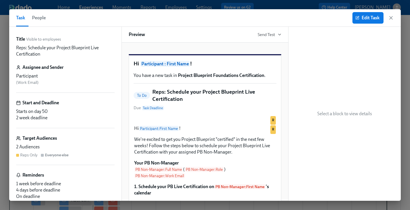
click at [45, 22] on button "People" at bounding box center [39, 17] width 21 height 17
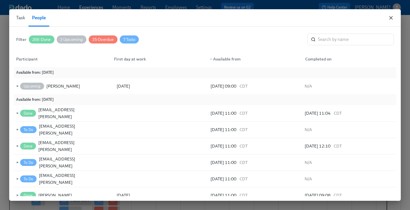
click at [391, 18] on icon "button" at bounding box center [391, 17] width 3 height 3
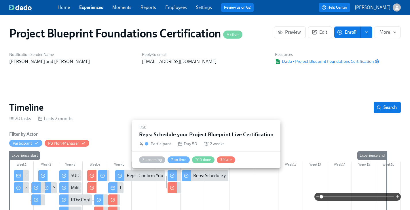
click at [214, 176] on div "Reps: Schedule your Project Blueprint Live Certification" at bounding box center [247, 176] width 108 height 6
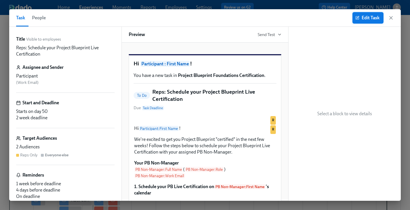
click at [372, 18] on span "Edit Task" at bounding box center [368, 18] width 23 height 6
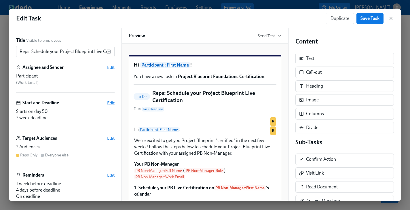
click at [114, 104] on span "Edit" at bounding box center [110, 103] width 7 height 6
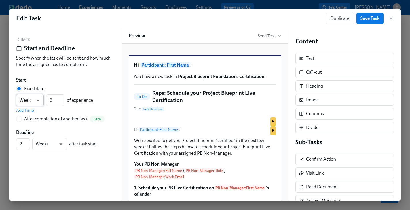
click at [32, 101] on body "Home Experiences Moments Reports Employees Settings Review us on G2 Help Center…" at bounding box center [205, 111] width 410 height 223
click at [29, 90] on li "Day" at bounding box center [30, 91] width 28 height 10
type input "d"
drag, startPoint x: 49, startPoint y: 101, endPoint x: 44, endPoint y: 100, distance: 5.0
click at [44, 100] on div "Day d ​ 8 ​ of experience" at bounding box center [54, 100] width 77 height 12
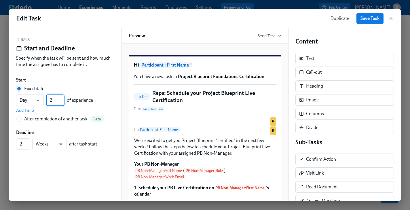
type input "2"
click at [99, 78] on div "Start" at bounding box center [65, 80] width 99 height 6
click at [365, 19] on span "Save Task" at bounding box center [370, 19] width 19 height 6
click at [390, 20] on icon "button" at bounding box center [391, 18] width 3 height 3
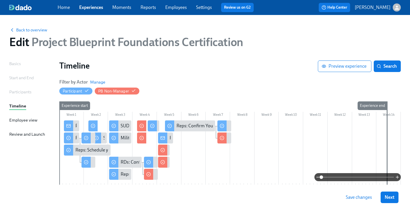
click at [367, 194] on span "Save changes" at bounding box center [359, 197] width 26 height 6
click at [389, 199] on span "Next" at bounding box center [390, 197] width 10 height 6
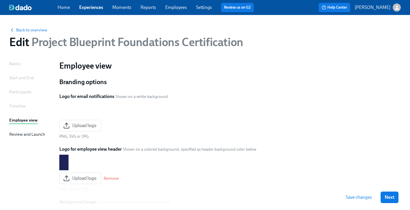
click at [389, 199] on span "Next" at bounding box center [390, 197] width 10 height 6
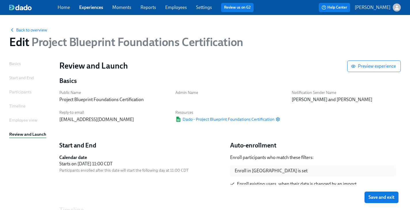
click at [389, 199] on span "Save and exit" at bounding box center [382, 197] width 26 height 6
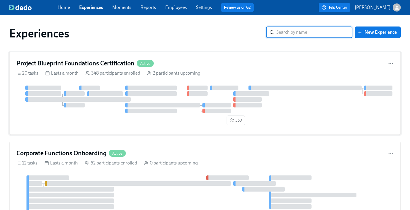
click at [108, 68] on div "Project Blueprint Foundations Certification Active 20 tasks Lasts a month 348 p…" at bounding box center [205, 93] width 392 height 83
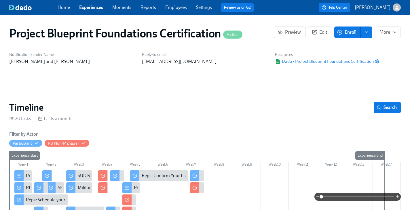
scroll to position [0, 1118]
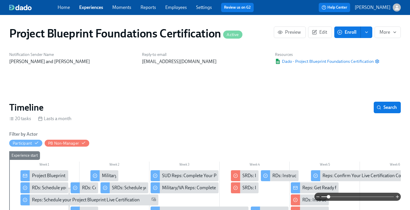
drag, startPoint x: 320, startPoint y: 187, endPoint x: 329, endPoint y: 187, distance: 8.4
click at [329, 195] on span at bounding box center [328, 196] width 3 height 3
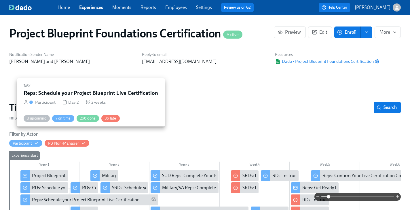
click at [61, 197] on div "Reps: Schedule your Project Blueprint Live Certification" at bounding box center [86, 200] width 108 height 6
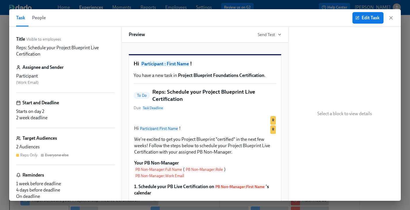
click at [36, 17] on span "People" at bounding box center [39, 18] width 14 height 8
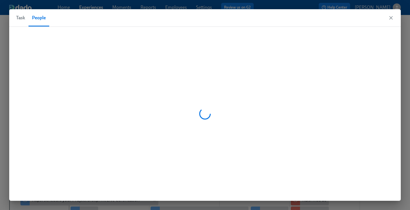
scroll to position [0, 1060]
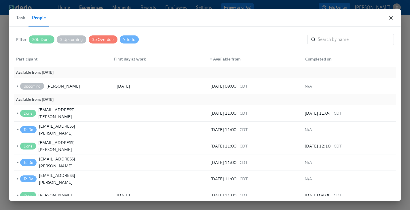
click at [393, 20] on icon "button" at bounding box center [391, 18] width 6 height 6
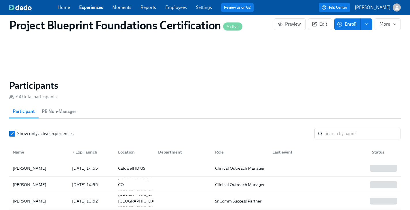
scroll to position [385, 0]
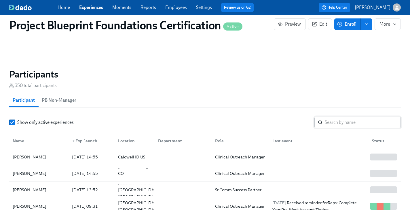
click at [329, 128] on input "search" at bounding box center [363, 123] width 76 height 12
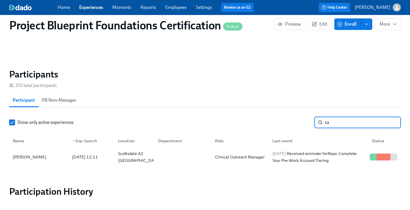
type input "s"
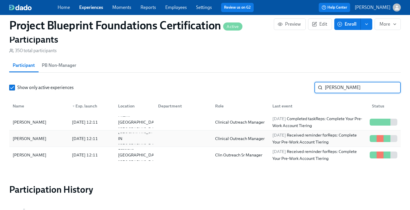
scroll to position [428, 0]
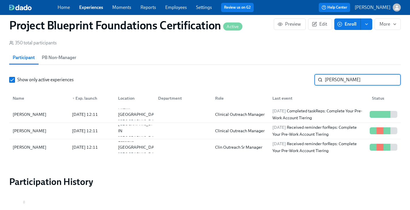
drag, startPoint x: 350, startPoint y: 82, endPoint x: 315, endPoint y: 80, distance: 35.5
click at [315, 80] on div "nichol ​" at bounding box center [358, 80] width 86 height 12
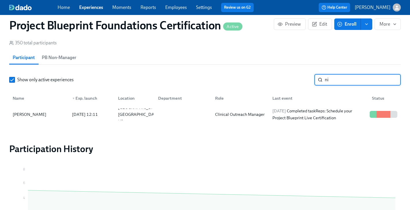
type input "n"
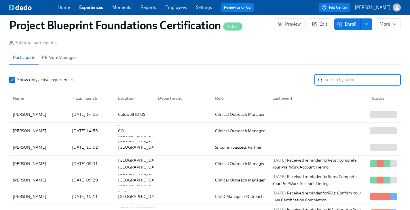
click at [335, 82] on input "search" at bounding box center [363, 80] width 76 height 12
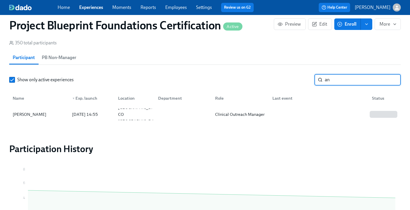
type input "a"
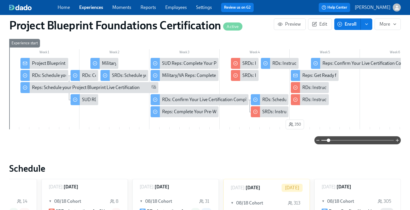
scroll to position [111, 0]
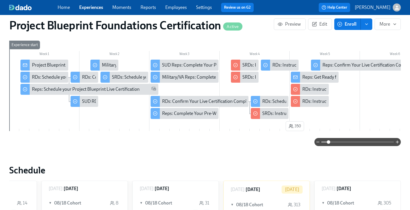
click at [305, 77] on div "Reps: Get Ready for your PB Live Cert!" at bounding box center [340, 77] width 74 height 6
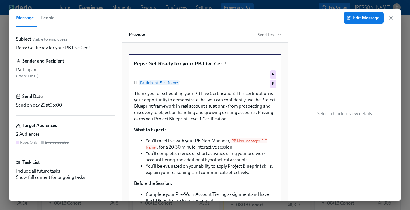
click at [55, 18] on button "People" at bounding box center [47, 17] width 21 height 17
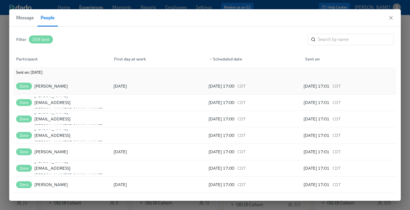
scroll to position [45, 0]
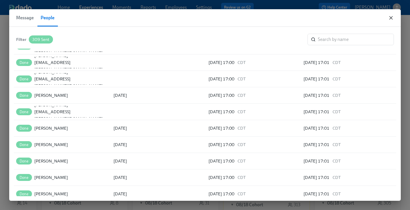
click at [391, 18] on icon "button" at bounding box center [391, 17] width 3 height 3
